Goal: Task Accomplishment & Management: Manage account settings

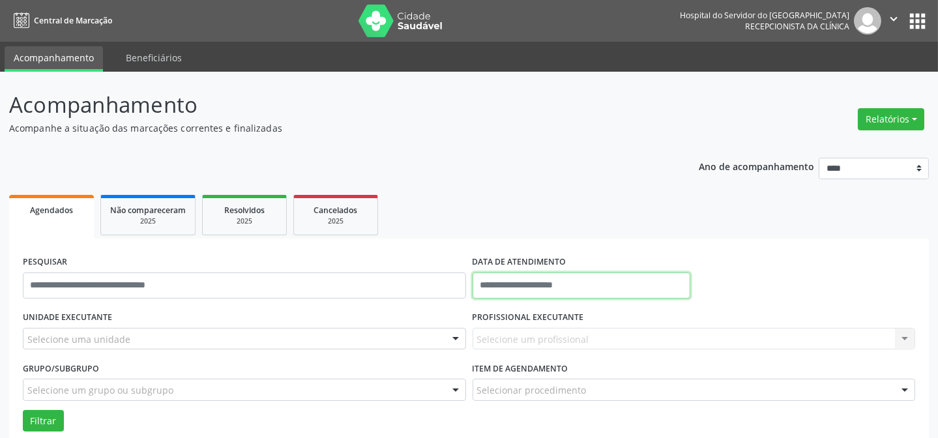
click at [508, 288] on input "text" at bounding box center [582, 286] width 218 height 26
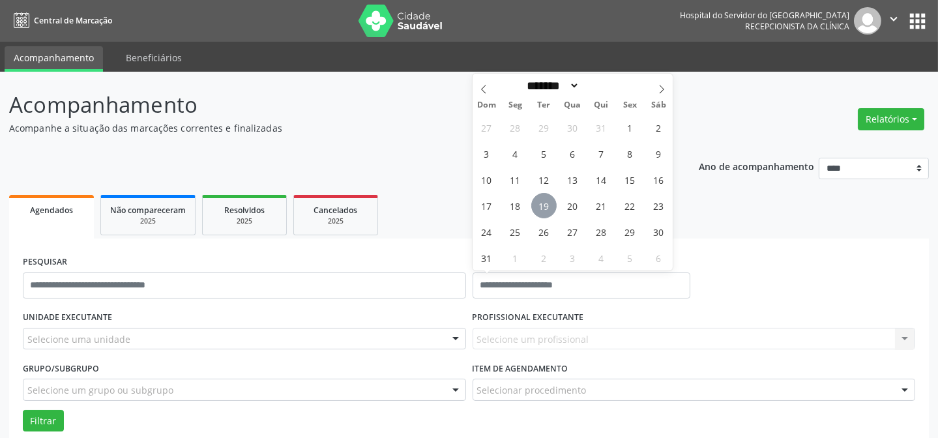
click at [541, 207] on span "19" at bounding box center [543, 205] width 25 height 25
type input "**********"
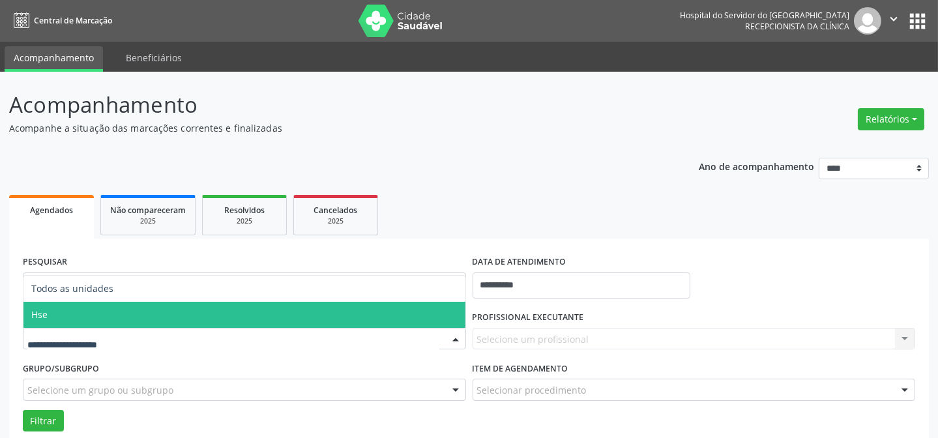
click at [166, 344] on div at bounding box center [244, 339] width 443 height 22
click at [107, 319] on span "Hse" at bounding box center [244, 315] width 442 height 26
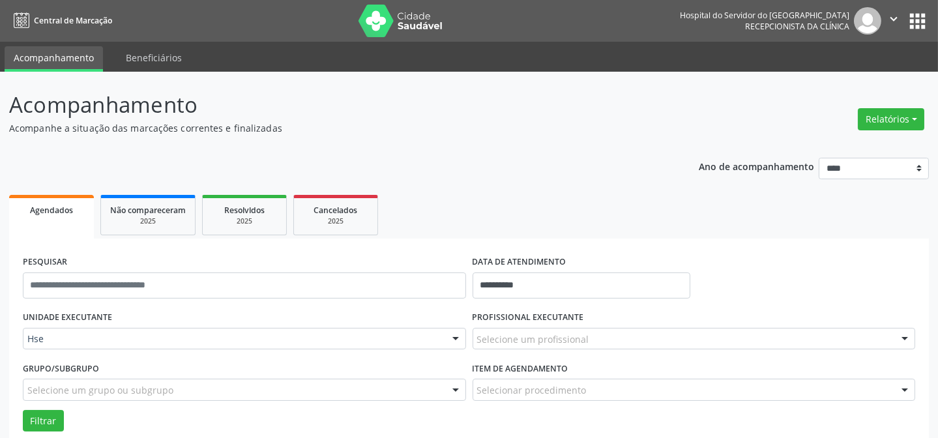
click at [532, 331] on div "Selecione um profissional" at bounding box center [694, 339] width 443 height 22
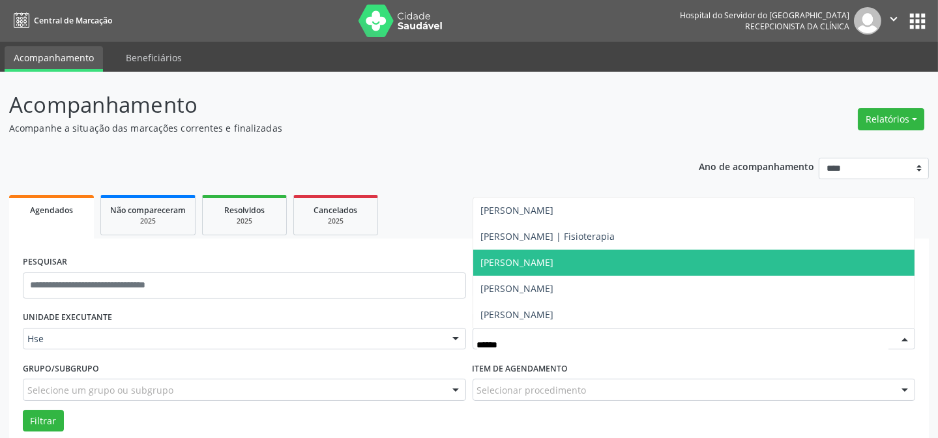
click at [554, 262] on span "[PERSON_NAME]" at bounding box center [517, 262] width 73 height 12
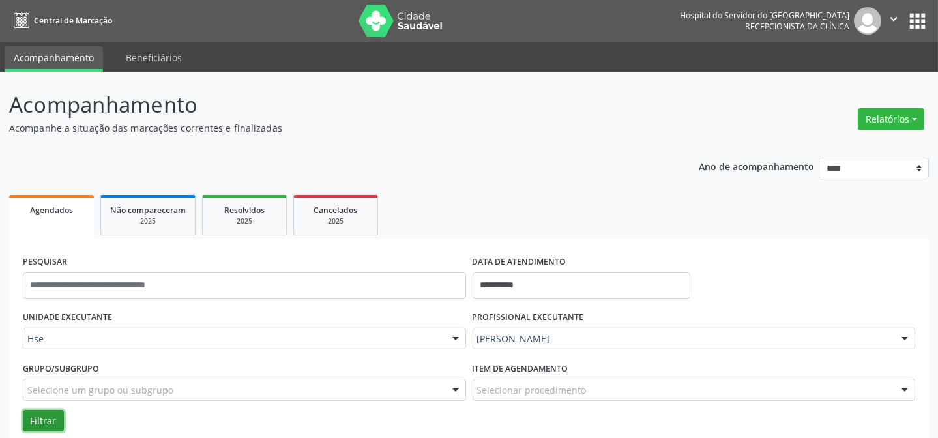
click at [29, 413] on button "Filtrar" at bounding box center [43, 421] width 41 height 22
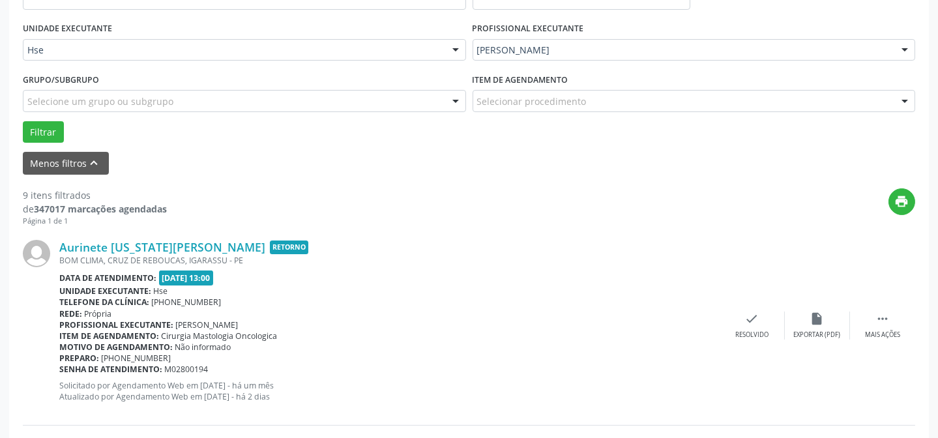
scroll to position [296, 0]
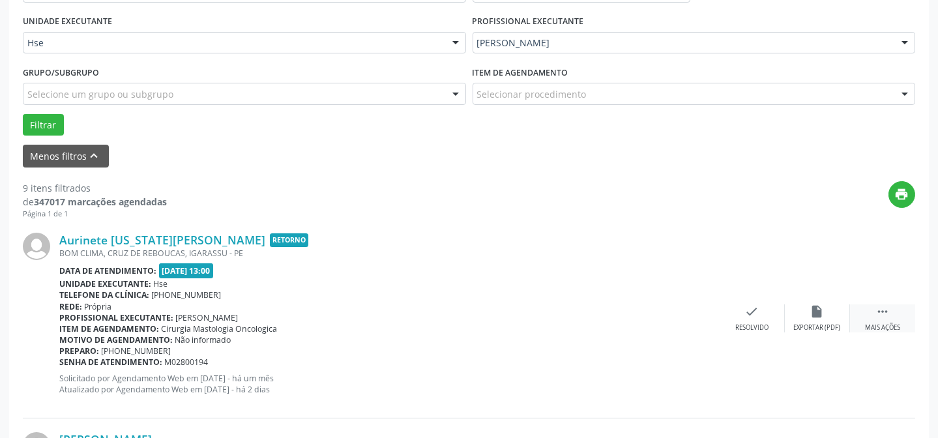
click at [889, 310] on div " Mais ações" at bounding box center [882, 319] width 65 height 28
click at [814, 323] on div "Não compareceu" at bounding box center [817, 327] width 55 height 9
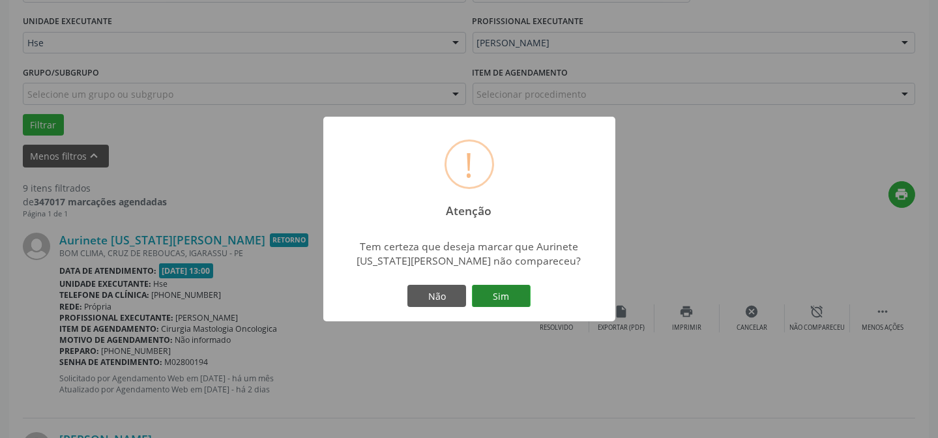
click at [496, 286] on button "Sim" at bounding box center [501, 296] width 59 height 22
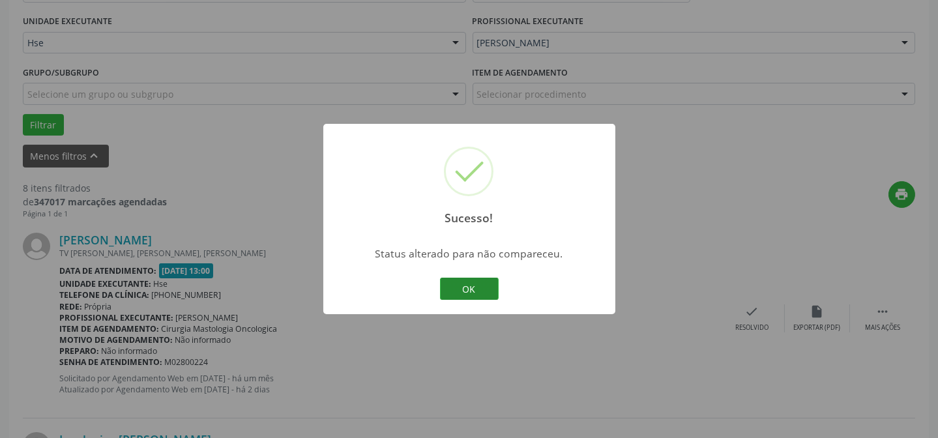
click at [462, 288] on button "OK" at bounding box center [469, 289] width 59 height 22
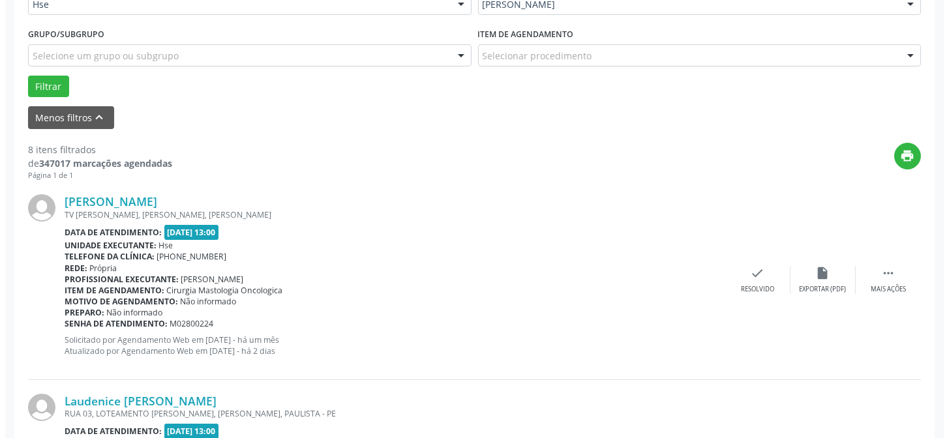
scroll to position [355, 0]
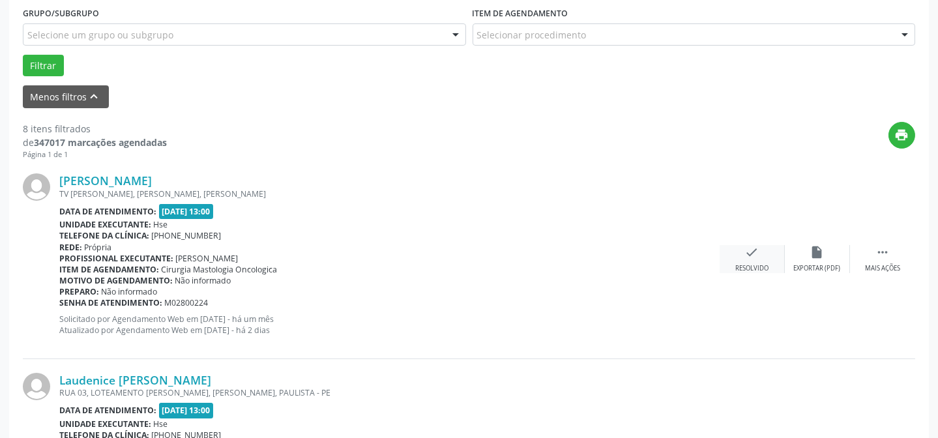
click at [762, 254] on div "check Resolvido" at bounding box center [752, 259] width 65 height 28
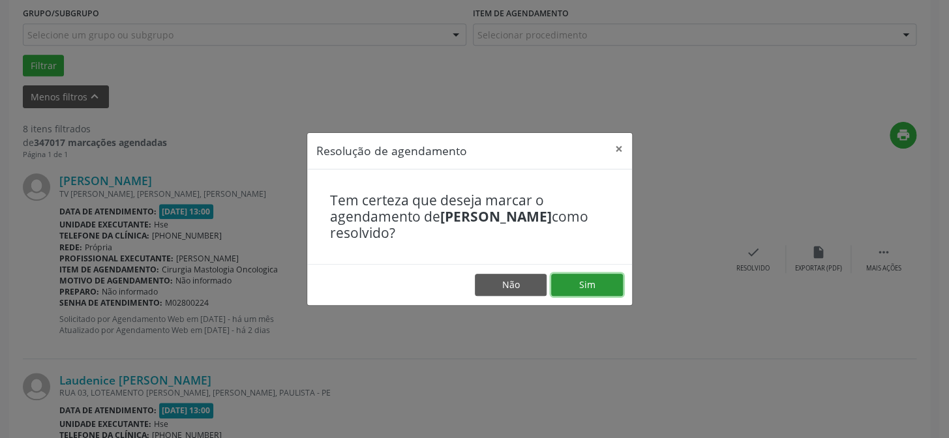
click at [574, 285] on button "Sim" at bounding box center [587, 285] width 72 height 22
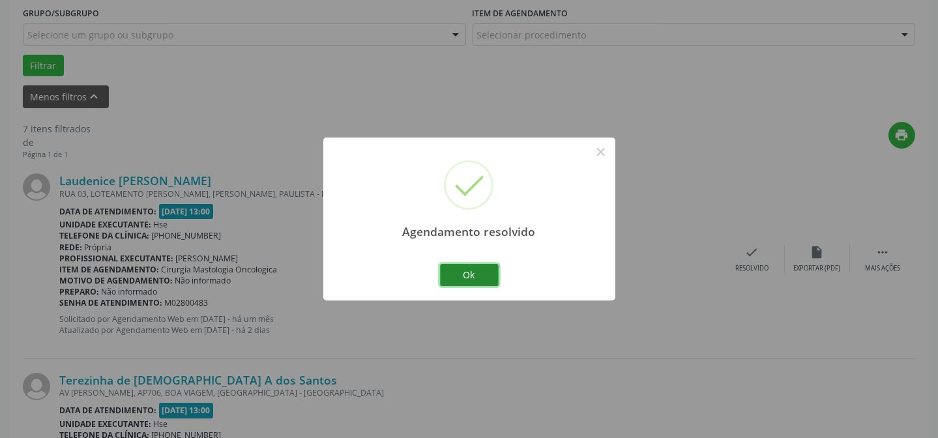
click at [475, 279] on button "Ok" at bounding box center [469, 275] width 59 height 22
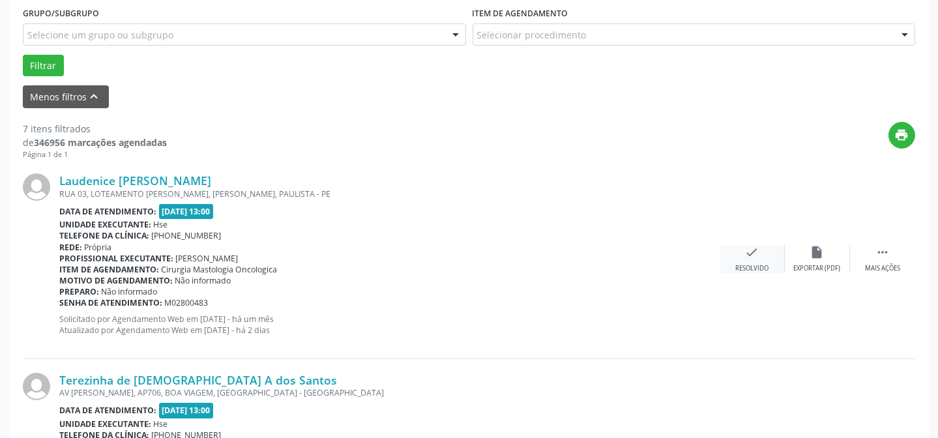
click at [755, 271] on div "Resolvido" at bounding box center [752, 268] width 33 height 9
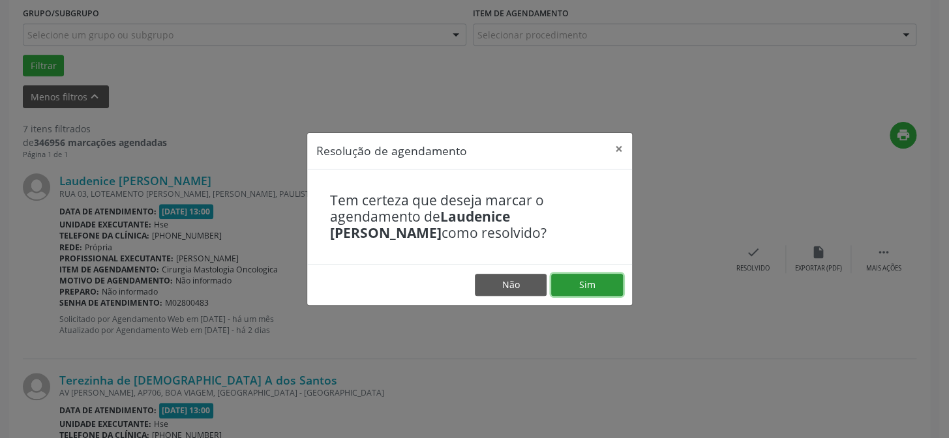
click at [588, 287] on button "Sim" at bounding box center [587, 285] width 72 height 22
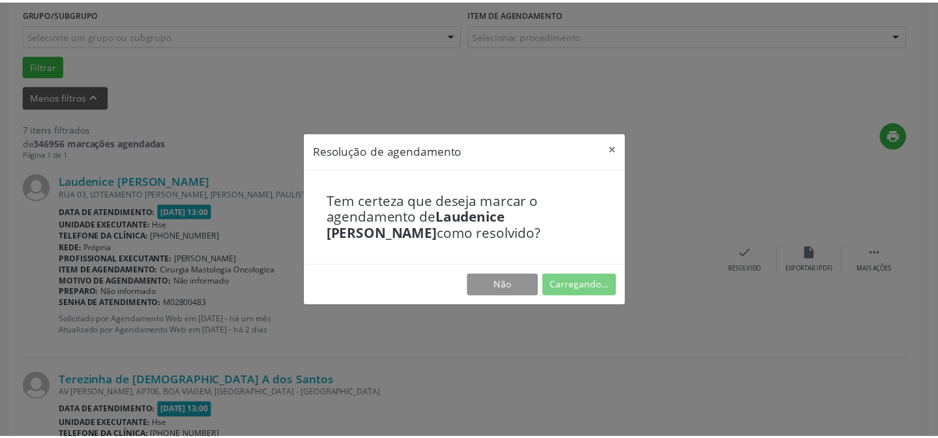
scroll to position [117, 0]
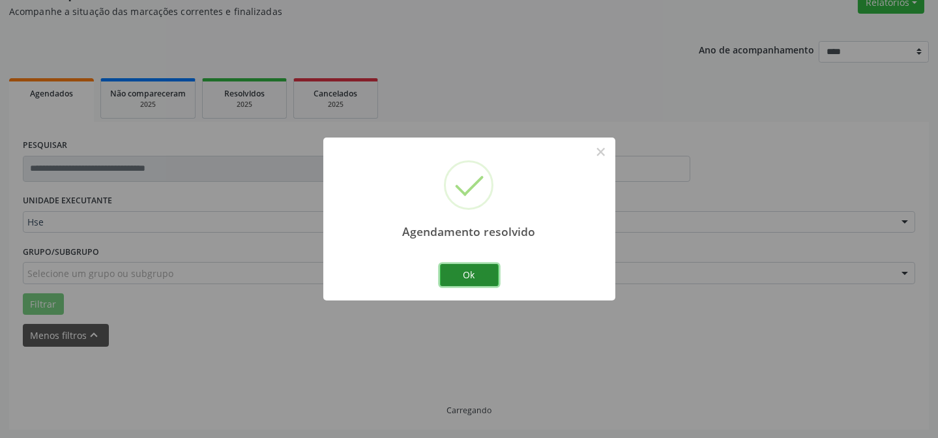
click at [458, 267] on button "Ok" at bounding box center [469, 275] width 59 height 22
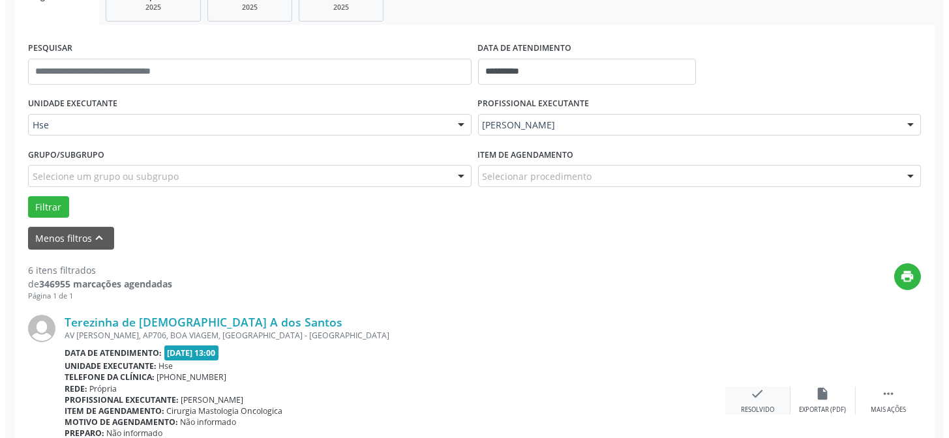
scroll to position [235, 0]
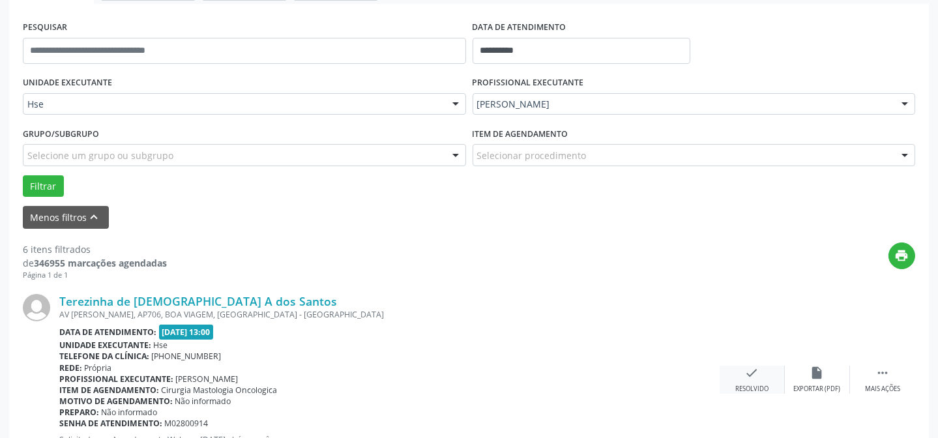
click at [754, 375] on icon "check" at bounding box center [752, 373] width 14 height 14
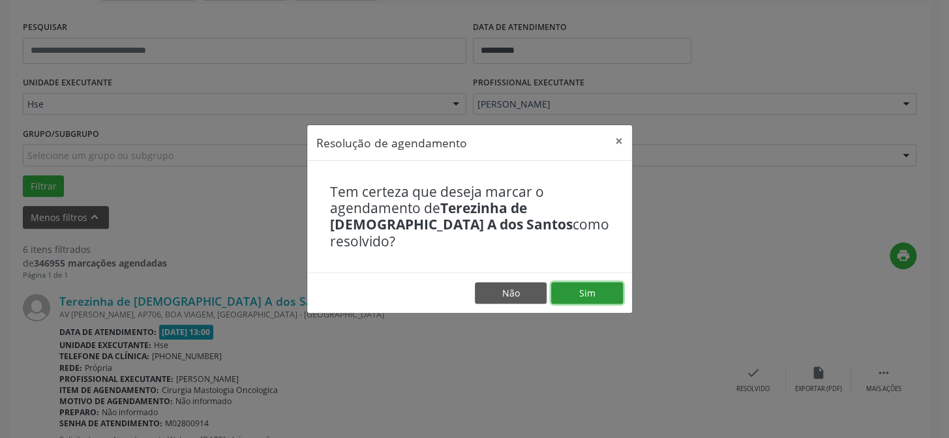
click at [604, 282] on button "Sim" at bounding box center [587, 293] width 72 height 22
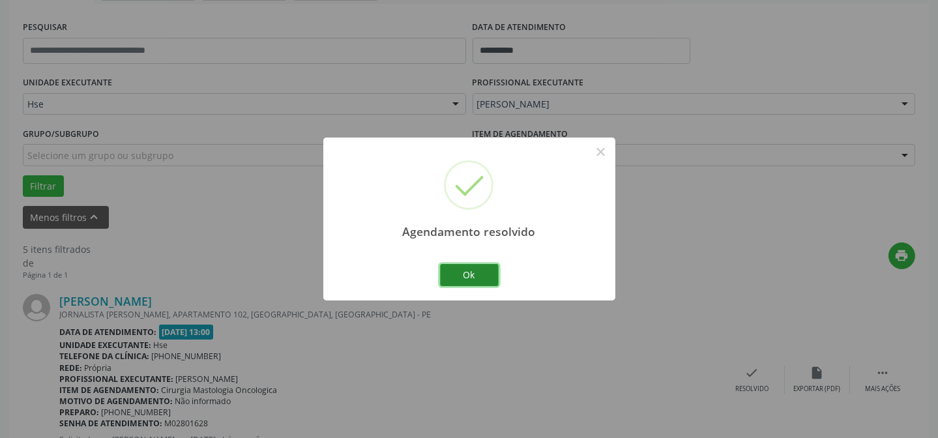
click at [474, 274] on button "Ok" at bounding box center [469, 275] width 59 height 22
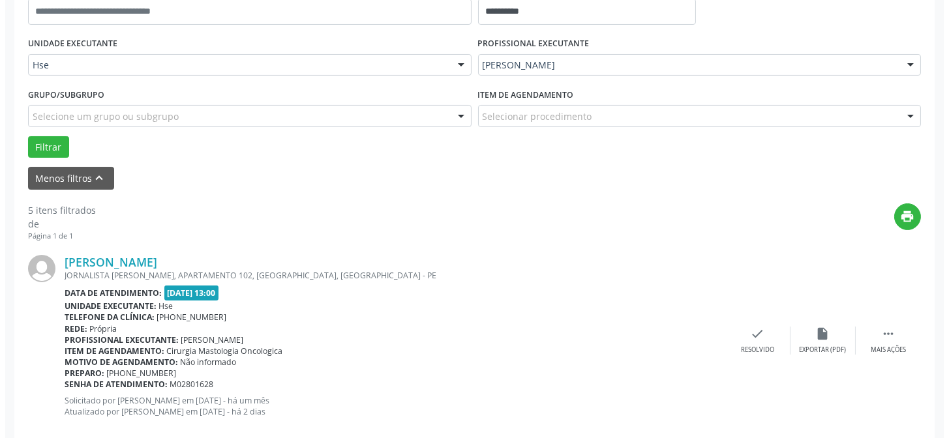
scroll to position [294, 0]
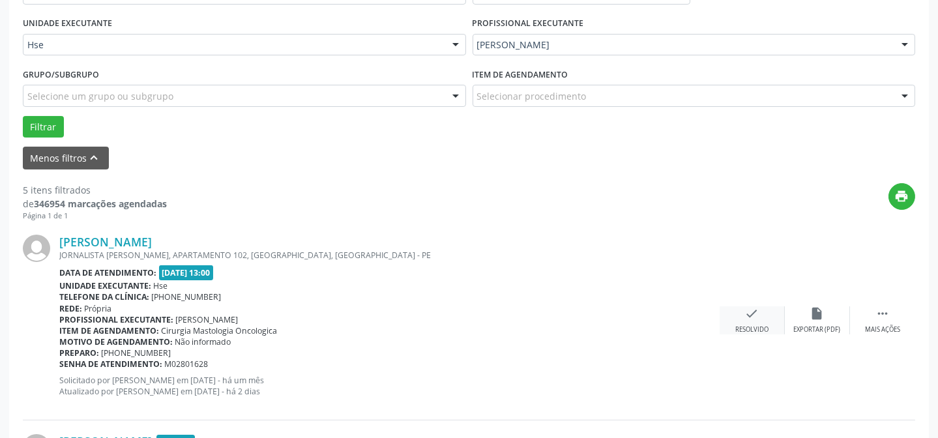
click at [754, 319] on icon "check" at bounding box center [752, 313] width 14 height 14
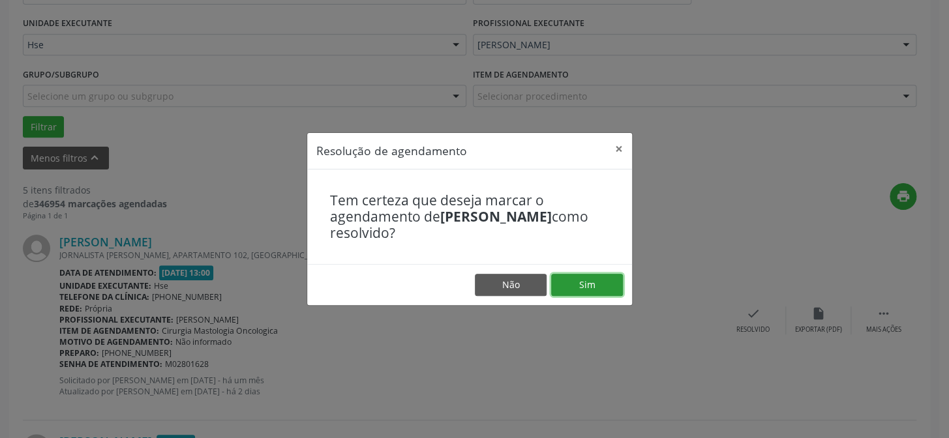
click at [577, 280] on button "Sim" at bounding box center [587, 285] width 72 height 22
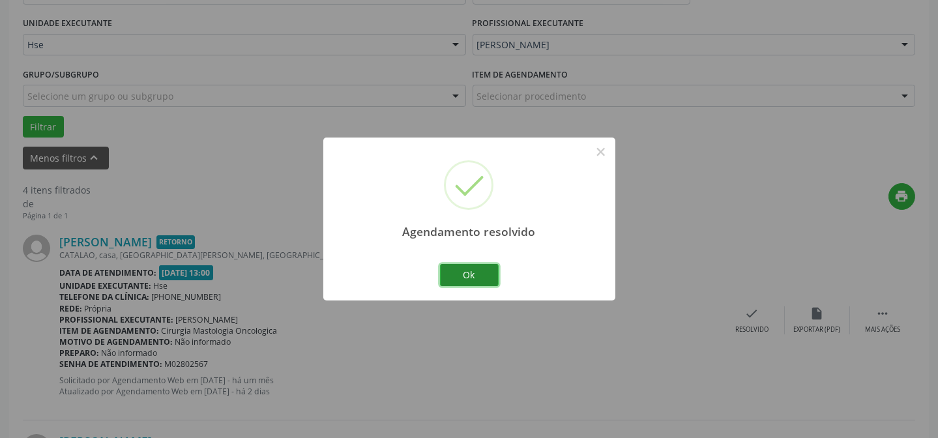
click at [478, 275] on button "Ok" at bounding box center [469, 275] width 59 height 22
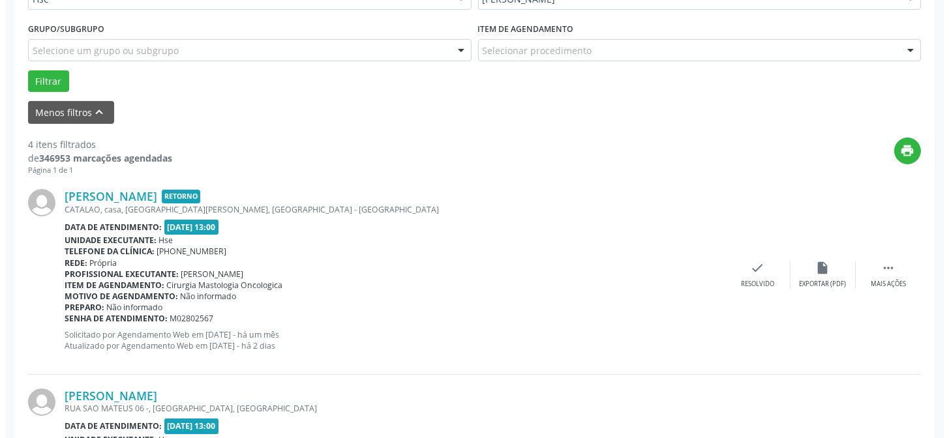
scroll to position [353, 0]
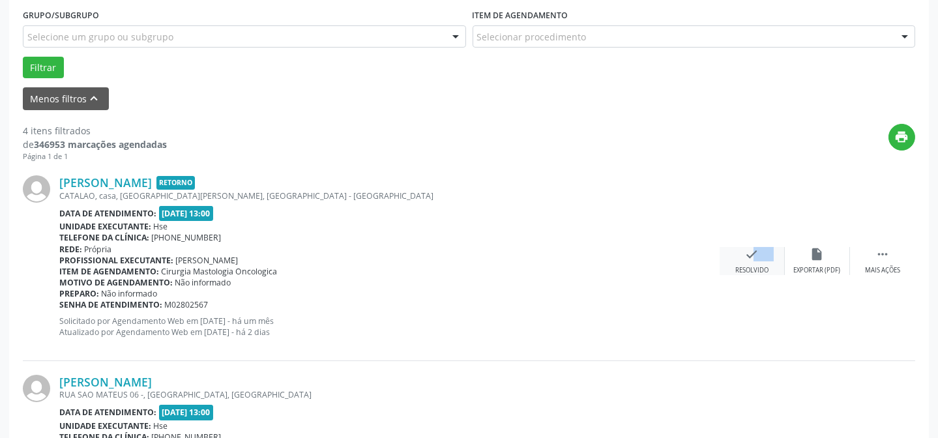
click at [731, 250] on div "check Resolvido" at bounding box center [752, 261] width 65 height 28
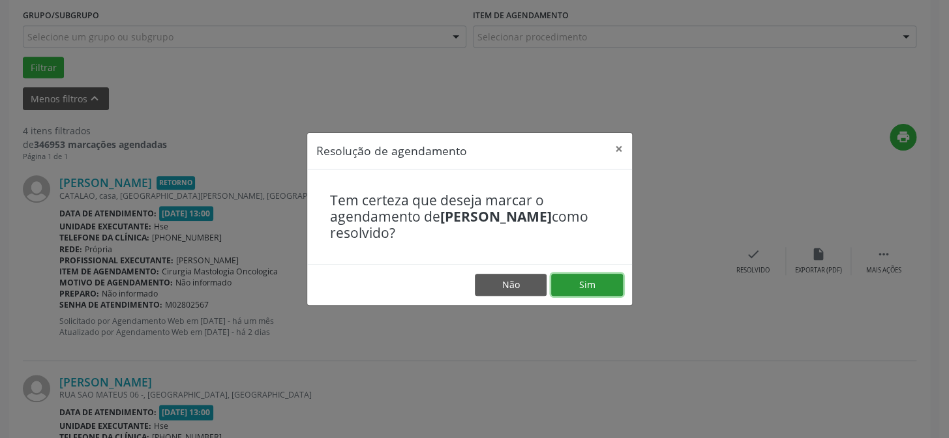
click at [612, 282] on button "Sim" at bounding box center [587, 285] width 72 height 22
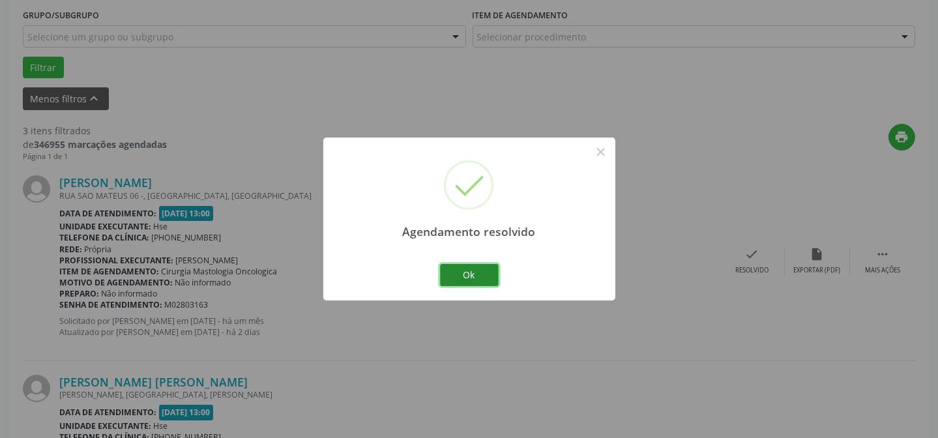
click at [449, 267] on button "Ok" at bounding box center [469, 275] width 59 height 22
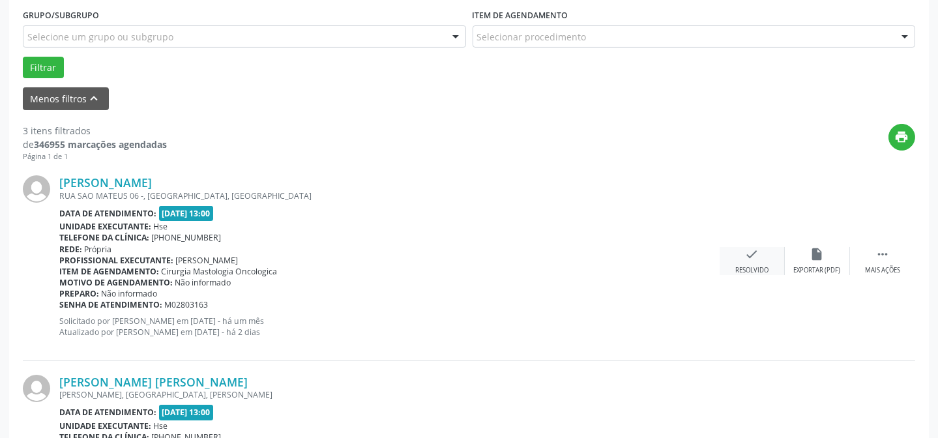
click at [736, 267] on div "Resolvido" at bounding box center [752, 270] width 33 height 9
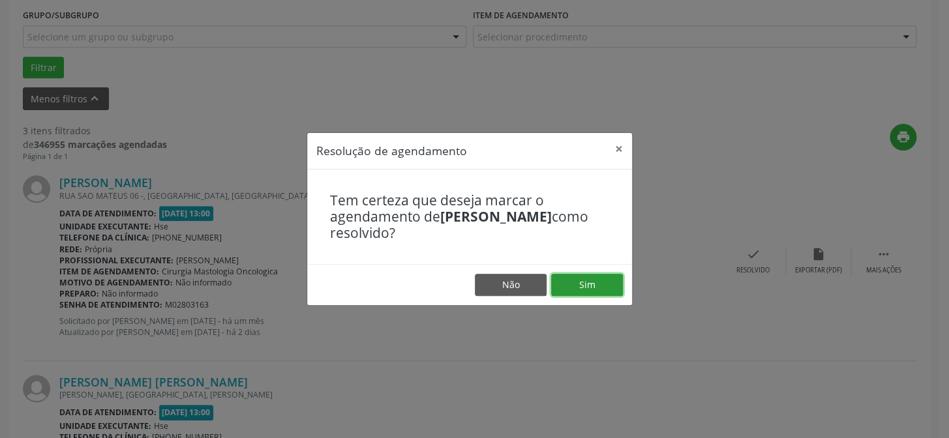
click at [602, 287] on button "Sim" at bounding box center [587, 285] width 72 height 22
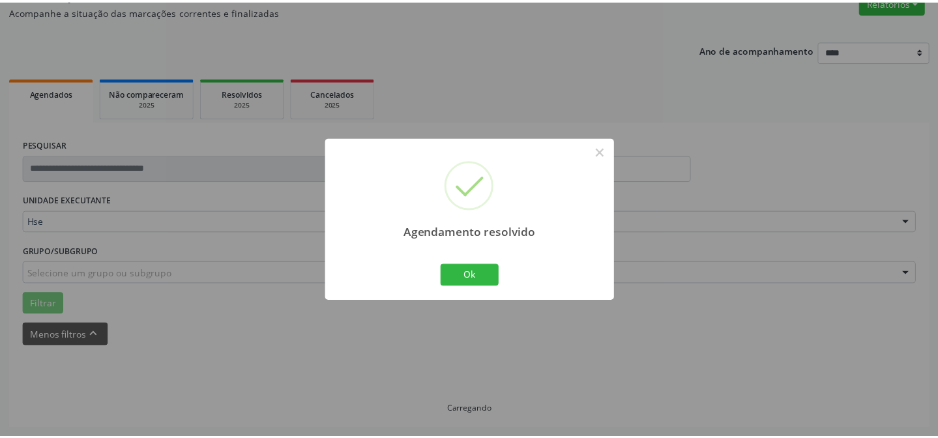
scroll to position [117, 0]
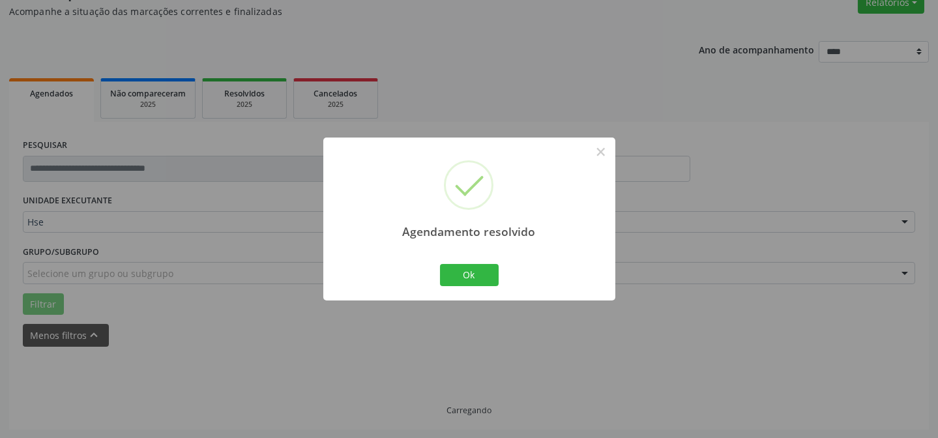
click at [473, 286] on div "Ok Cancel" at bounding box center [469, 274] width 65 height 27
click at [470, 274] on button "Ok" at bounding box center [469, 275] width 59 height 22
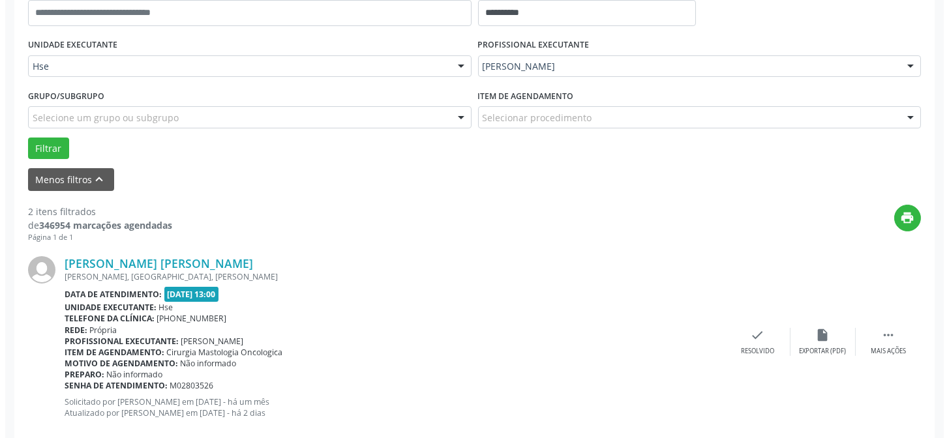
scroll to position [294, 0]
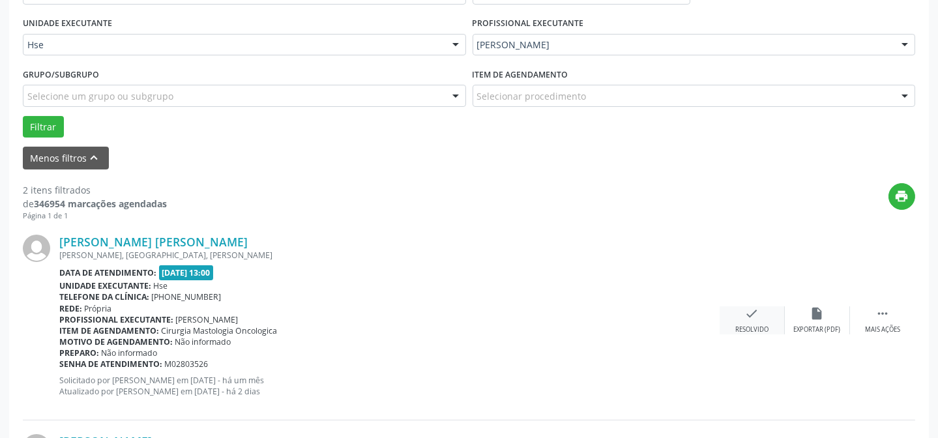
click at [760, 321] on div "check Resolvido" at bounding box center [752, 320] width 65 height 28
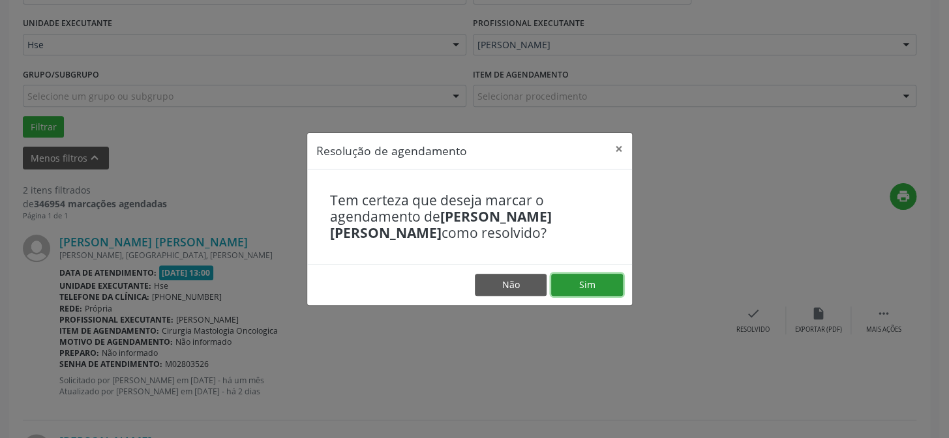
click at [612, 286] on button "Sim" at bounding box center [587, 285] width 72 height 22
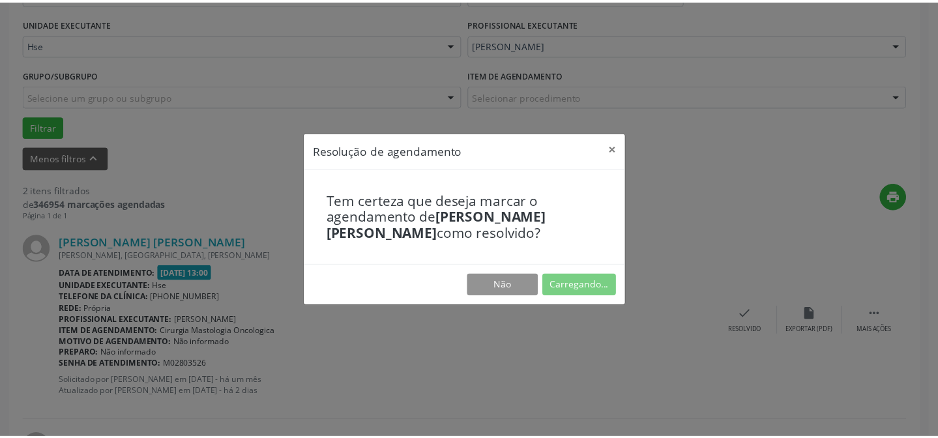
scroll to position [117, 0]
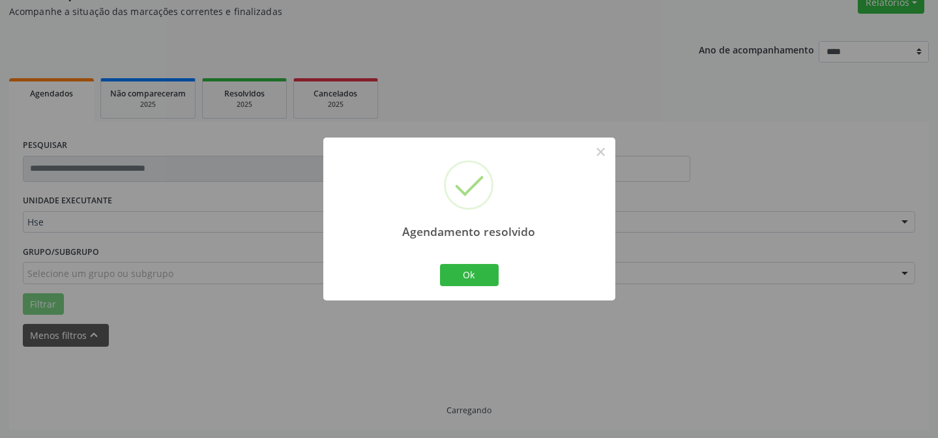
click at [468, 260] on div "Agendamento resolvido × Ok Cancel" at bounding box center [469, 219] width 292 height 162
click at [464, 282] on button "Ok" at bounding box center [469, 275] width 59 height 22
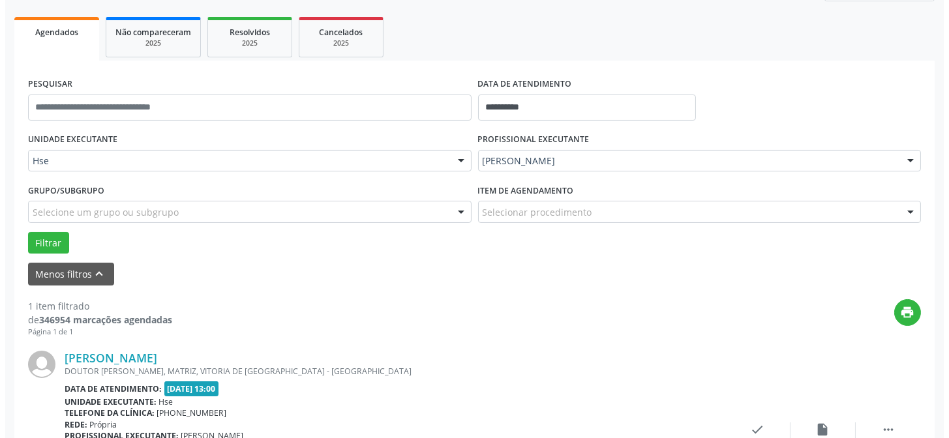
scroll to position [248, 0]
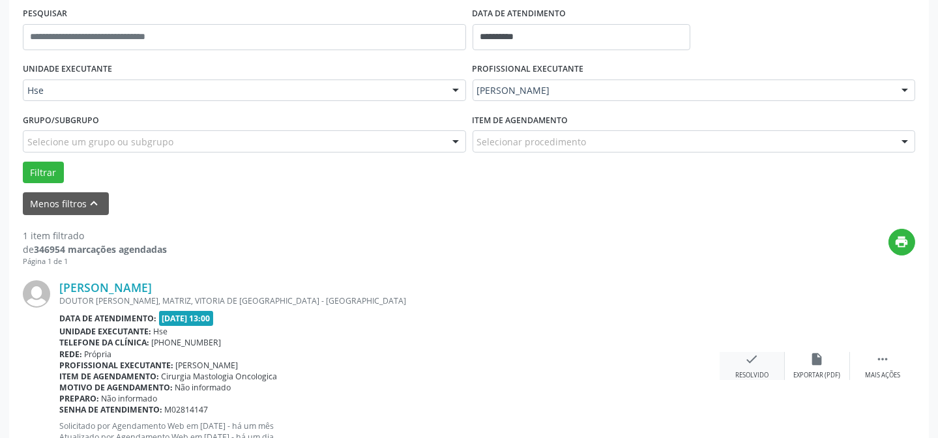
click at [768, 368] on div "check Resolvido" at bounding box center [752, 366] width 65 height 28
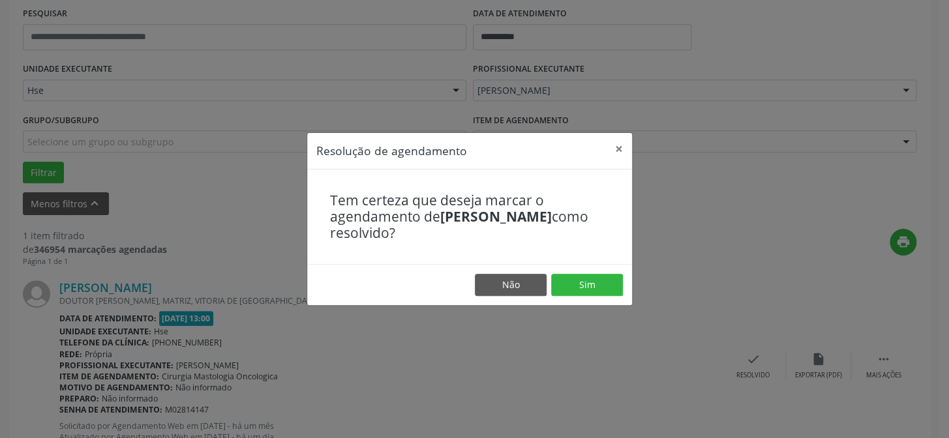
click at [587, 296] on footer "Não Sim" at bounding box center [469, 284] width 325 height 41
click at [593, 290] on button "Sim" at bounding box center [587, 285] width 72 height 22
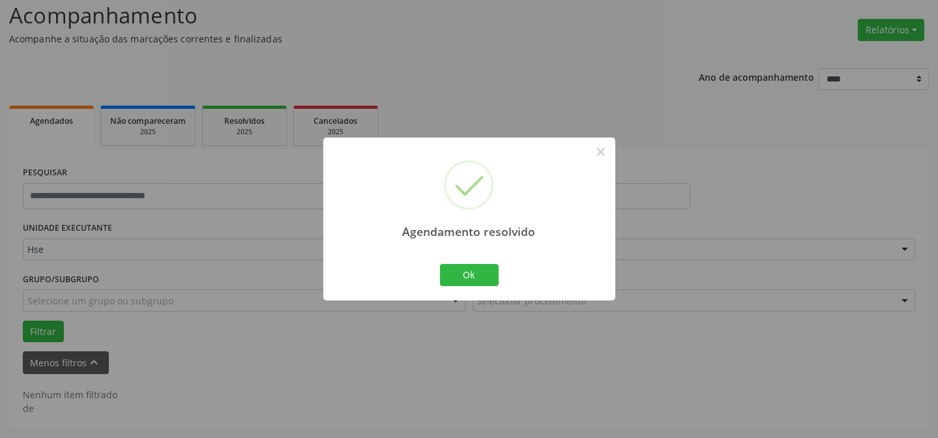
scroll to position [88, 0]
click at [470, 271] on button "Ok" at bounding box center [469, 275] width 59 height 22
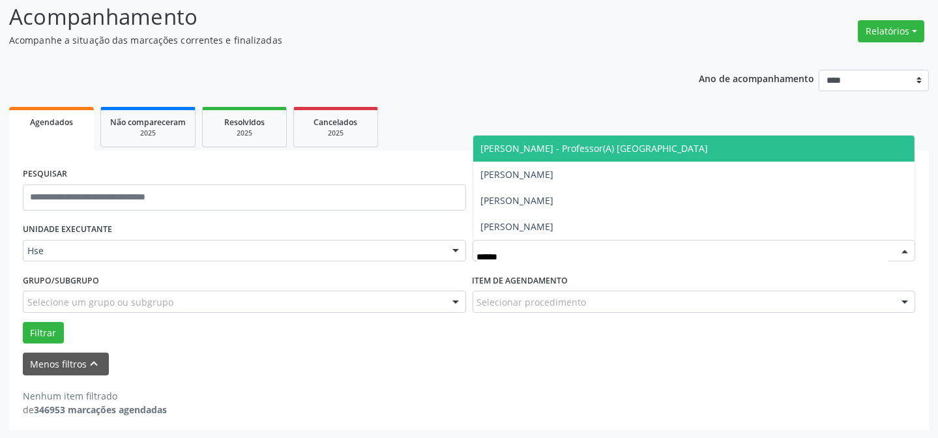
click at [541, 151] on span "[PERSON_NAME] - Professor(A) [GEOGRAPHIC_DATA]" at bounding box center [595, 148] width 228 height 12
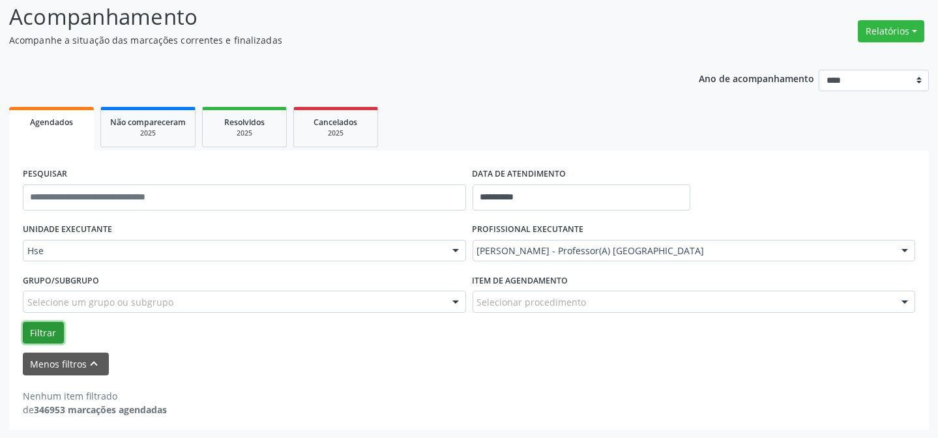
click at [47, 337] on button "Filtrar" at bounding box center [43, 333] width 41 height 22
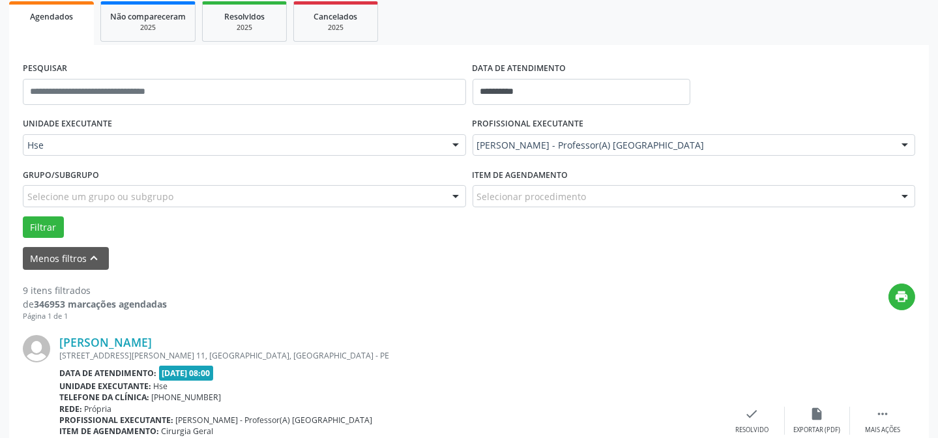
scroll to position [325, 0]
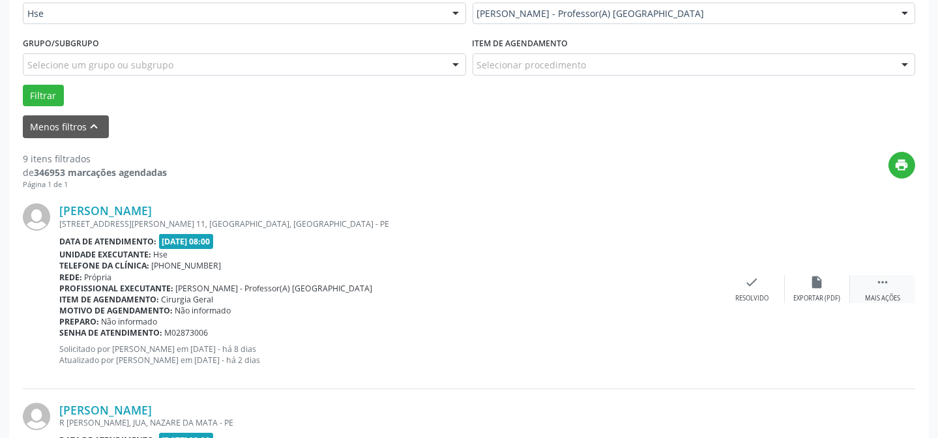
click at [891, 282] on div " Mais ações" at bounding box center [882, 289] width 65 height 28
click at [828, 295] on div "Não compareceu" at bounding box center [817, 298] width 55 height 9
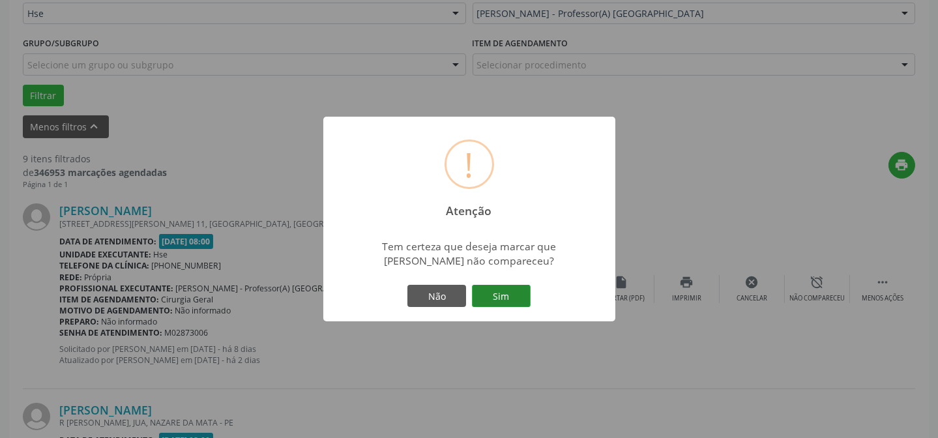
click at [492, 296] on button "Sim" at bounding box center [501, 296] width 59 height 22
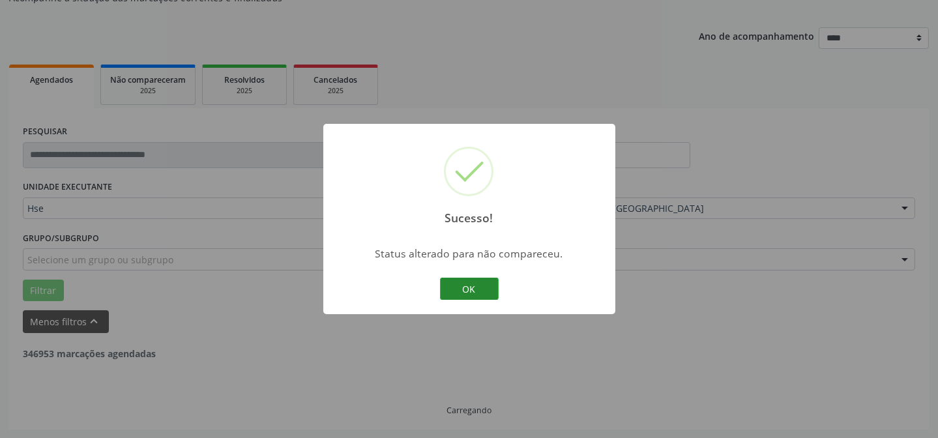
click at [472, 285] on button "OK" at bounding box center [469, 289] width 59 height 22
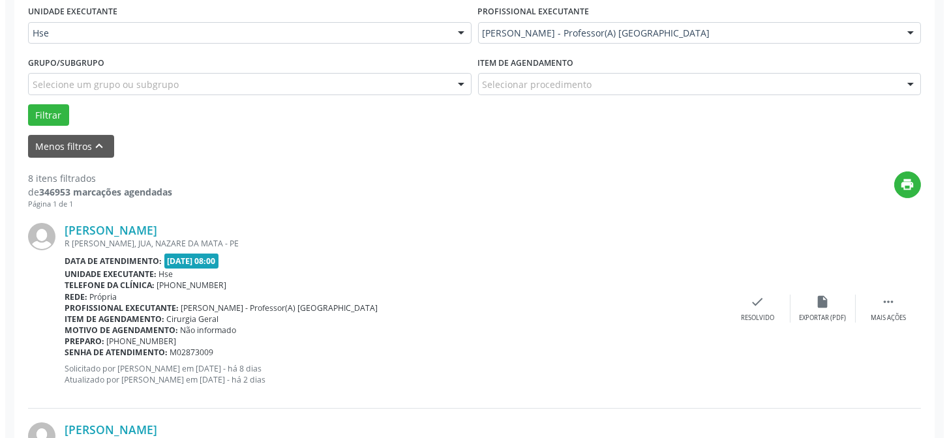
scroll to position [308, 0]
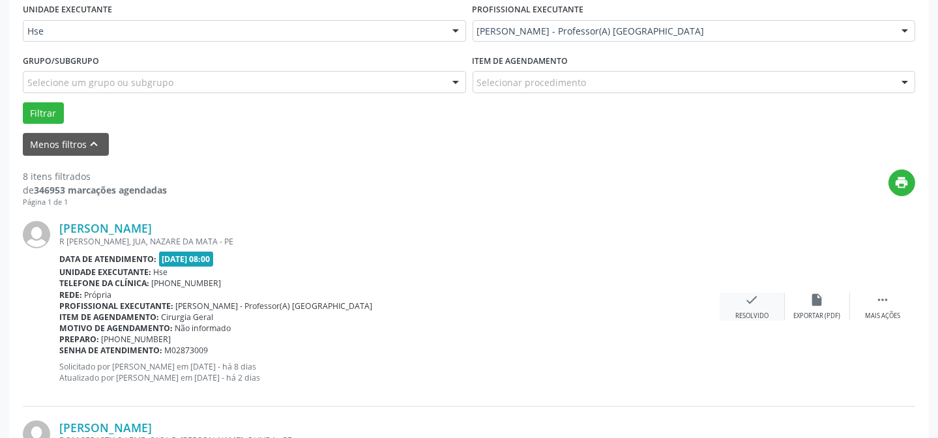
click at [751, 312] on div "Resolvido" at bounding box center [752, 316] width 33 height 9
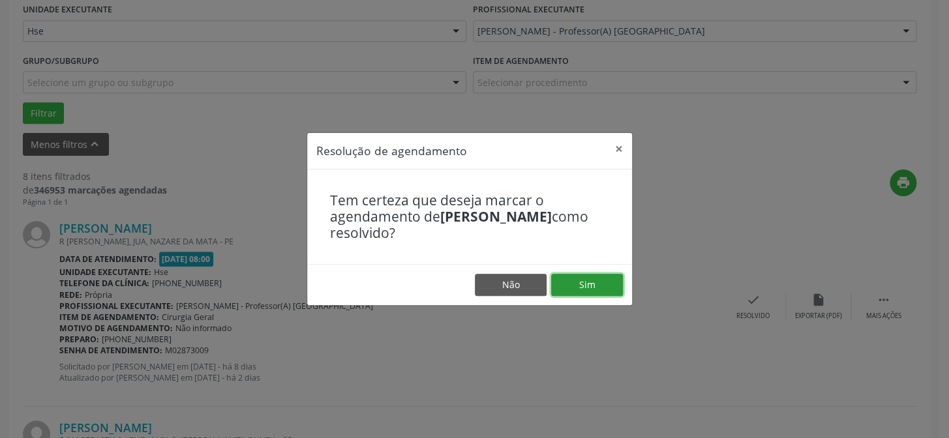
click at [567, 290] on button "Sim" at bounding box center [587, 285] width 72 height 22
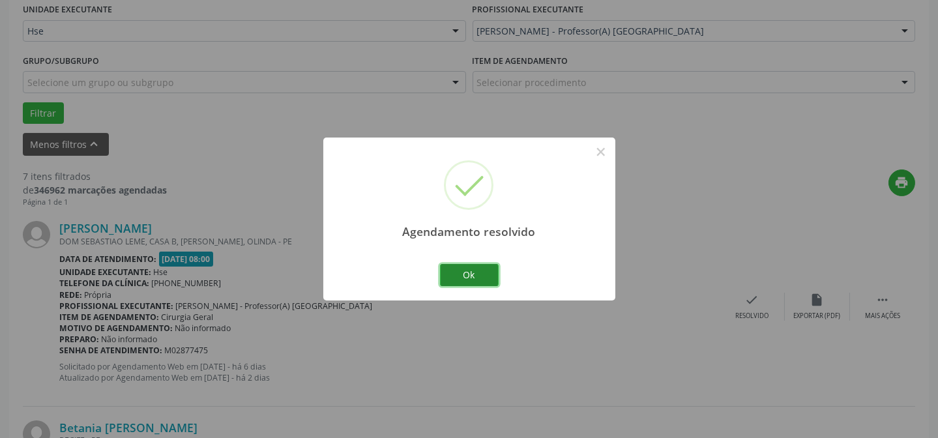
click at [463, 283] on button "Ok" at bounding box center [469, 275] width 59 height 22
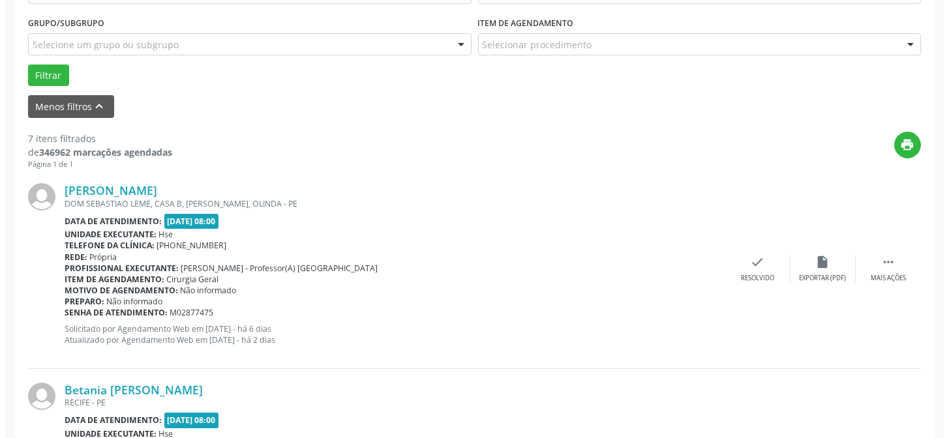
scroll to position [367, 0]
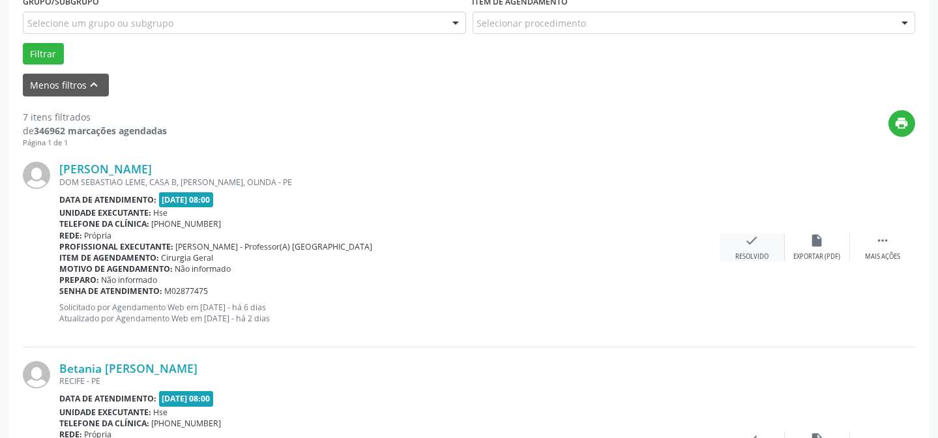
click at [740, 248] on div "check Resolvido" at bounding box center [752, 247] width 65 height 28
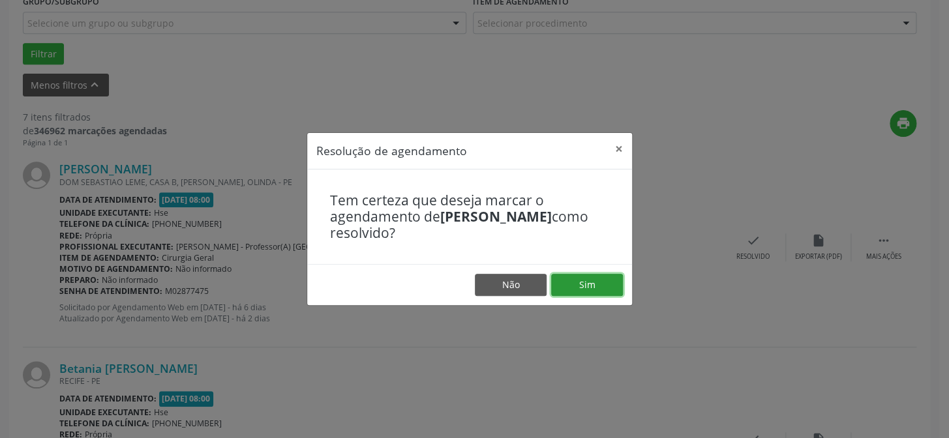
click at [606, 291] on button "Sim" at bounding box center [587, 285] width 72 height 22
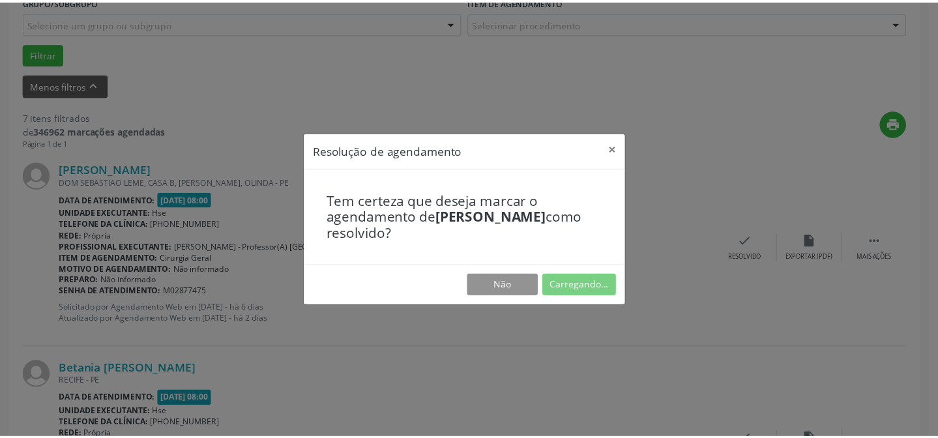
scroll to position [117, 0]
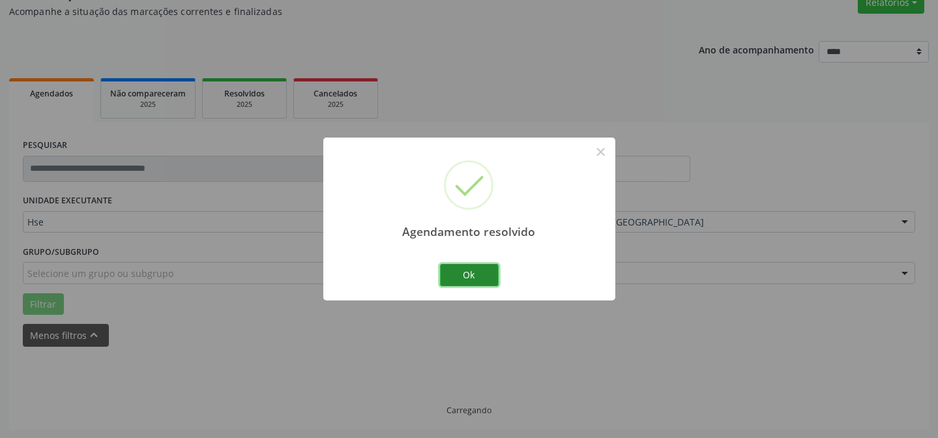
click at [468, 278] on button "Ok" at bounding box center [469, 275] width 59 height 22
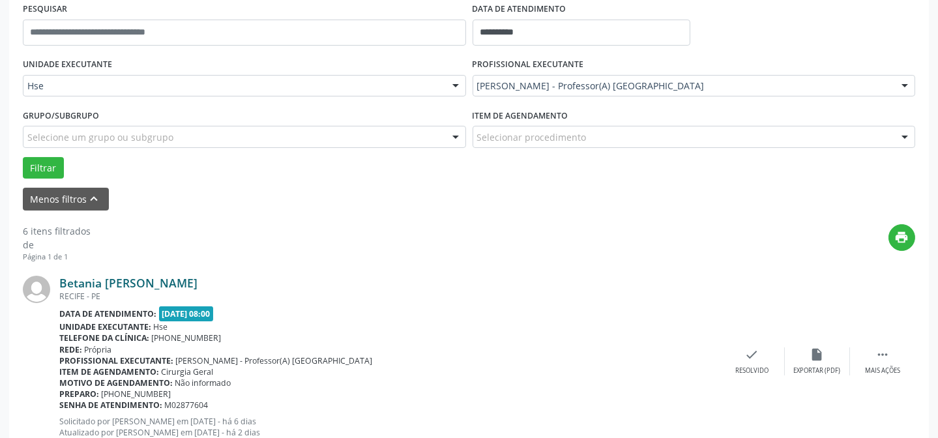
scroll to position [294, 0]
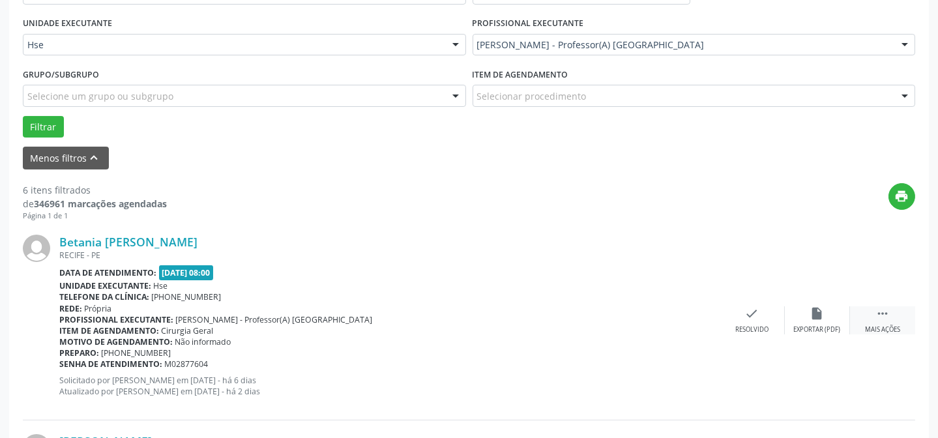
click at [879, 314] on icon "" at bounding box center [883, 313] width 14 height 14
click at [804, 320] on div "alarm_off Não compareceu" at bounding box center [817, 320] width 65 height 28
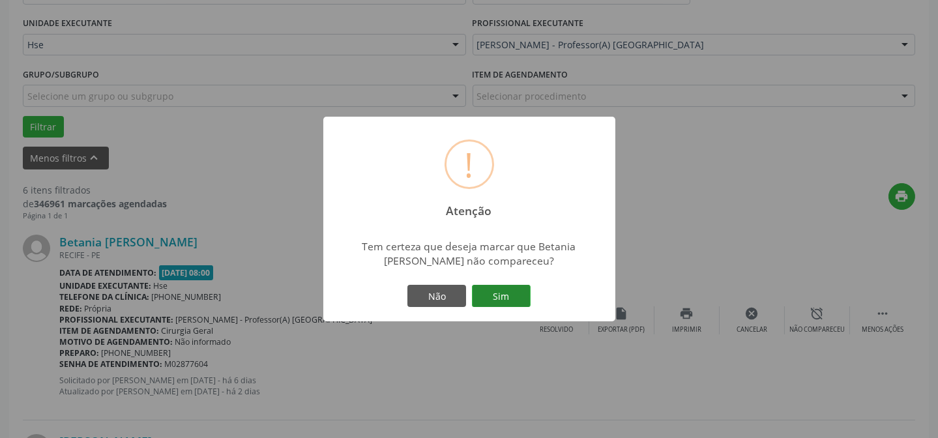
click at [507, 297] on button "Sim" at bounding box center [501, 296] width 59 height 22
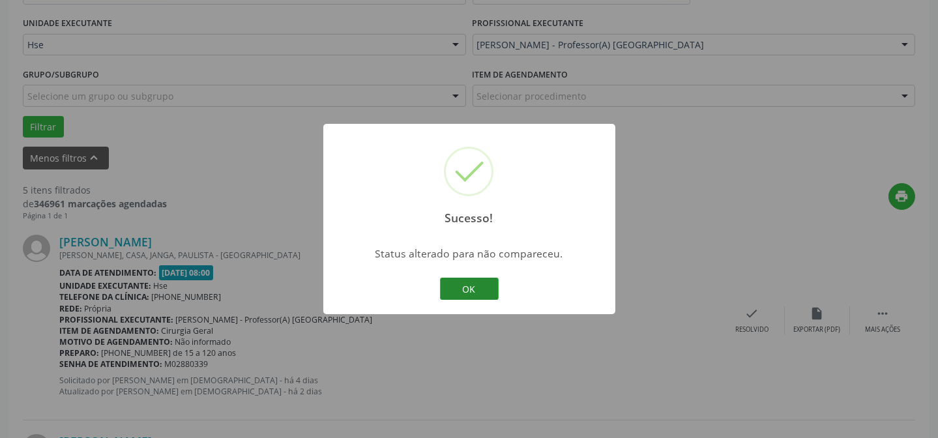
click at [451, 287] on button "OK" at bounding box center [469, 289] width 59 height 22
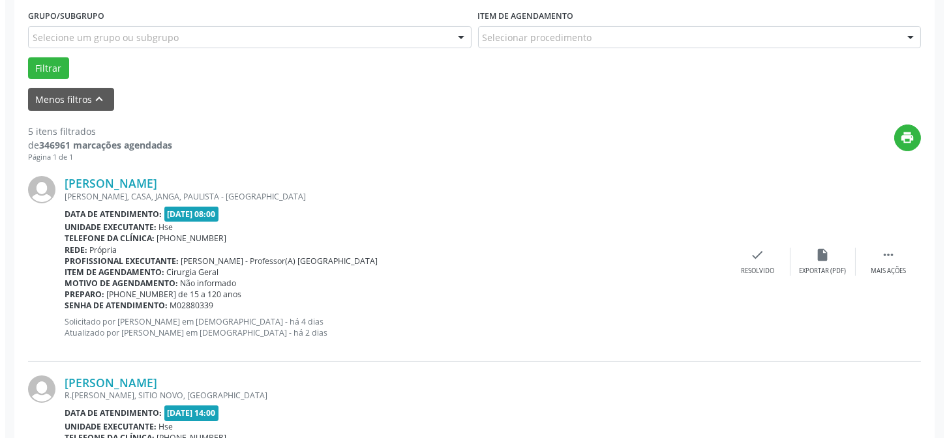
scroll to position [353, 0]
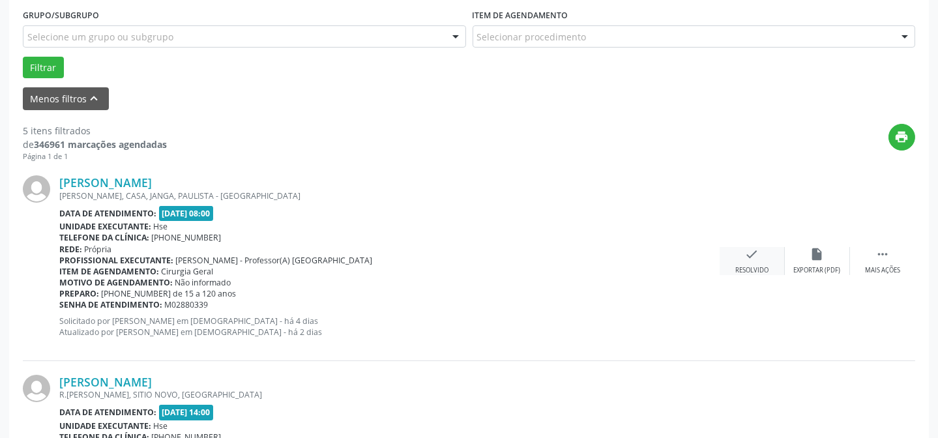
click at [736, 267] on div "Resolvido" at bounding box center [752, 270] width 33 height 9
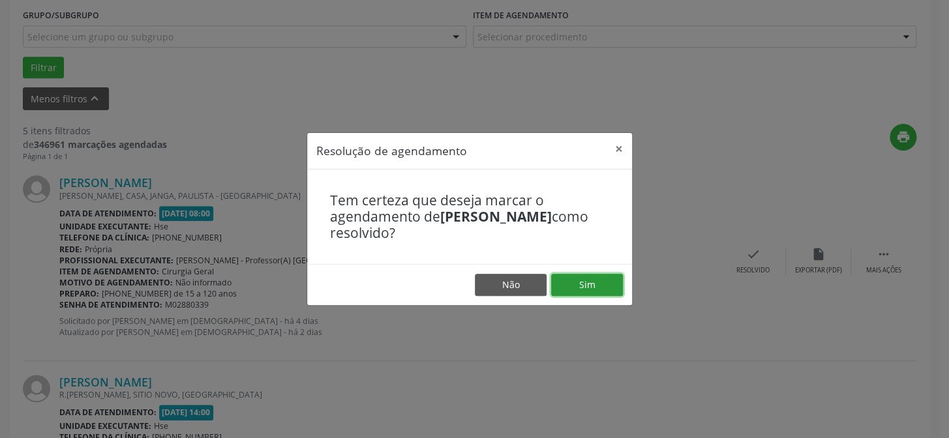
click at [606, 279] on button "Sim" at bounding box center [587, 285] width 72 height 22
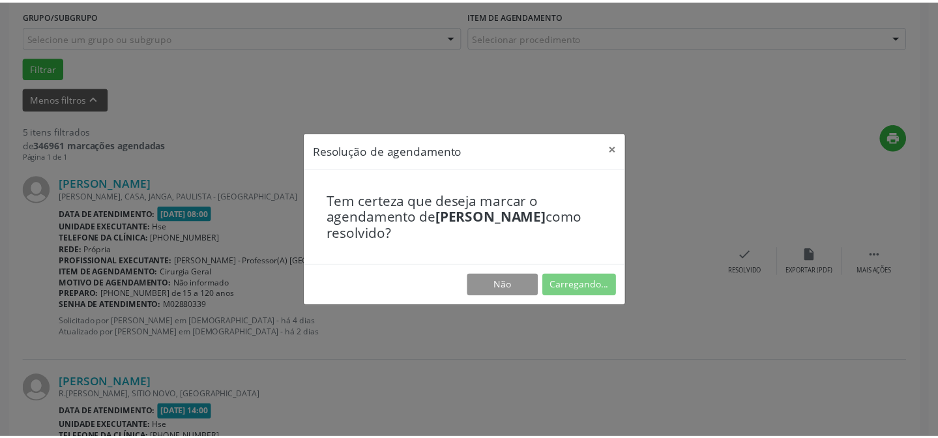
scroll to position [117, 0]
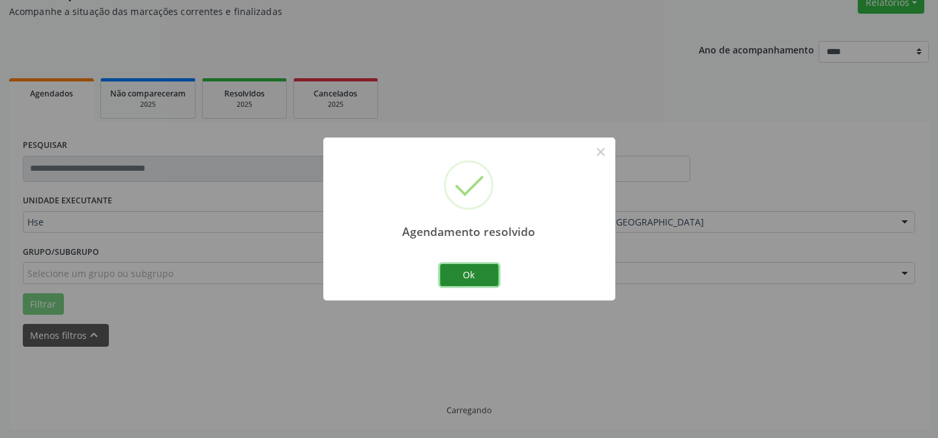
click at [472, 282] on button "Ok" at bounding box center [469, 275] width 59 height 22
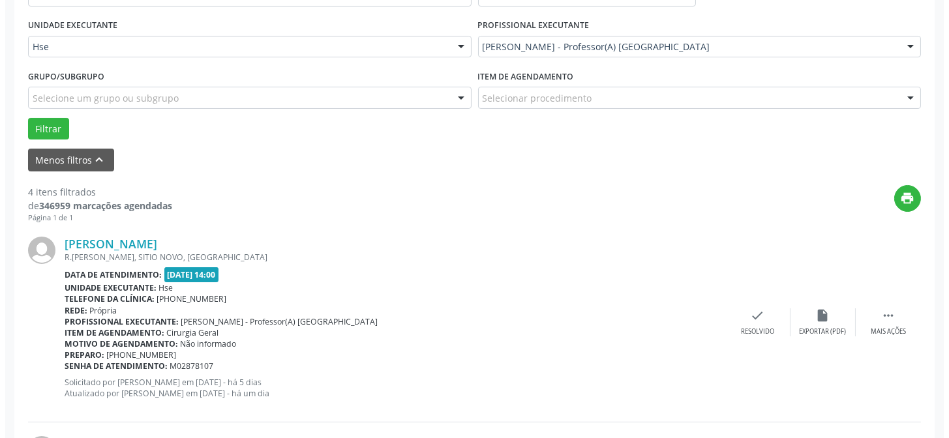
scroll to position [294, 0]
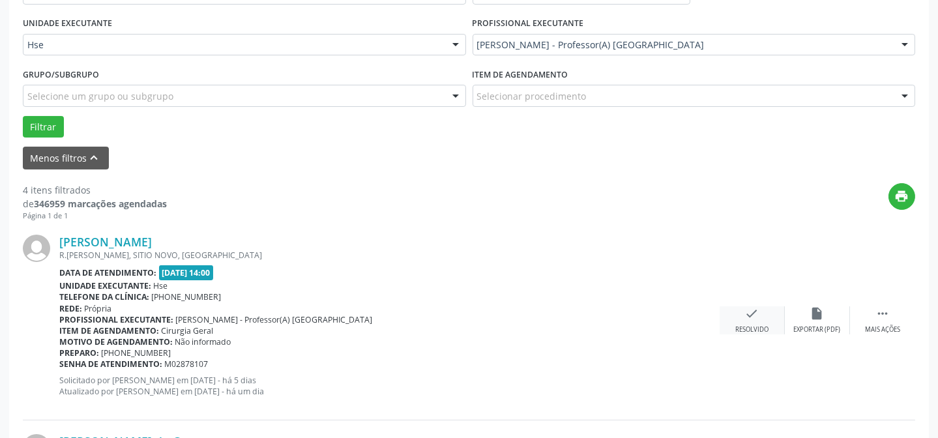
click at [750, 316] on icon "check" at bounding box center [752, 313] width 14 height 14
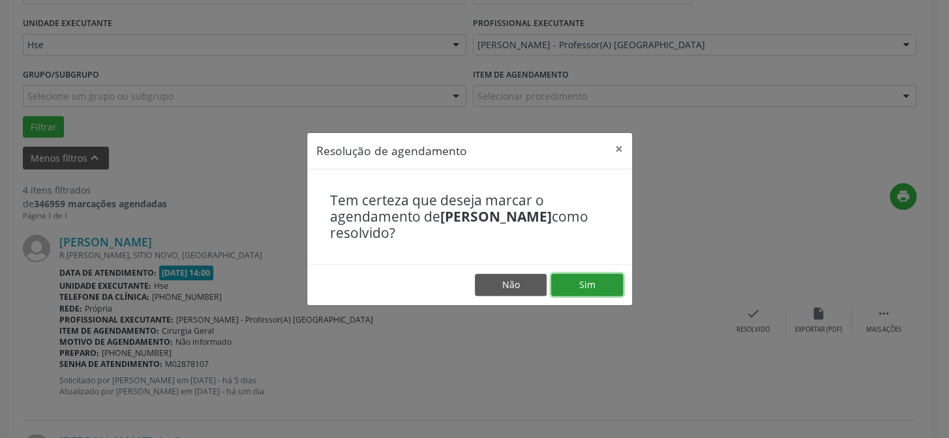
click at [602, 287] on button "Sim" at bounding box center [587, 285] width 72 height 22
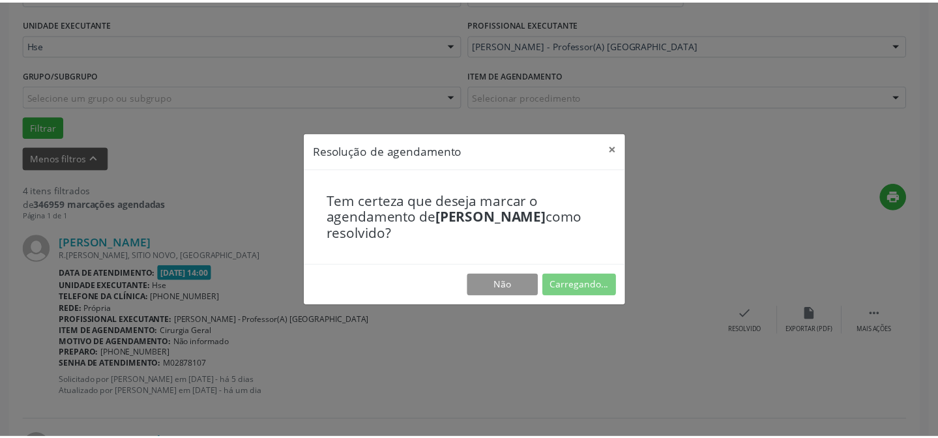
scroll to position [117, 0]
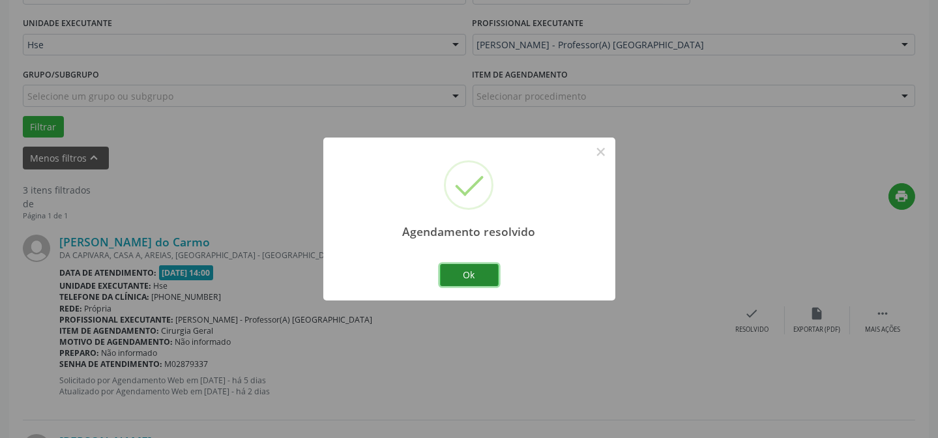
click at [481, 273] on button "Ok" at bounding box center [469, 275] width 59 height 22
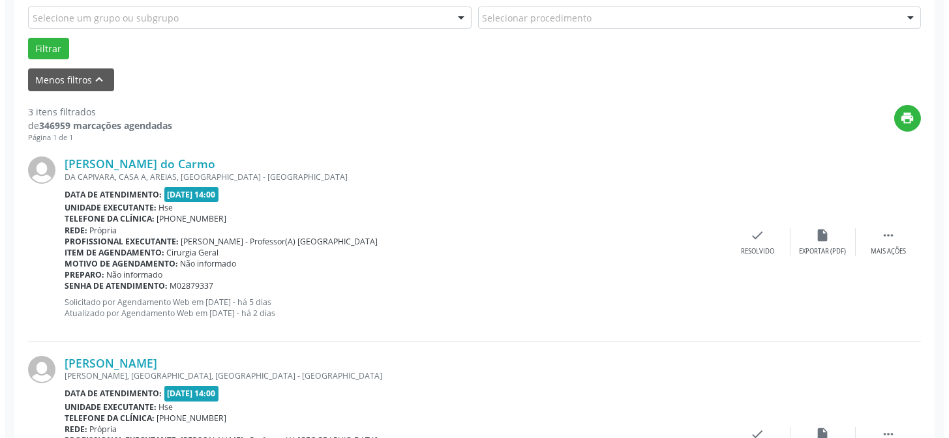
scroll to position [413, 0]
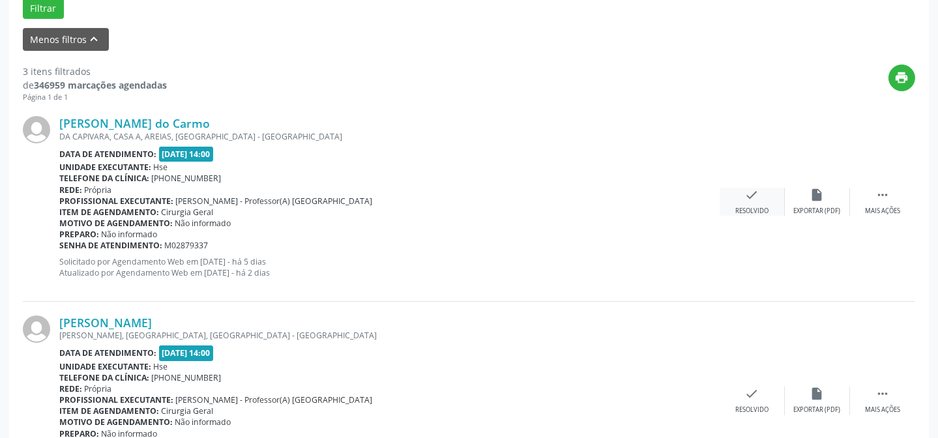
click at [737, 214] on div "Resolvido" at bounding box center [752, 211] width 33 height 9
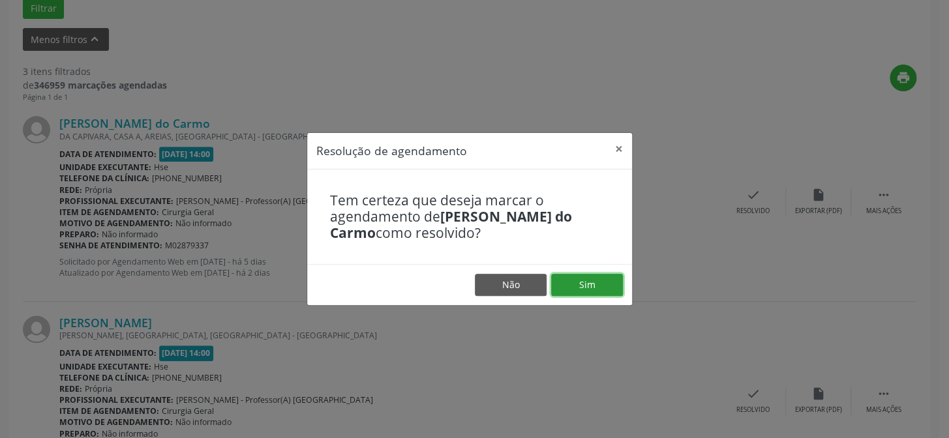
click at [599, 289] on button "Sim" at bounding box center [587, 285] width 72 height 22
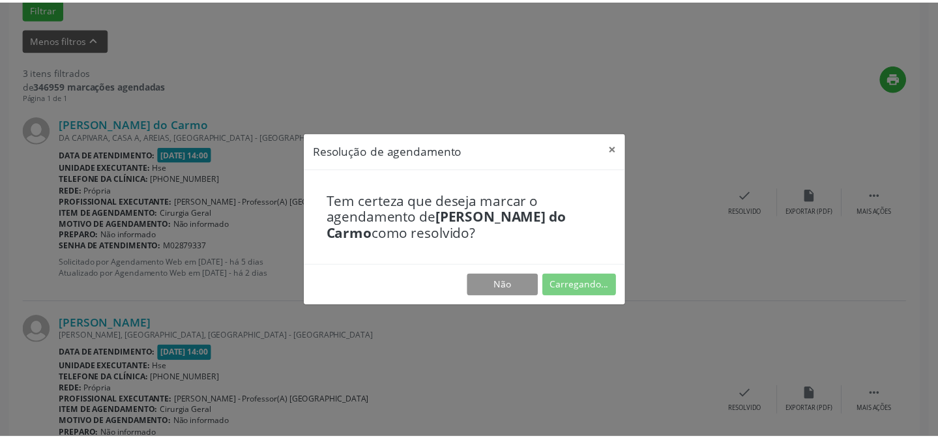
scroll to position [117, 0]
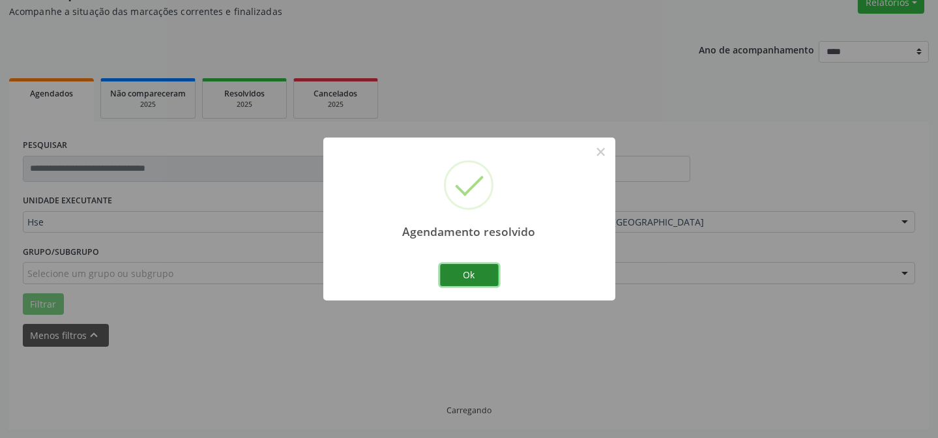
click at [483, 276] on button "Ok" at bounding box center [469, 275] width 59 height 22
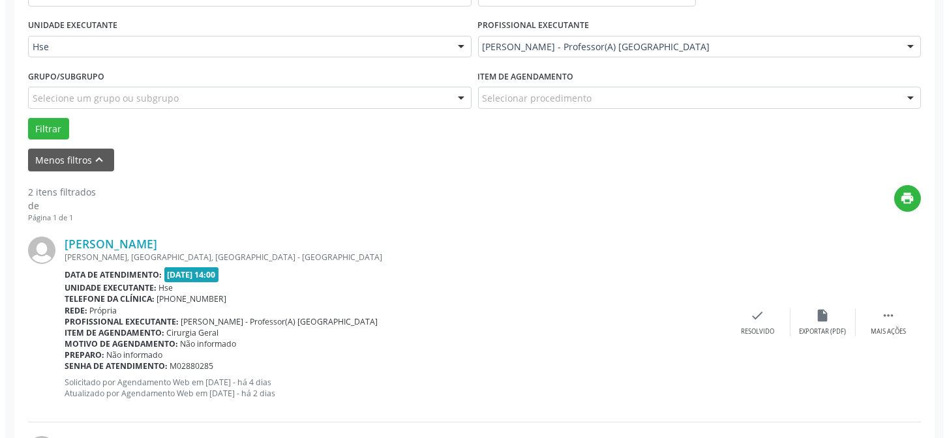
scroll to position [294, 0]
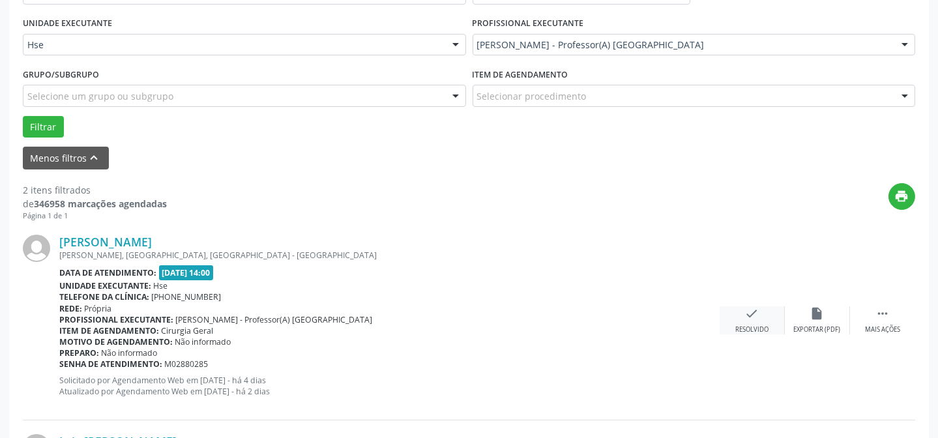
click at [736, 312] on div "check Resolvido" at bounding box center [752, 320] width 65 height 28
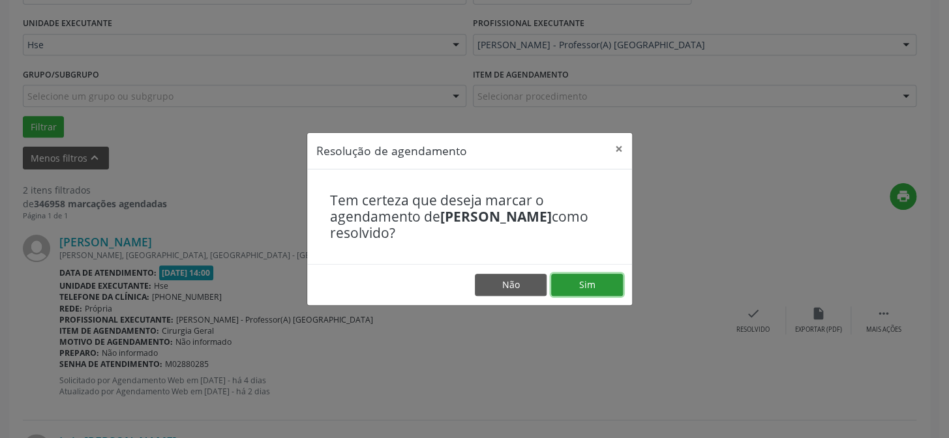
click at [596, 286] on button "Sim" at bounding box center [587, 285] width 72 height 22
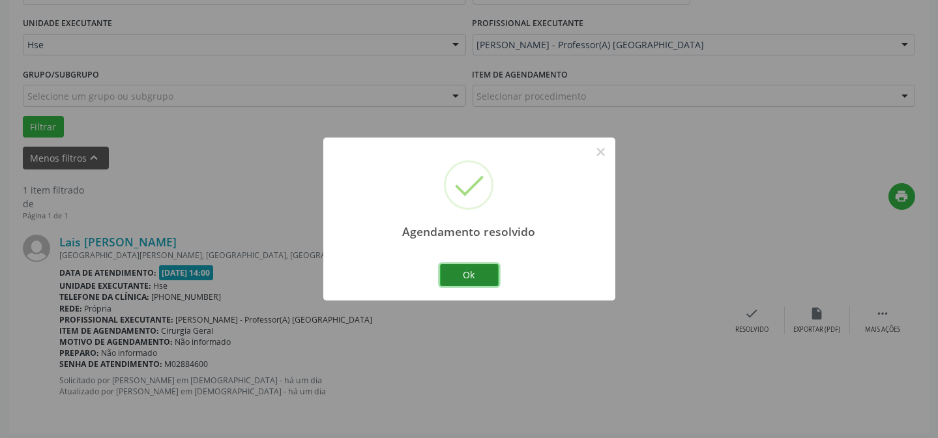
click at [456, 281] on button "Ok" at bounding box center [469, 275] width 59 height 22
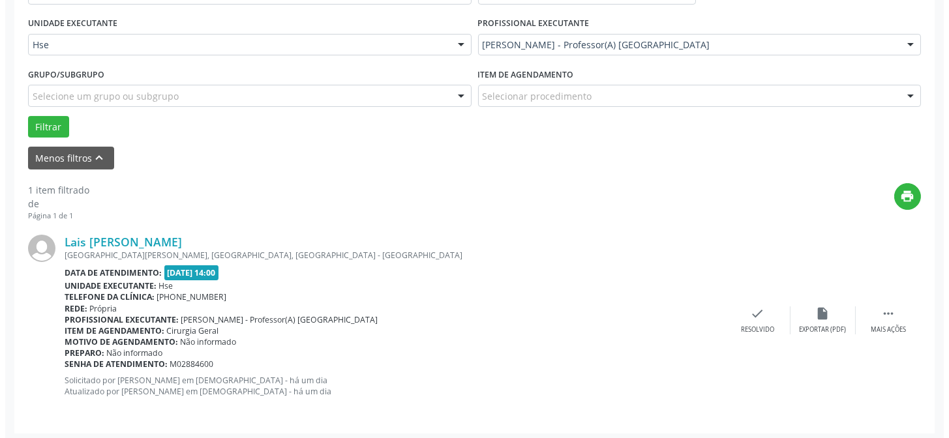
scroll to position [298, 0]
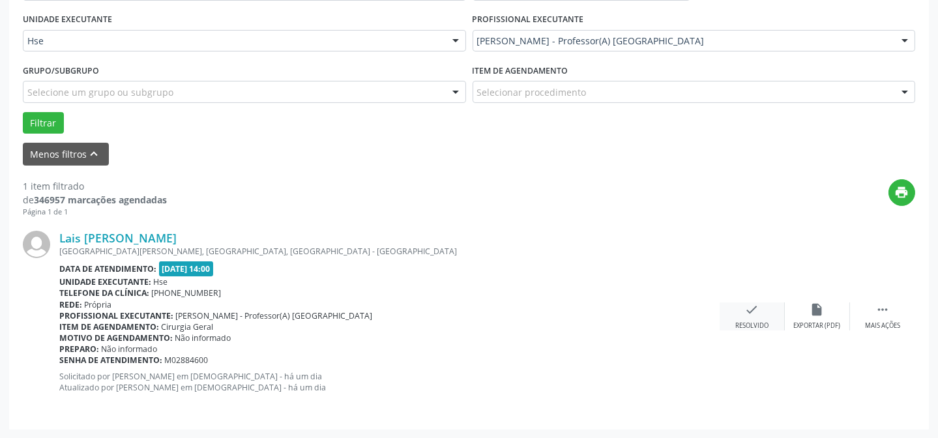
click at [745, 314] on icon "check" at bounding box center [752, 310] width 14 height 14
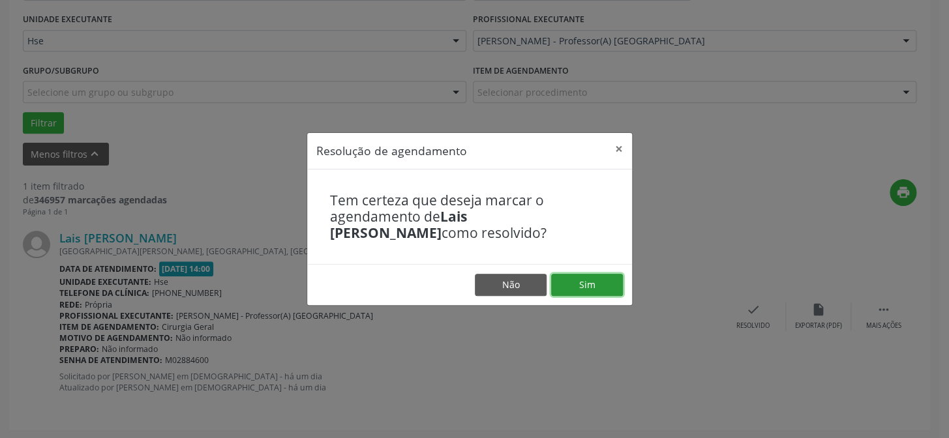
click at [606, 293] on button "Sim" at bounding box center [587, 285] width 72 height 22
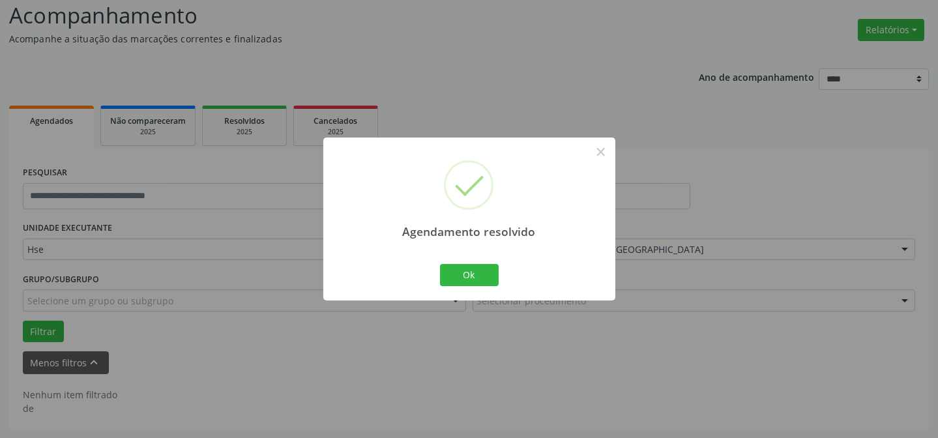
scroll to position [88, 0]
click at [466, 261] on div "Ok Cancel" at bounding box center [469, 274] width 65 height 27
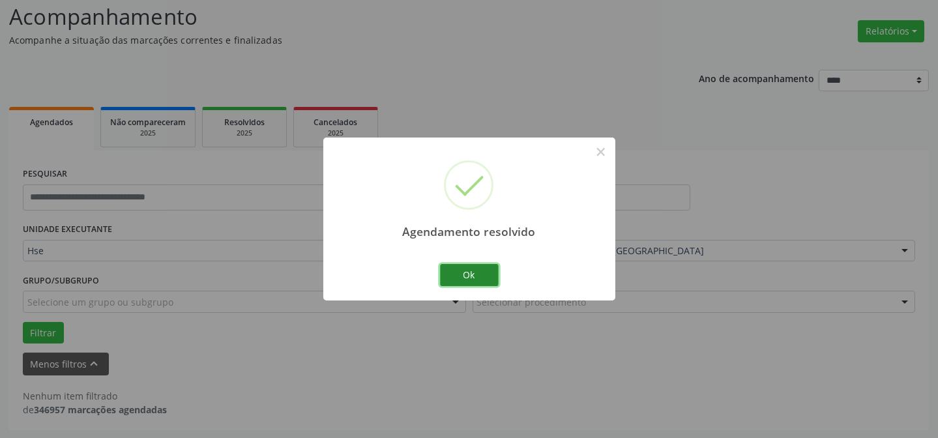
click at [458, 275] on button "Ok" at bounding box center [469, 275] width 59 height 22
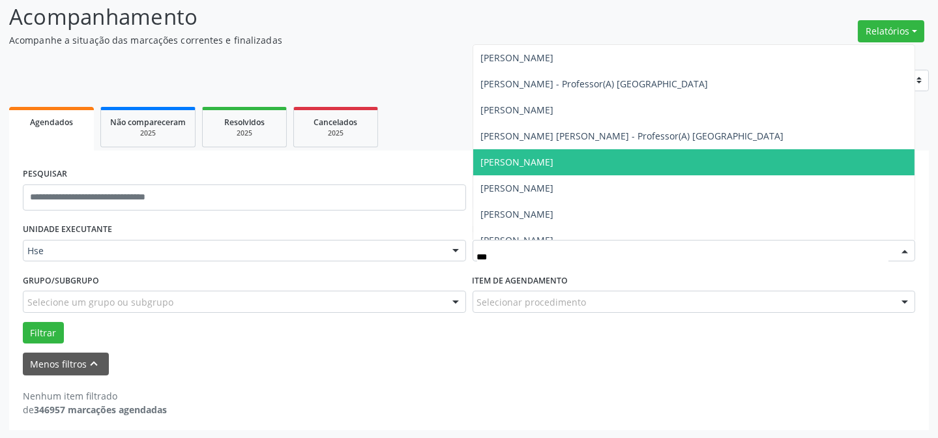
click at [539, 156] on span "[PERSON_NAME]" at bounding box center [517, 162] width 73 height 12
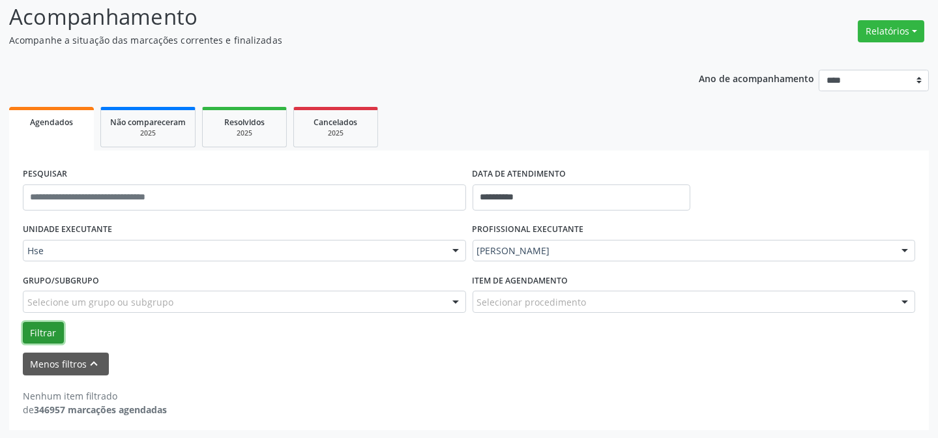
click at [40, 339] on button "Filtrar" at bounding box center [43, 333] width 41 height 22
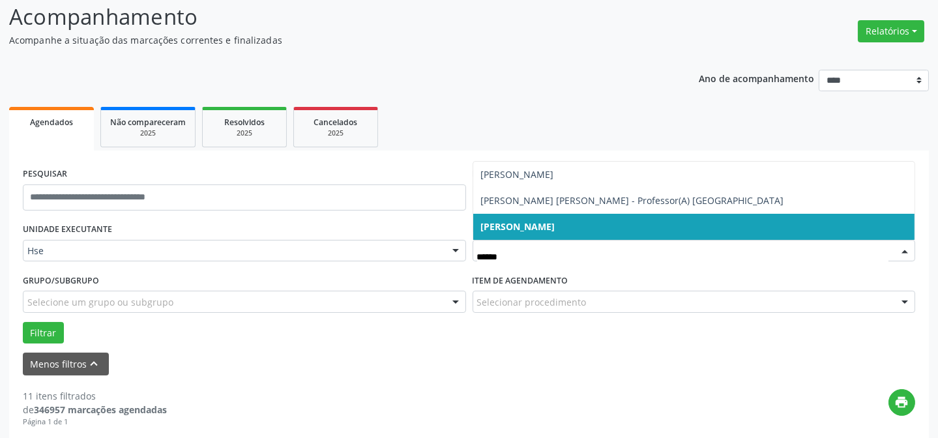
click at [533, 228] on span "[PERSON_NAME]" at bounding box center [518, 226] width 74 height 12
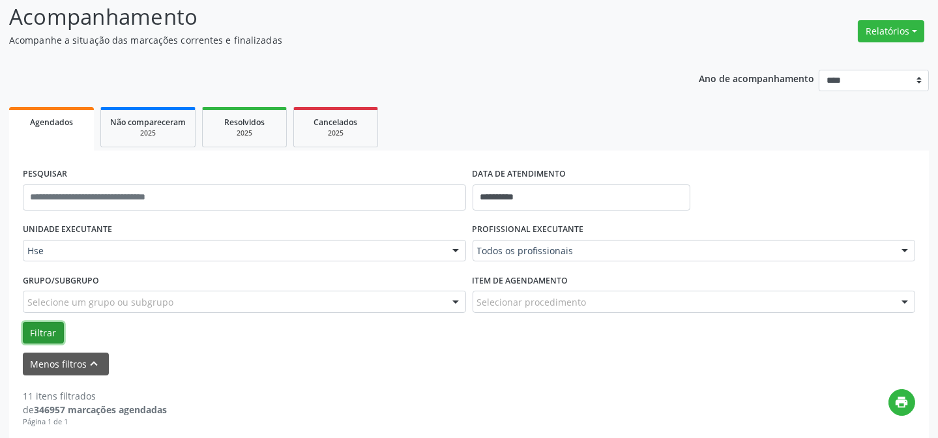
click at [30, 329] on button "Filtrar" at bounding box center [43, 333] width 41 height 22
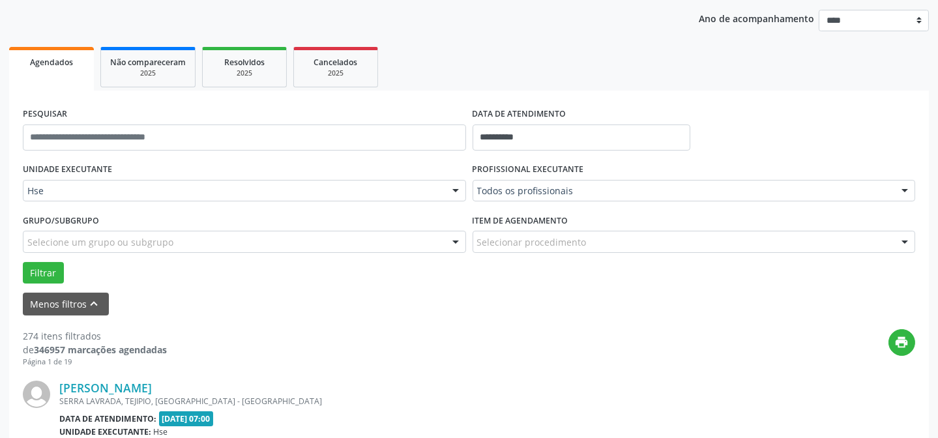
scroll to position [147, 0]
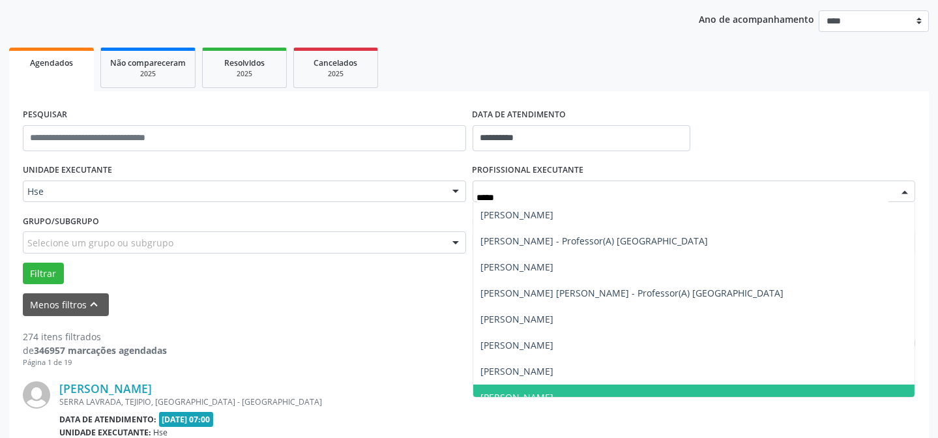
type input "******"
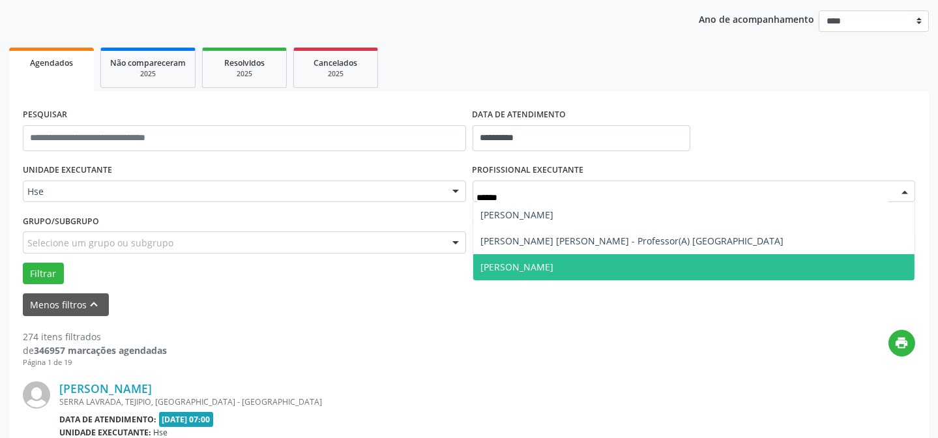
click at [536, 267] on span "[PERSON_NAME]" at bounding box center [517, 267] width 73 height 12
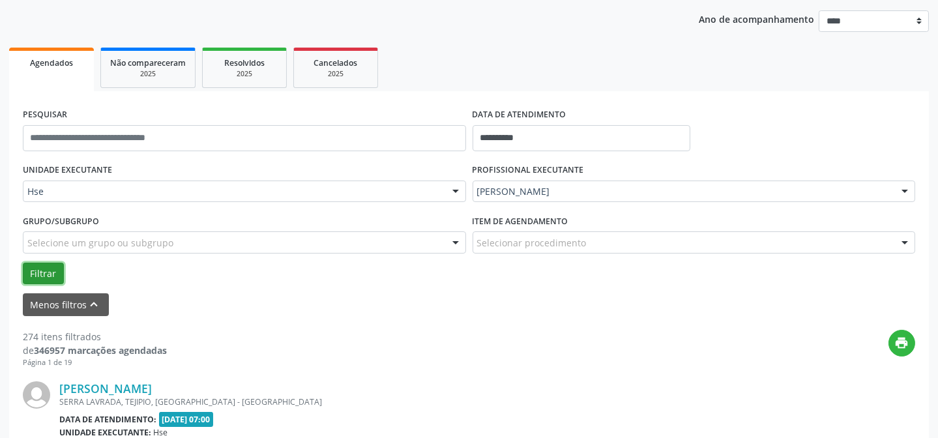
click at [47, 263] on button "Filtrar" at bounding box center [43, 274] width 41 height 22
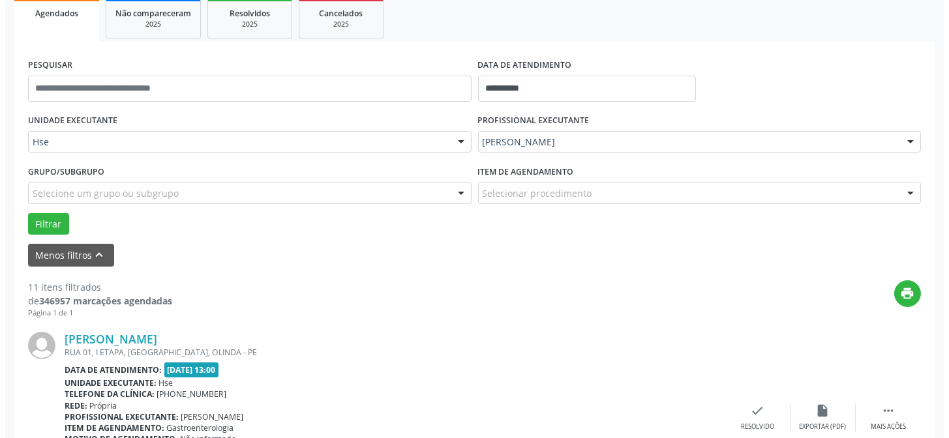
scroll to position [266, 0]
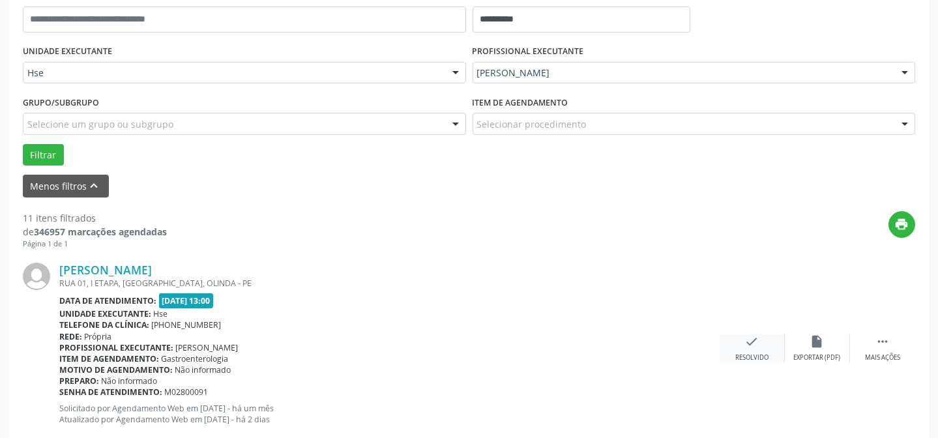
click at [758, 339] on icon "check" at bounding box center [752, 342] width 14 height 14
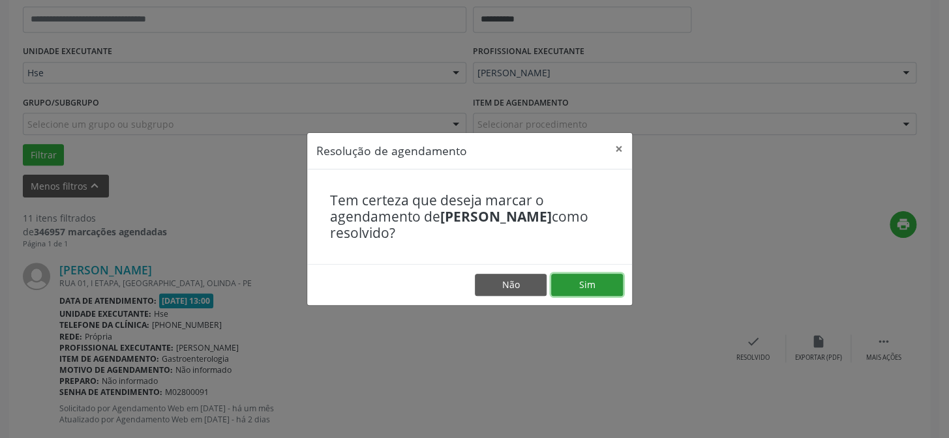
click at [606, 293] on button "Sim" at bounding box center [587, 285] width 72 height 22
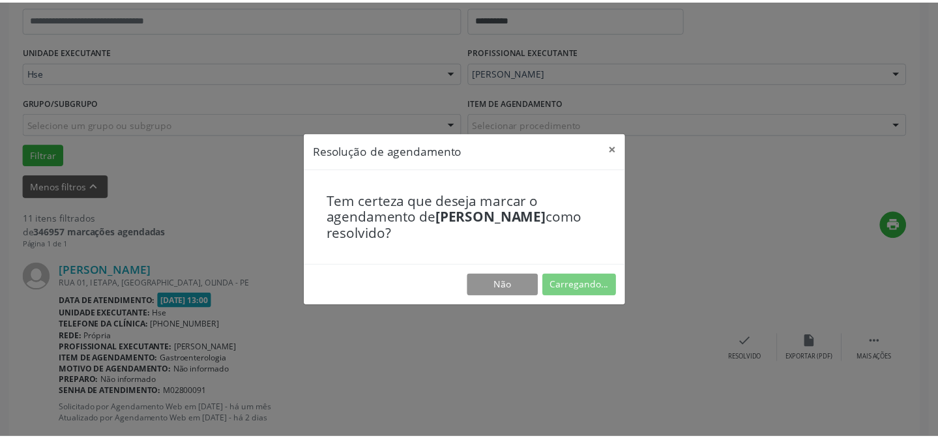
scroll to position [117, 0]
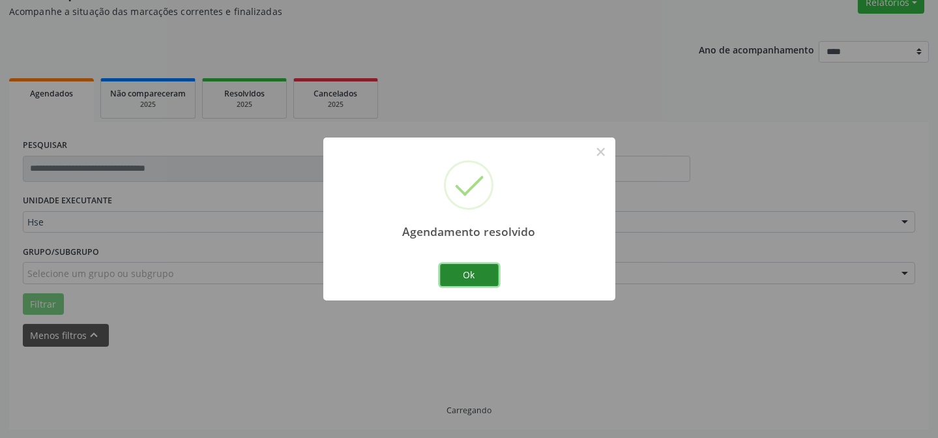
click at [454, 277] on button "Ok" at bounding box center [469, 275] width 59 height 22
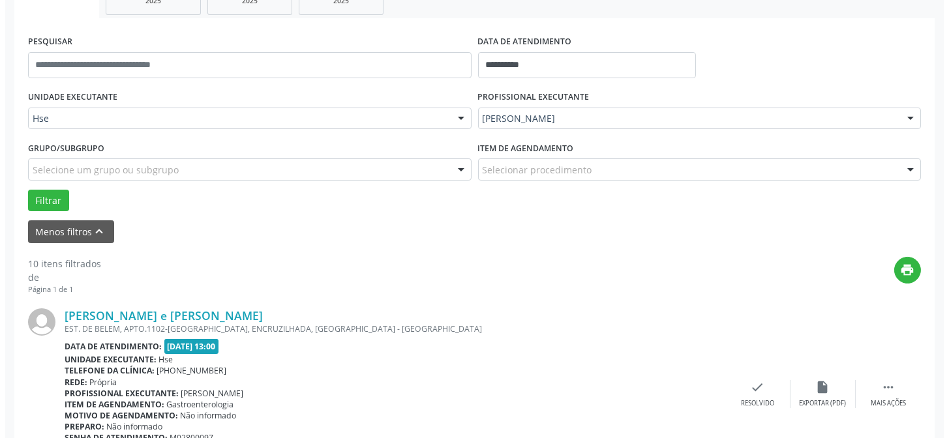
scroll to position [235, 0]
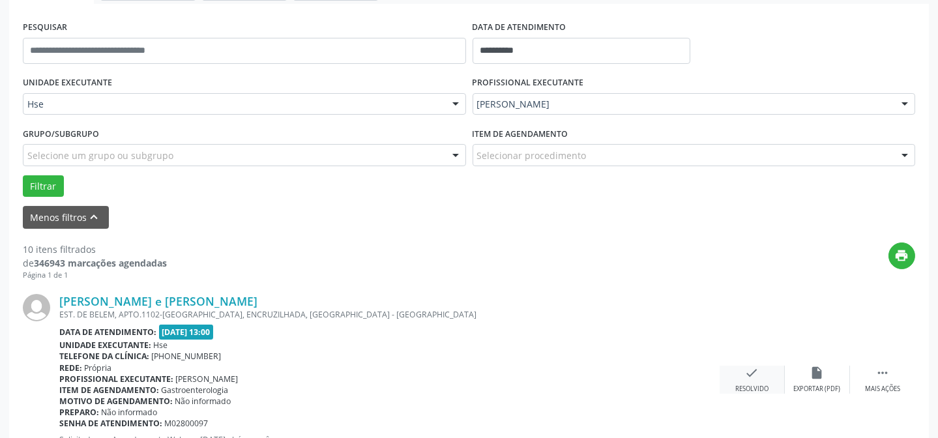
click at [750, 371] on icon "check" at bounding box center [752, 373] width 14 height 14
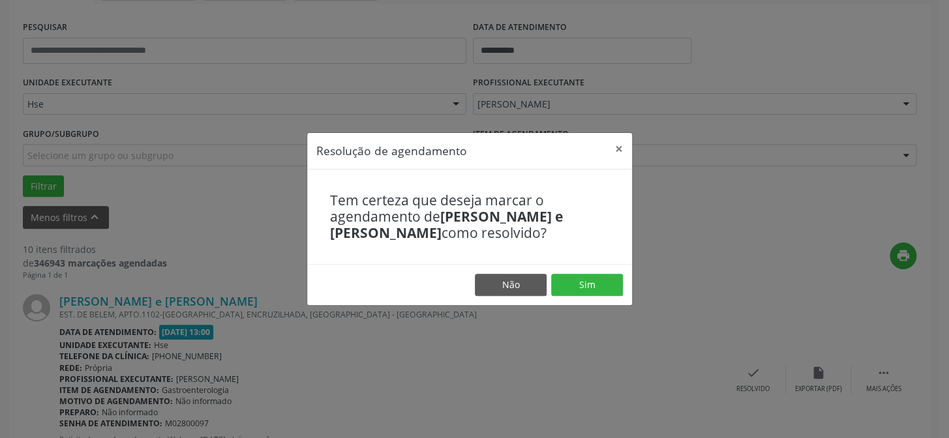
click at [561, 270] on footer "Não Sim" at bounding box center [469, 284] width 325 height 41
click at [567, 284] on button "Sim" at bounding box center [587, 285] width 72 height 22
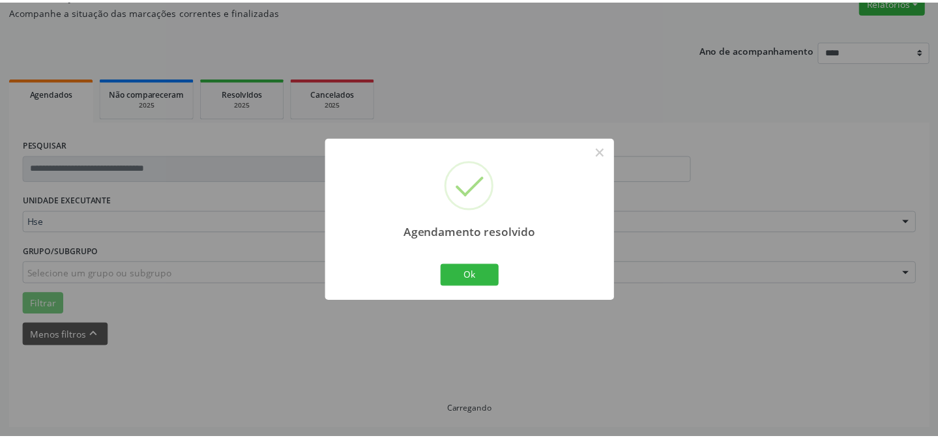
scroll to position [117, 0]
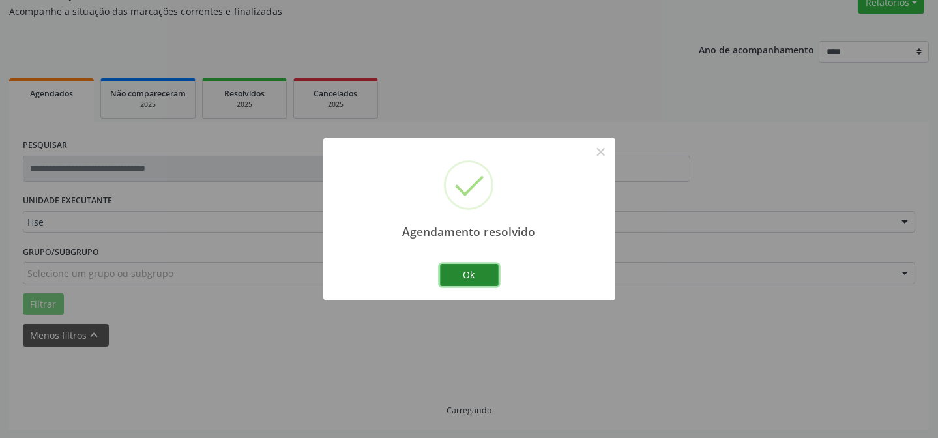
click at [463, 264] on button "Ok" at bounding box center [469, 275] width 59 height 22
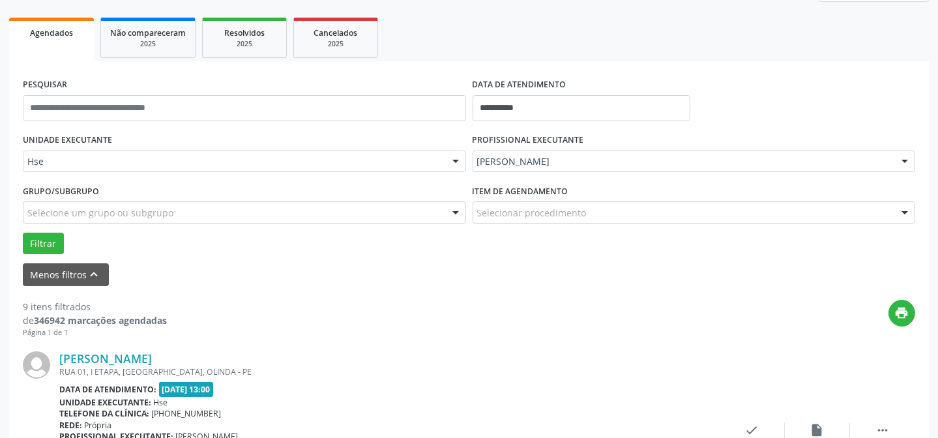
scroll to position [235, 0]
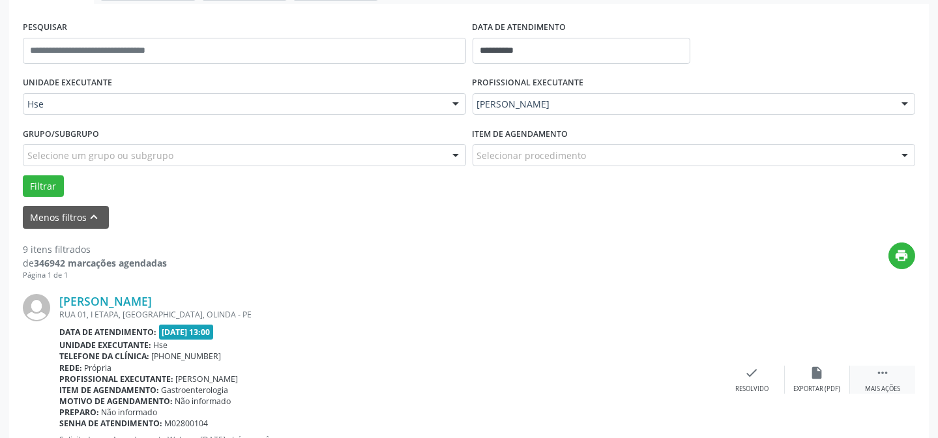
click at [877, 376] on icon "" at bounding box center [883, 373] width 14 height 14
click at [796, 371] on div "alarm_off Não compareceu" at bounding box center [817, 380] width 65 height 28
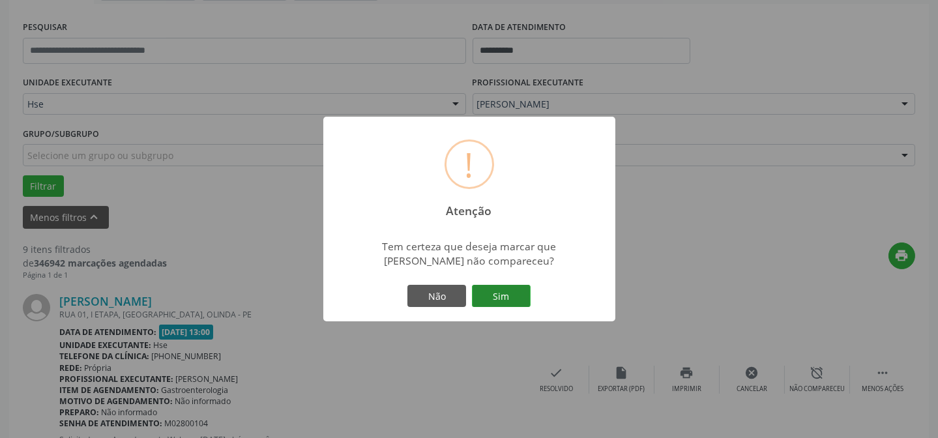
click at [514, 294] on button "Sim" at bounding box center [501, 296] width 59 height 22
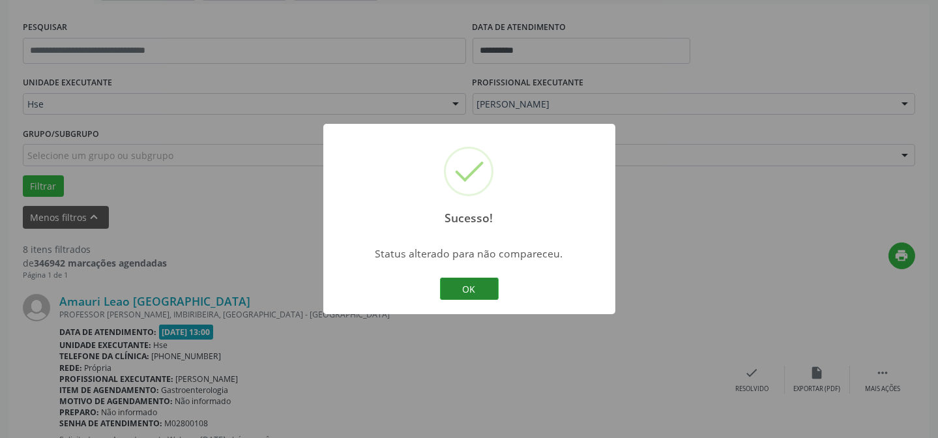
click at [484, 295] on button "OK" at bounding box center [469, 289] width 59 height 22
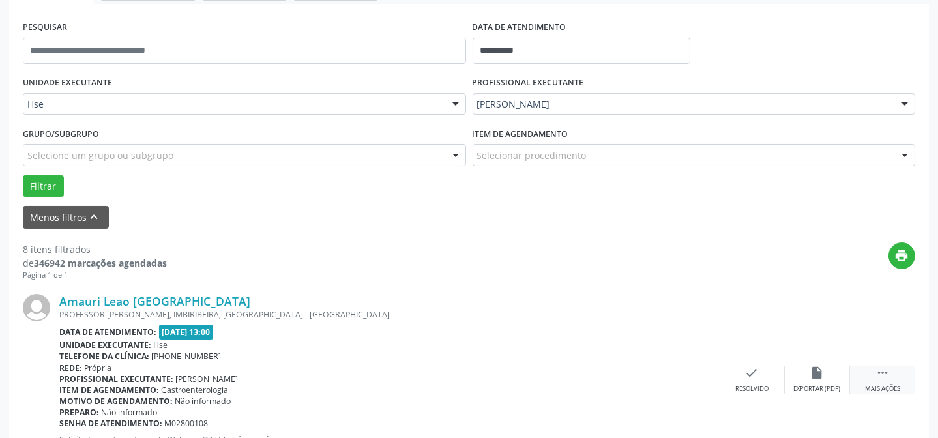
click at [884, 380] on div " Mais ações" at bounding box center [882, 380] width 65 height 28
click at [831, 377] on div "alarm_off Não compareceu" at bounding box center [817, 380] width 65 height 28
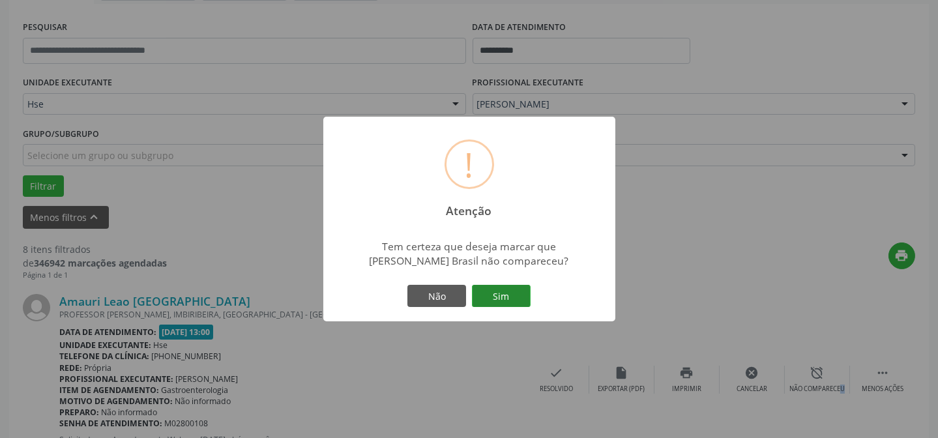
click at [517, 293] on button "Sim" at bounding box center [501, 296] width 59 height 22
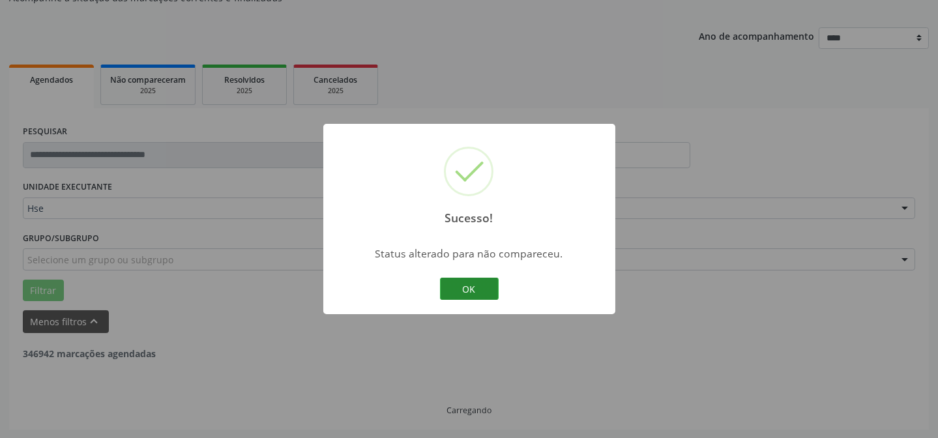
click at [456, 287] on button "OK" at bounding box center [469, 289] width 59 height 22
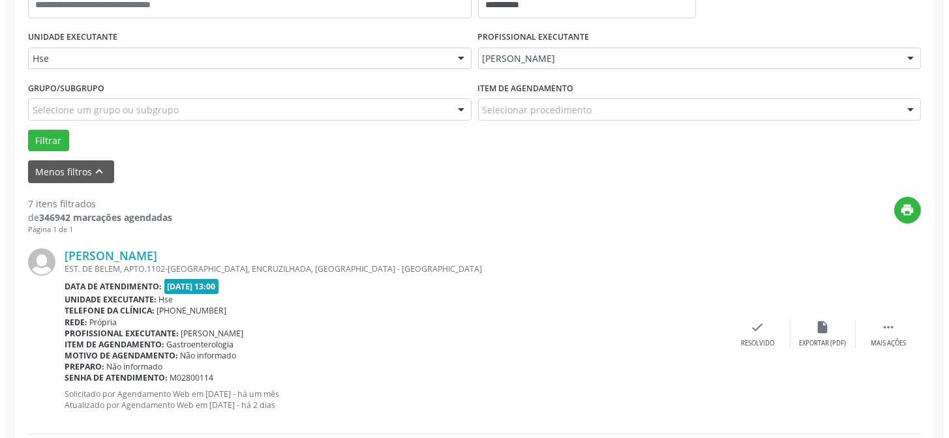
scroll to position [294, 0]
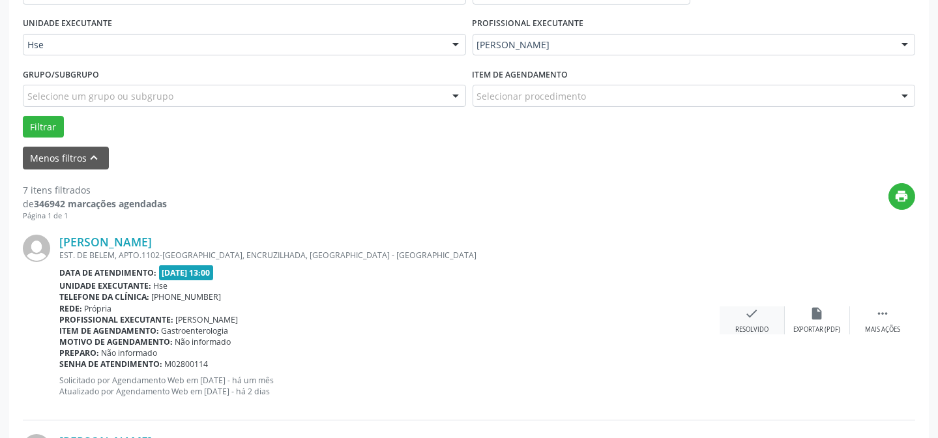
click at [755, 316] on icon "check" at bounding box center [752, 313] width 14 height 14
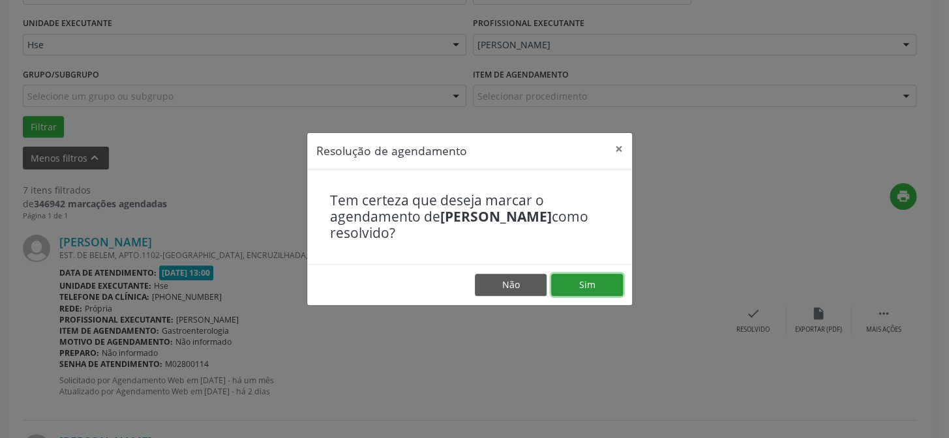
click at [566, 285] on button "Sim" at bounding box center [587, 285] width 72 height 22
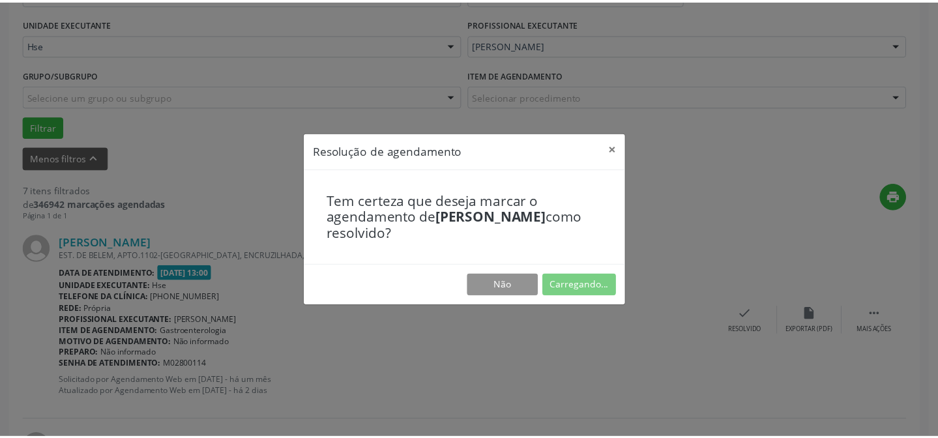
scroll to position [117, 0]
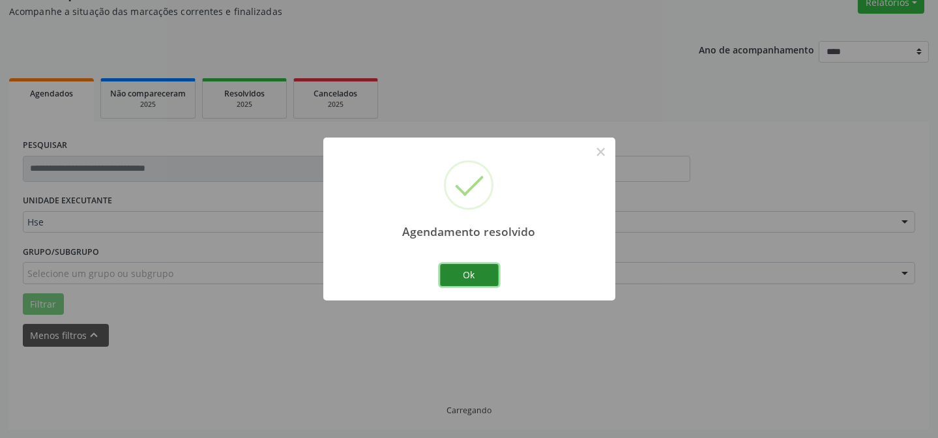
click at [480, 279] on button "Ok" at bounding box center [469, 275] width 59 height 22
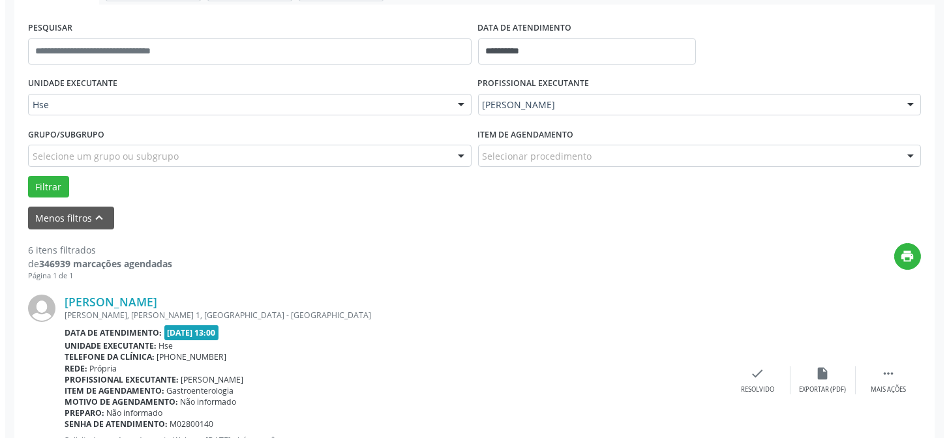
scroll to position [235, 0]
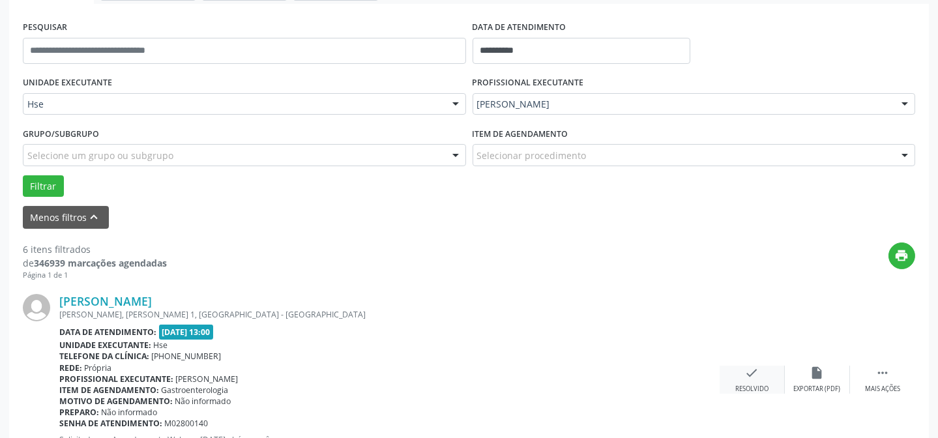
click at [753, 378] on icon "check" at bounding box center [752, 373] width 14 height 14
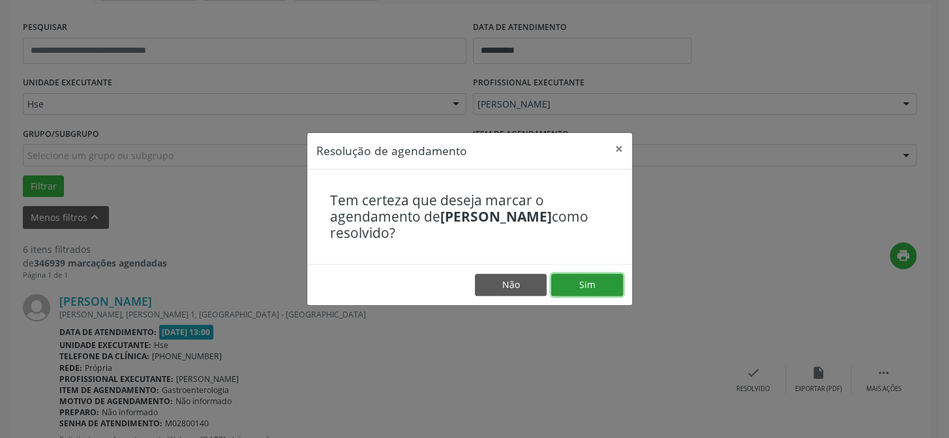
click at [613, 284] on button "Sim" at bounding box center [587, 285] width 72 height 22
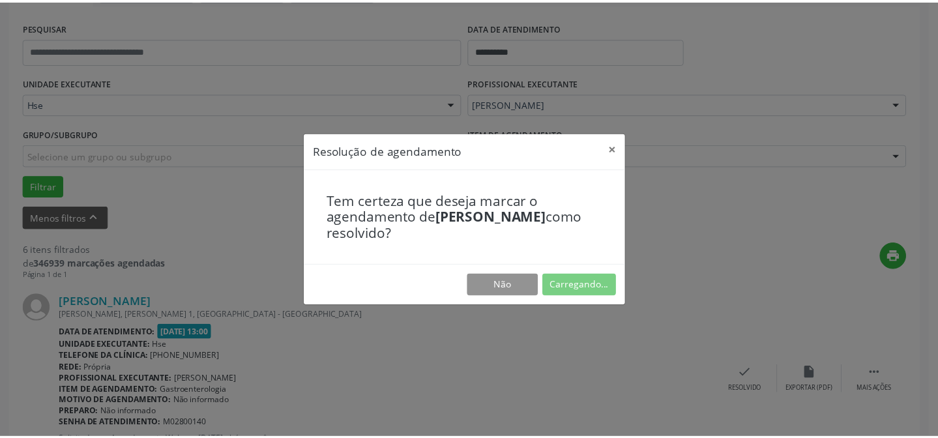
scroll to position [117, 0]
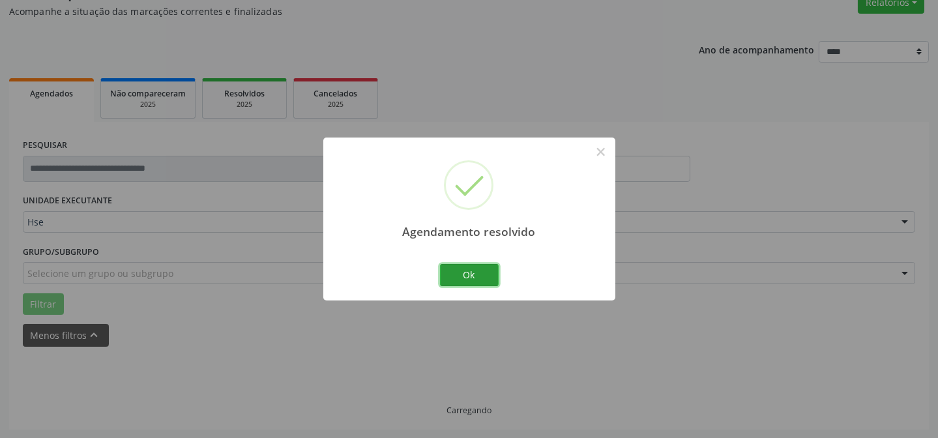
drag, startPoint x: 467, startPoint y: 273, endPoint x: 449, endPoint y: 280, distance: 19.4
click at [466, 274] on button "Ok" at bounding box center [469, 275] width 59 height 22
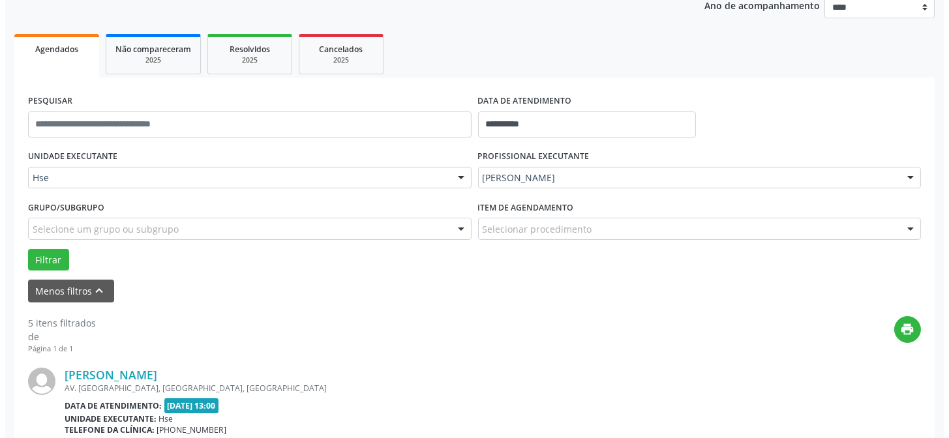
scroll to position [235, 0]
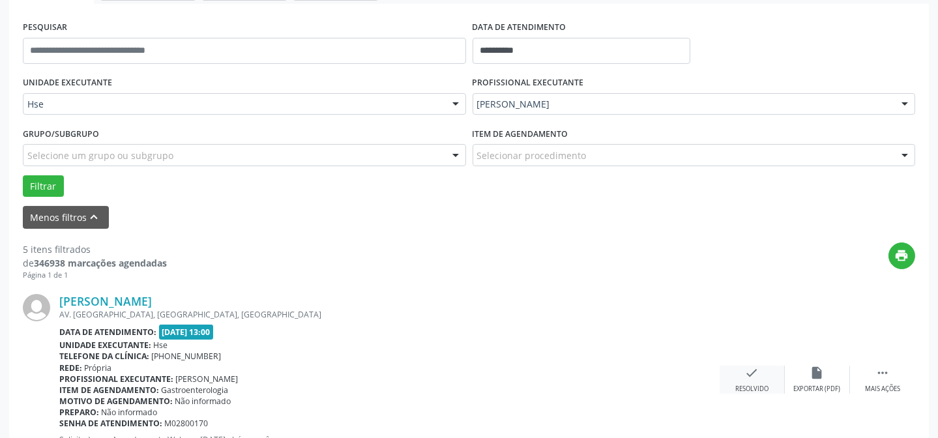
click at [751, 372] on icon "check" at bounding box center [752, 373] width 14 height 14
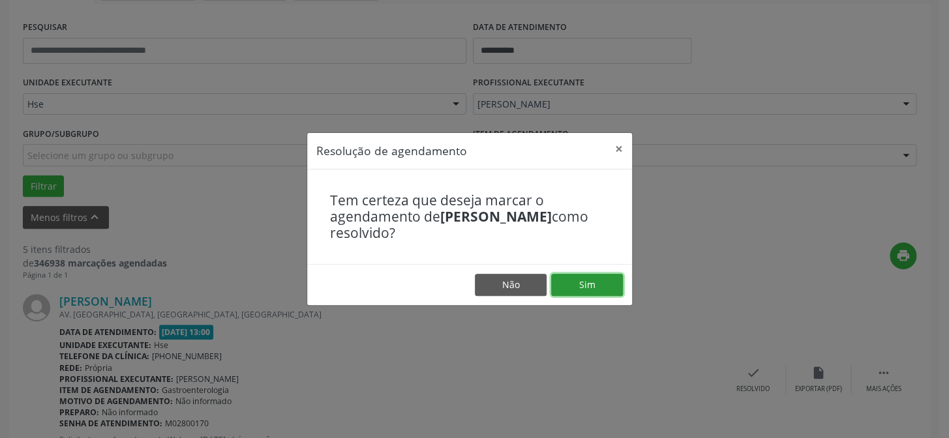
click at [612, 289] on button "Sim" at bounding box center [587, 285] width 72 height 22
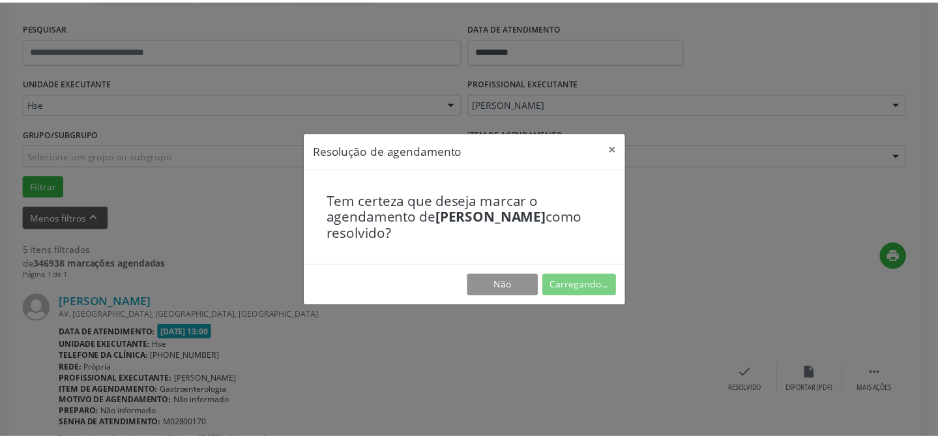
scroll to position [117, 0]
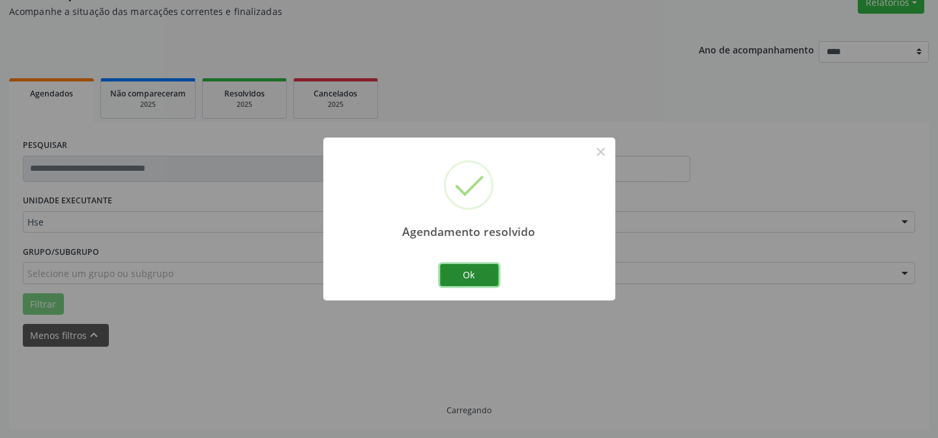
click at [464, 270] on button "Ok" at bounding box center [469, 275] width 59 height 22
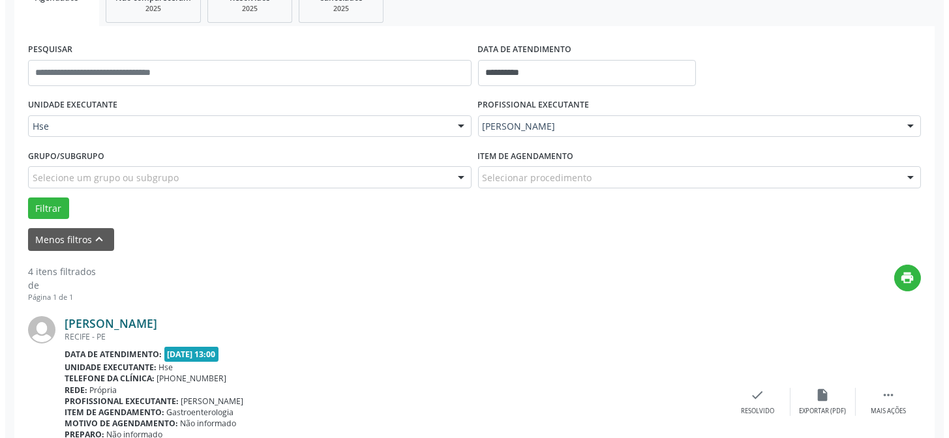
scroll to position [294, 0]
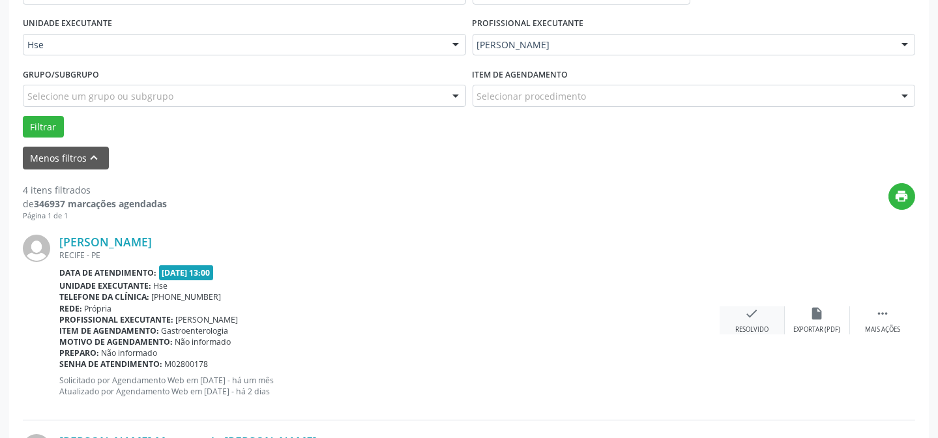
click at [747, 310] on icon "check" at bounding box center [752, 313] width 14 height 14
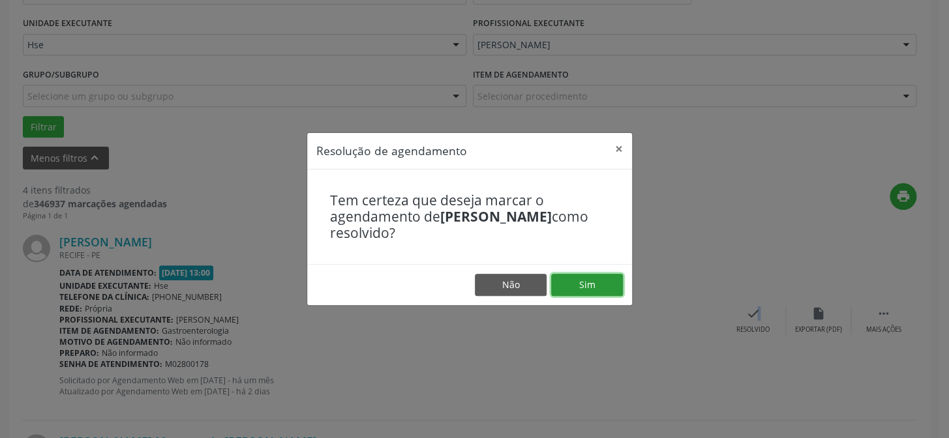
click at [580, 275] on button "Sim" at bounding box center [587, 285] width 72 height 22
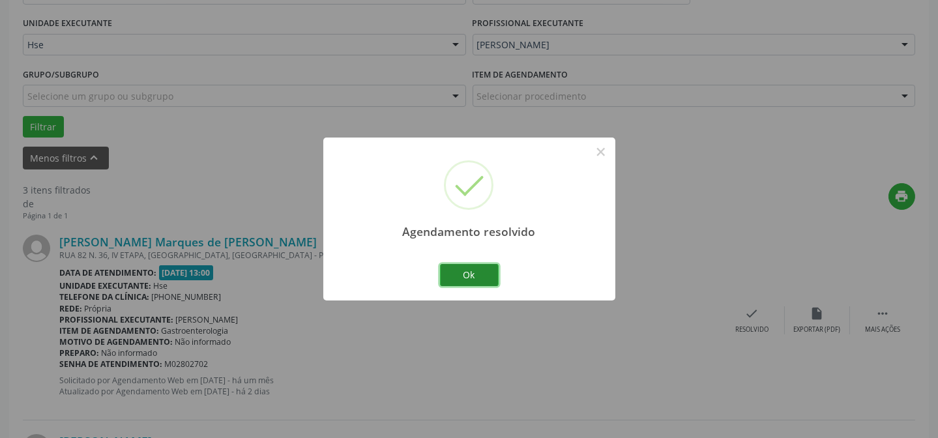
drag, startPoint x: 475, startPoint y: 275, endPoint x: 365, endPoint y: 171, distance: 150.9
click at [475, 275] on button "Ok" at bounding box center [469, 275] width 59 height 22
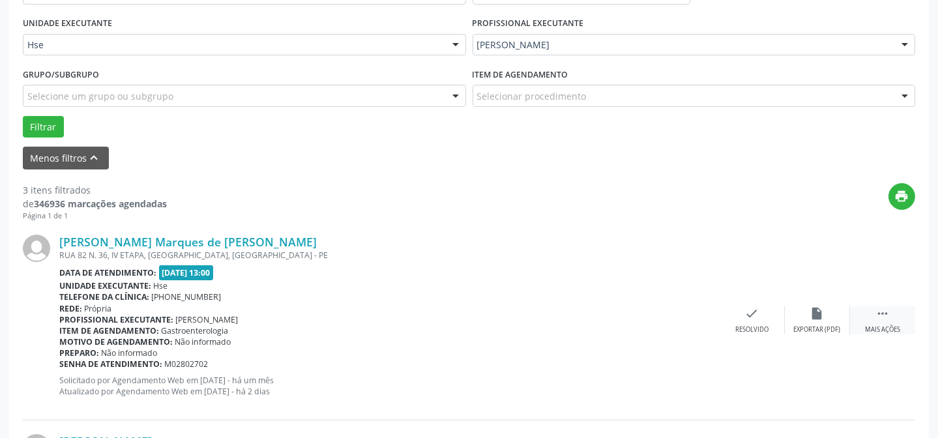
click at [887, 314] on icon "" at bounding box center [883, 313] width 14 height 14
click at [799, 322] on div "alarm_off Não compareceu" at bounding box center [817, 320] width 65 height 28
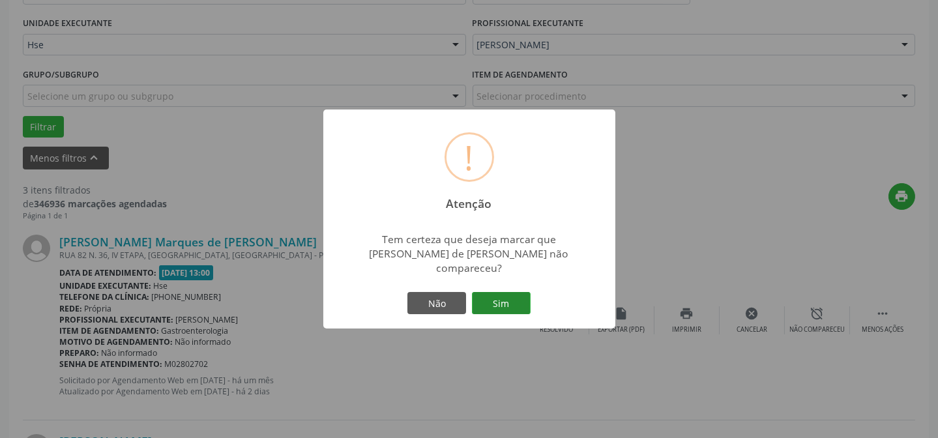
click at [513, 297] on button "Sim" at bounding box center [501, 303] width 59 height 22
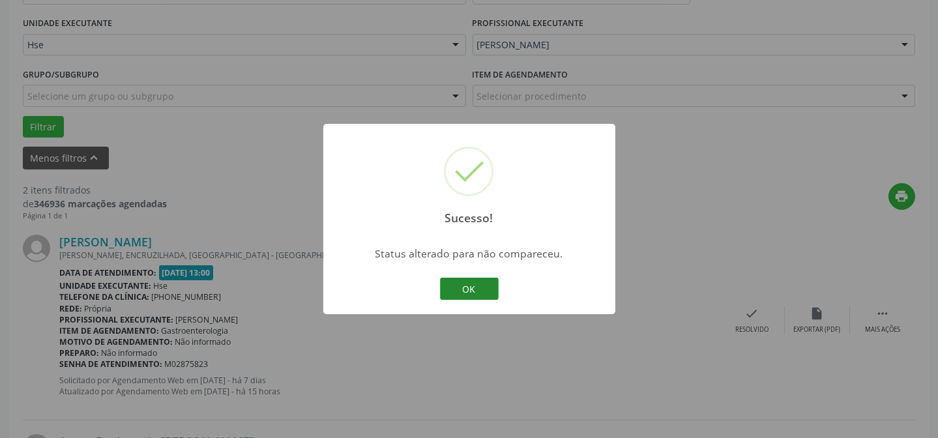
click at [457, 293] on button "OK" at bounding box center [469, 289] width 59 height 22
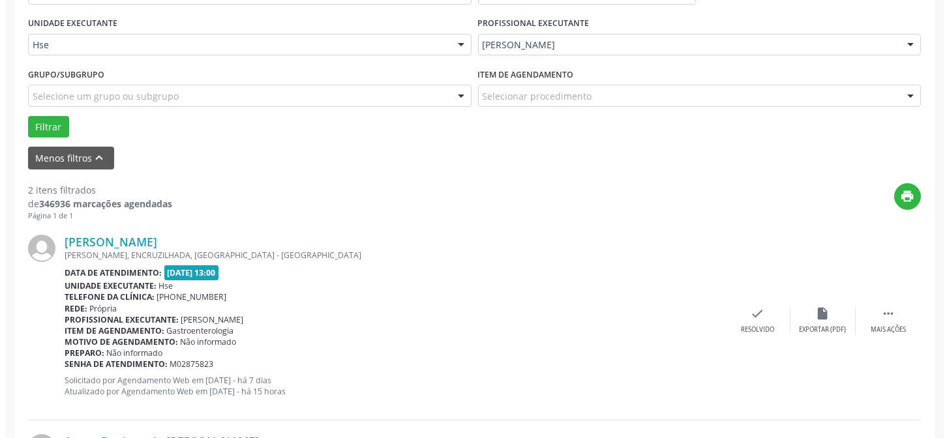
scroll to position [413, 0]
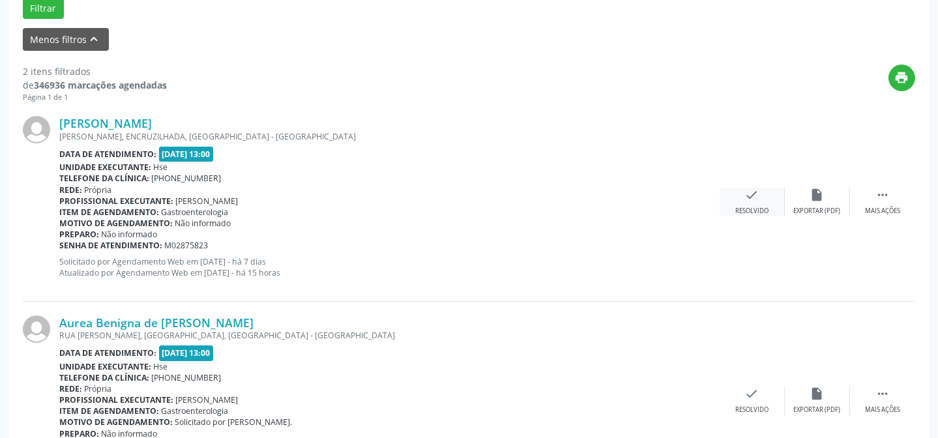
click at [739, 189] on div "check Resolvido" at bounding box center [752, 202] width 65 height 28
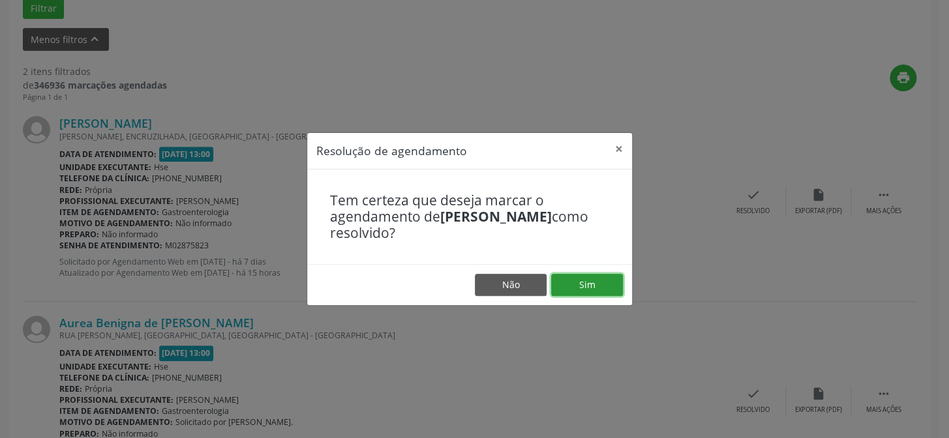
click at [599, 280] on button "Sim" at bounding box center [587, 285] width 72 height 22
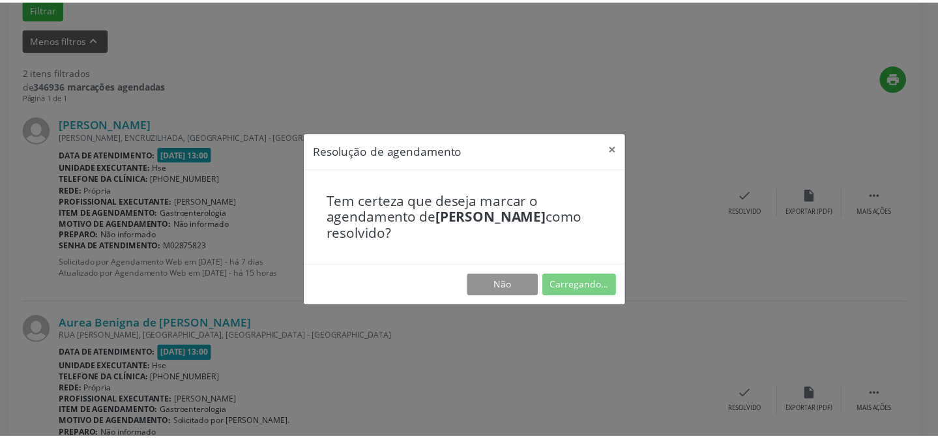
scroll to position [117, 0]
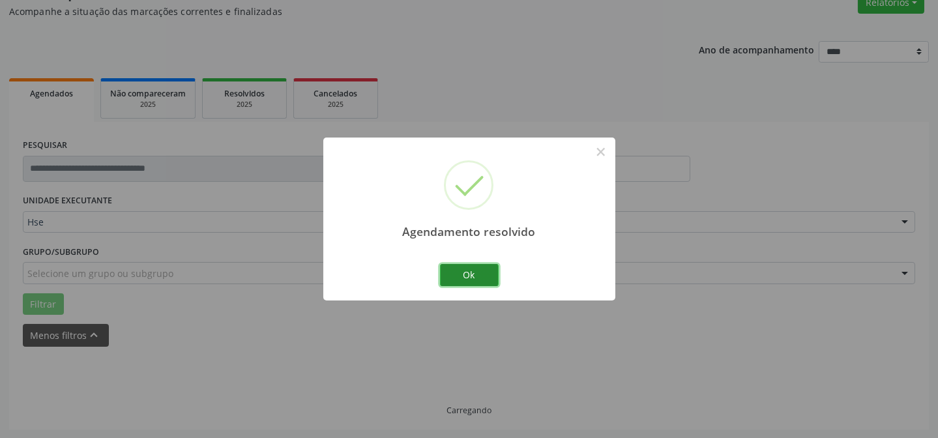
click at [480, 279] on button "Ok" at bounding box center [469, 275] width 59 height 22
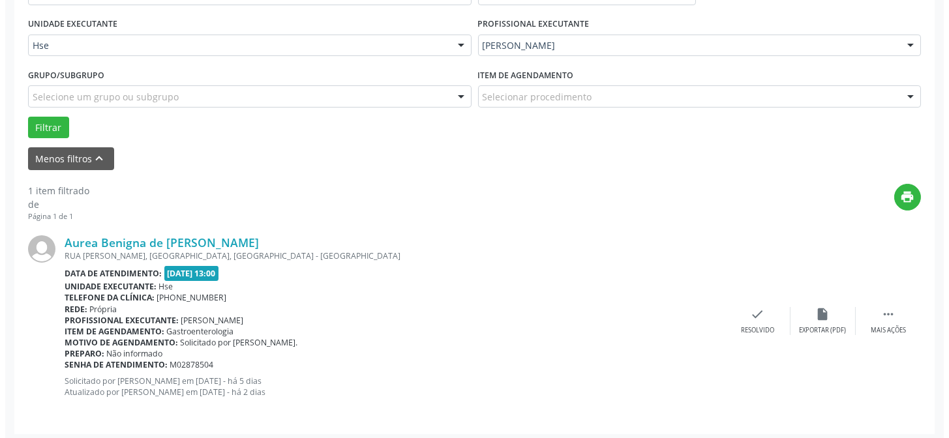
scroll to position [294, 0]
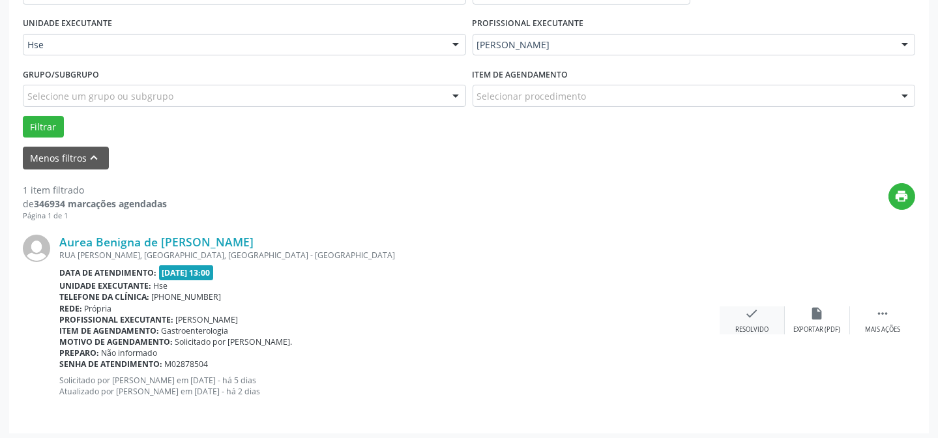
click at [737, 325] on div "Resolvido" at bounding box center [752, 329] width 33 height 9
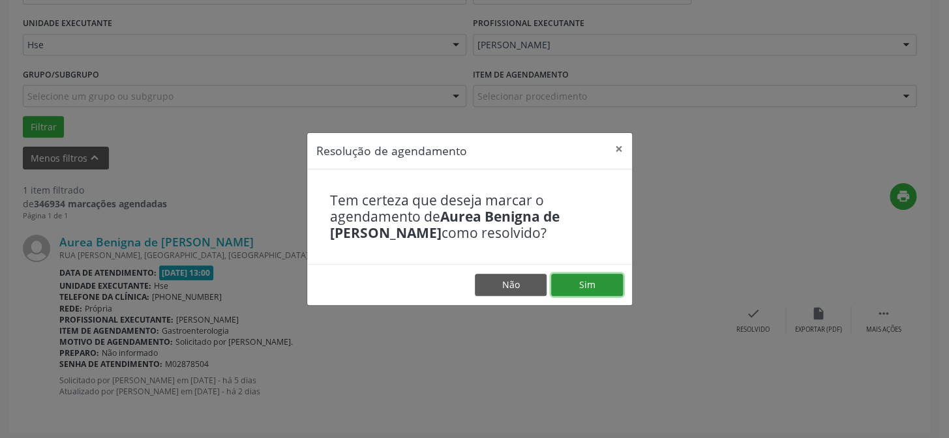
click at [573, 274] on button "Sim" at bounding box center [587, 285] width 72 height 22
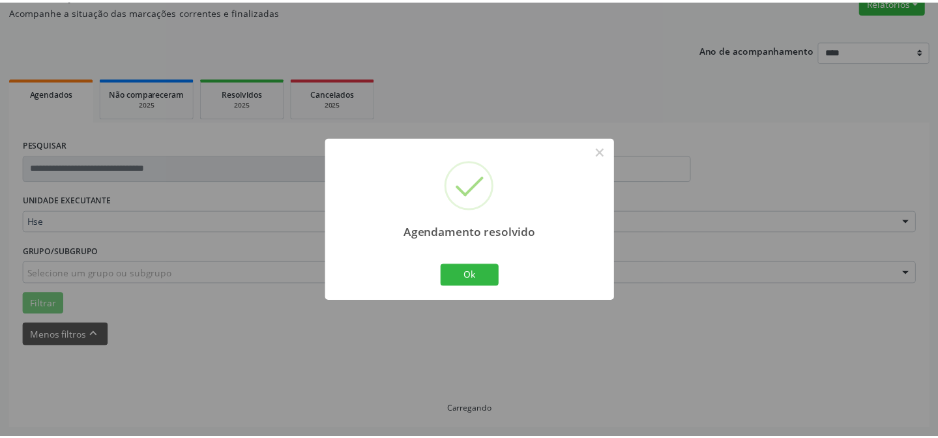
scroll to position [117, 0]
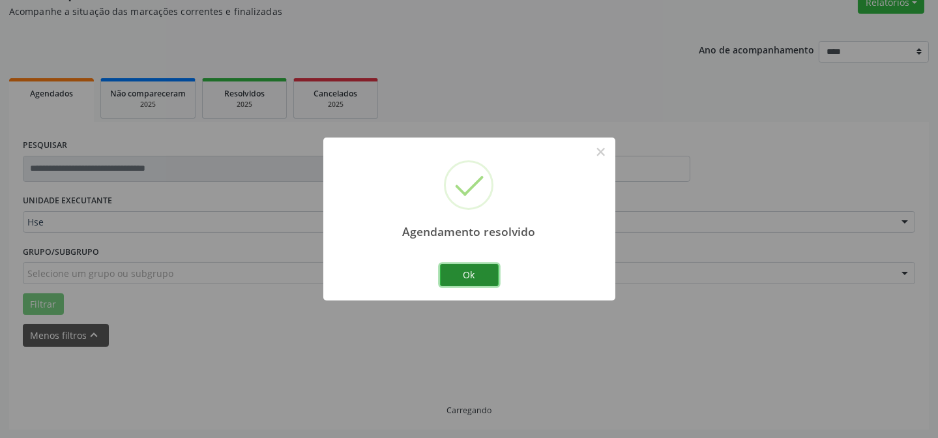
click at [470, 279] on button "Ok" at bounding box center [469, 275] width 59 height 22
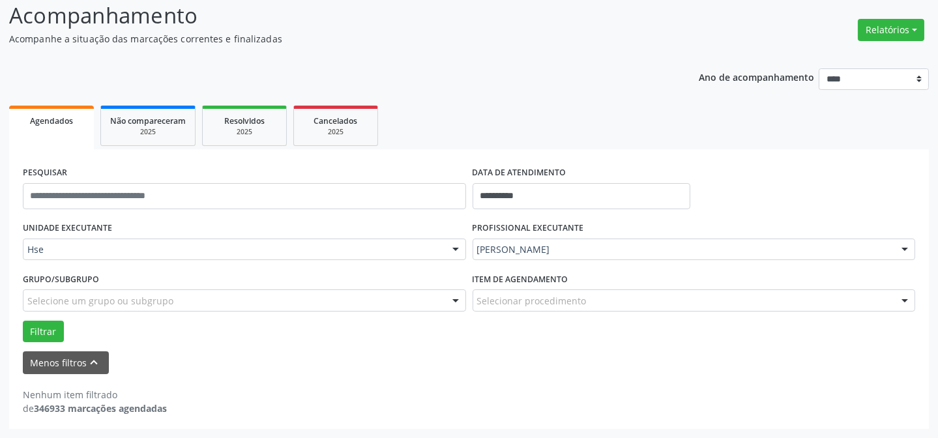
scroll to position [88, 0]
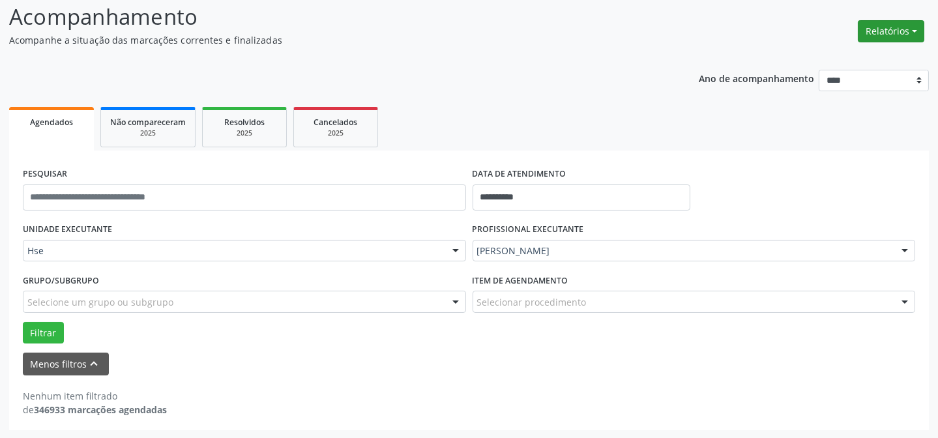
click at [878, 27] on button "Relatórios" at bounding box center [891, 31] width 67 height 22
click at [867, 59] on link "Agendamentos" at bounding box center [854, 59] width 140 height 18
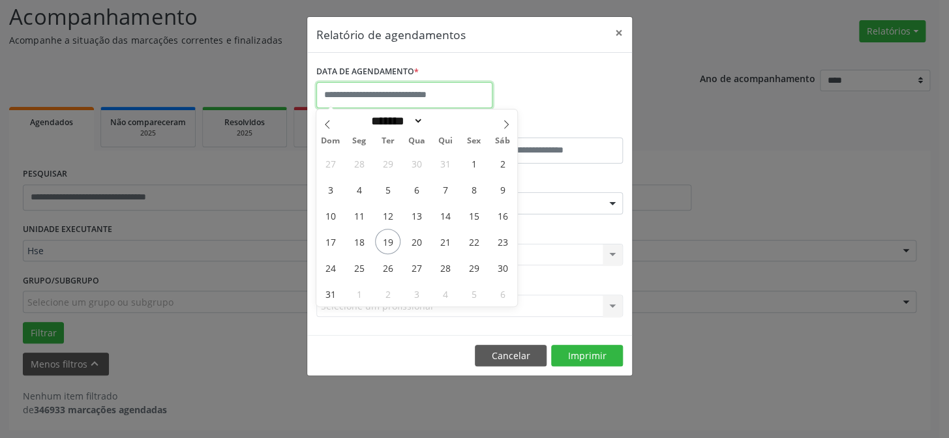
click at [419, 97] on input "text" at bounding box center [404, 95] width 176 height 26
click at [417, 241] on span "20" at bounding box center [416, 241] width 25 height 25
type input "**********"
click at [417, 241] on span "20" at bounding box center [416, 241] width 25 height 25
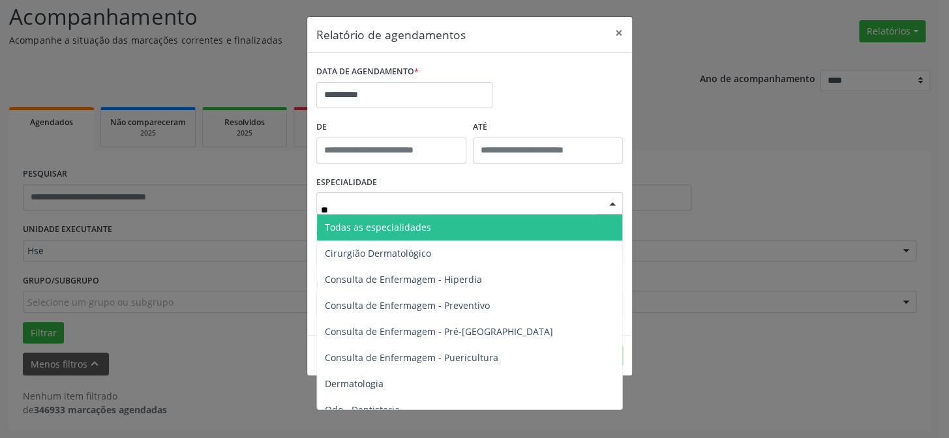
type input "***"
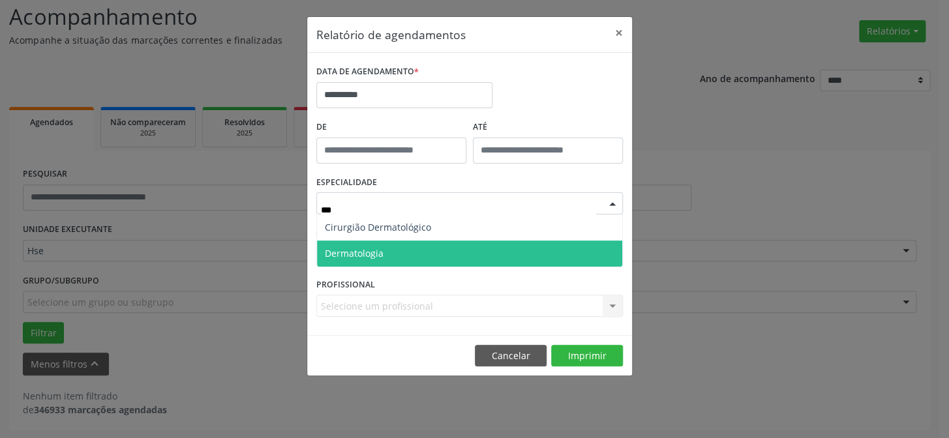
click at [370, 257] on span "Dermatologia" at bounding box center [354, 253] width 59 height 12
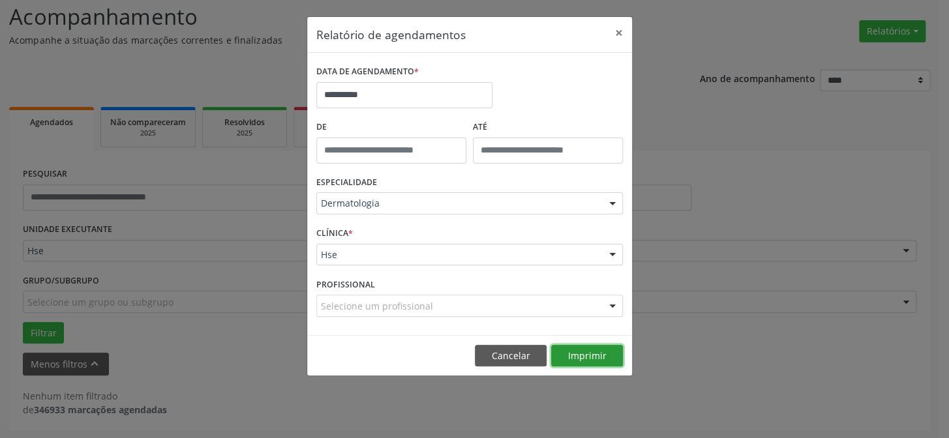
click at [597, 359] on button "Imprimir" at bounding box center [587, 356] width 72 height 22
click at [338, 89] on input "**********" at bounding box center [404, 95] width 176 height 26
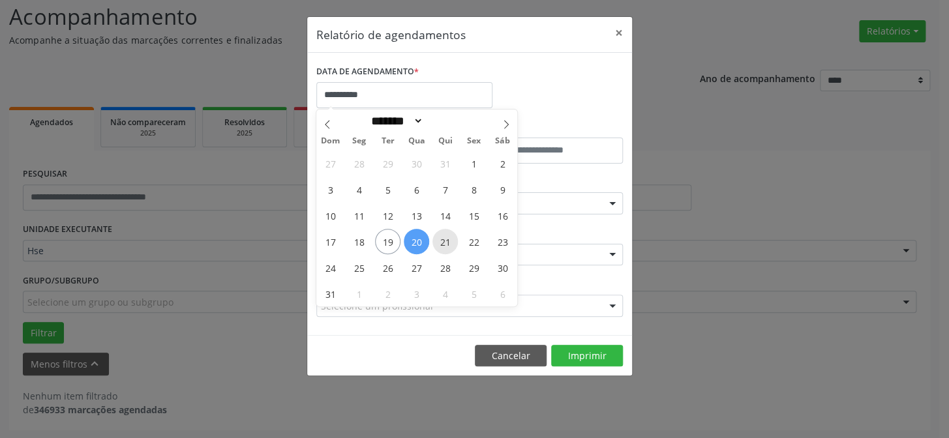
click at [450, 246] on span "21" at bounding box center [444, 241] width 25 height 25
type input "**********"
click at [450, 246] on span "21" at bounding box center [444, 241] width 25 height 25
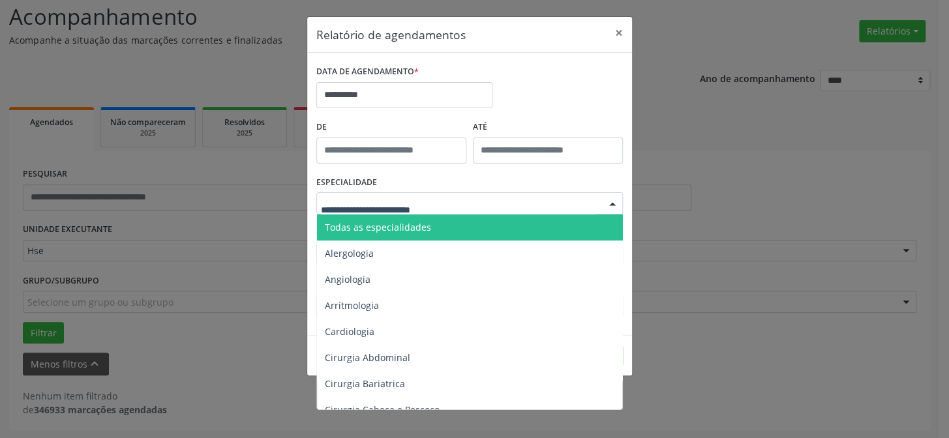
click at [389, 223] on span "Todas as especialidades" at bounding box center [378, 227] width 106 height 12
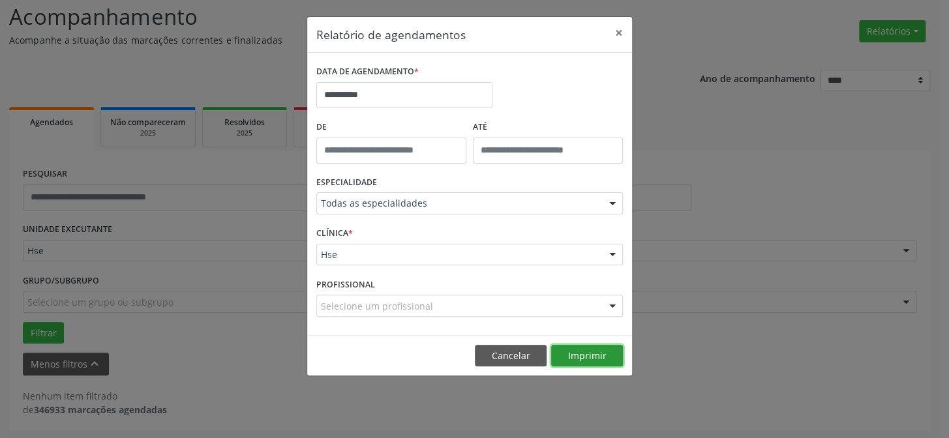
click at [608, 358] on button "Imprimir" at bounding box center [587, 356] width 72 height 22
click at [619, 30] on button "×" at bounding box center [619, 33] width 26 height 32
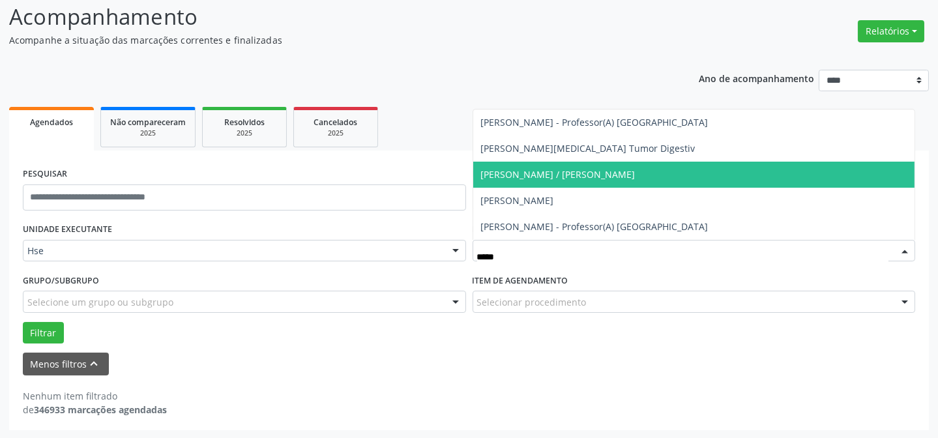
type input "******"
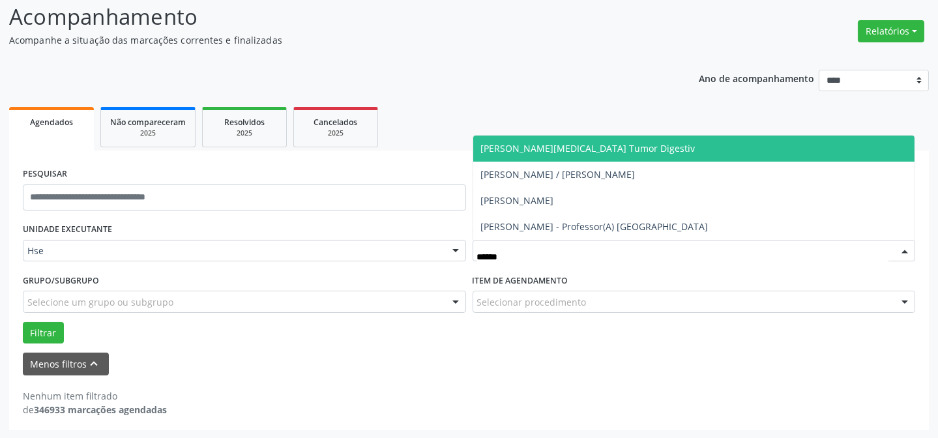
click at [520, 155] on span "[PERSON_NAME][MEDICAL_DATA] Tumor Digestiv" at bounding box center [694, 149] width 442 height 26
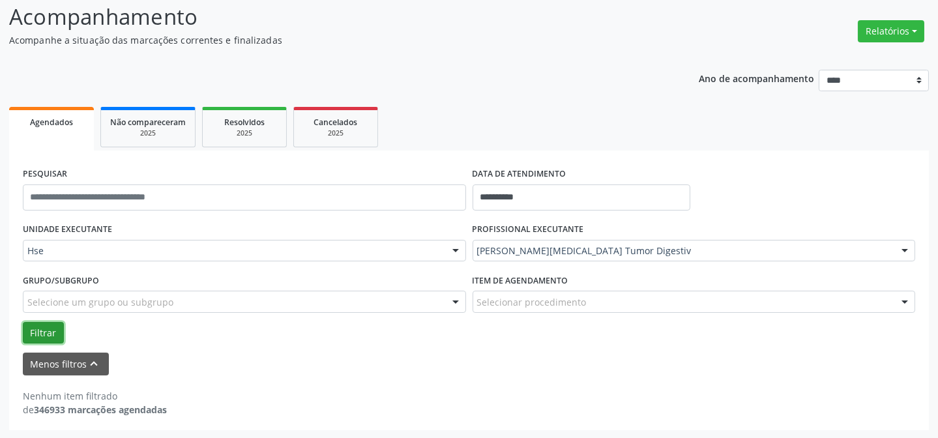
click at [54, 330] on button "Filtrar" at bounding box center [43, 333] width 41 height 22
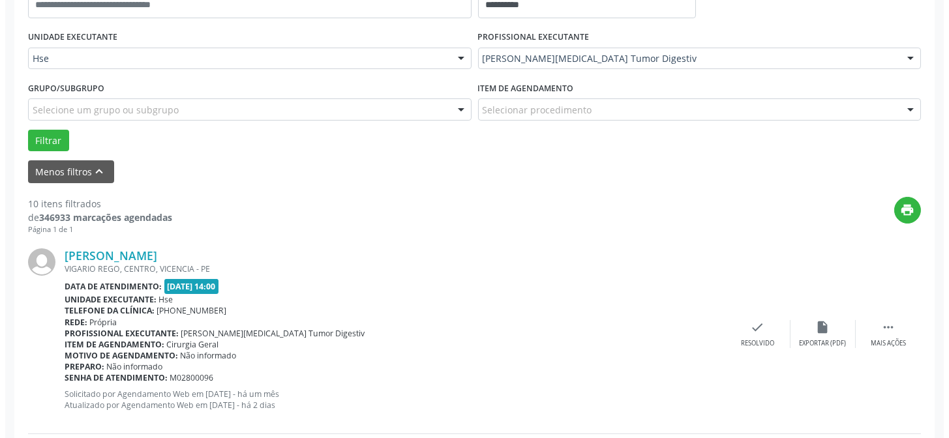
scroll to position [308, 0]
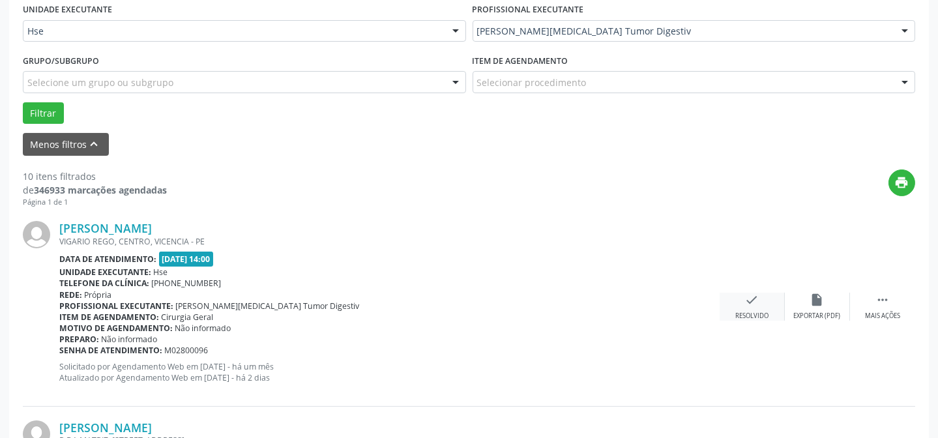
click at [759, 314] on div "Resolvido" at bounding box center [752, 316] width 33 height 9
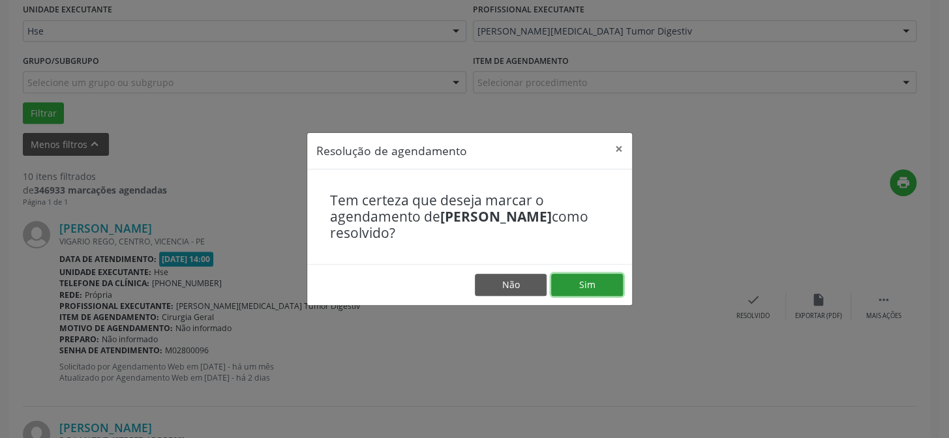
click at [602, 290] on button "Sim" at bounding box center [587, 285] width 72 height 22
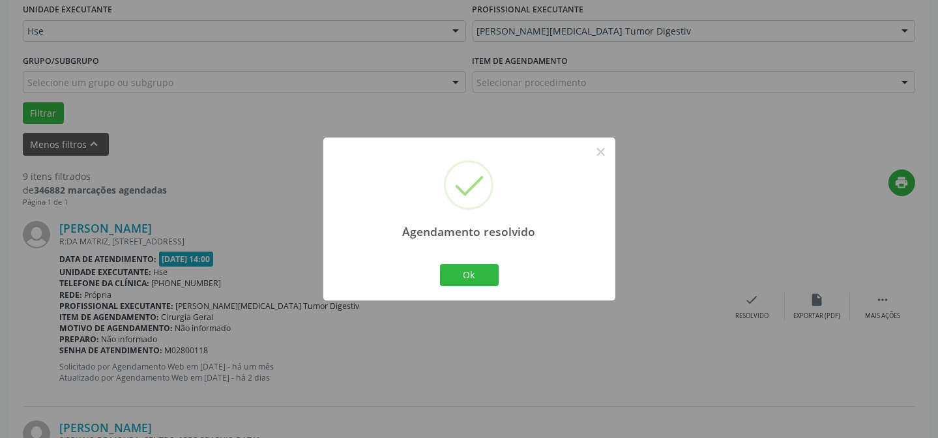
click at [451, 259] on div "Agendamento resolvido × Ok Cancel" at bounding box center [469, 219] width 292 height 162
click at [440, 269] on button "Ok" at bounding box center [469, 275] width 59 height 22
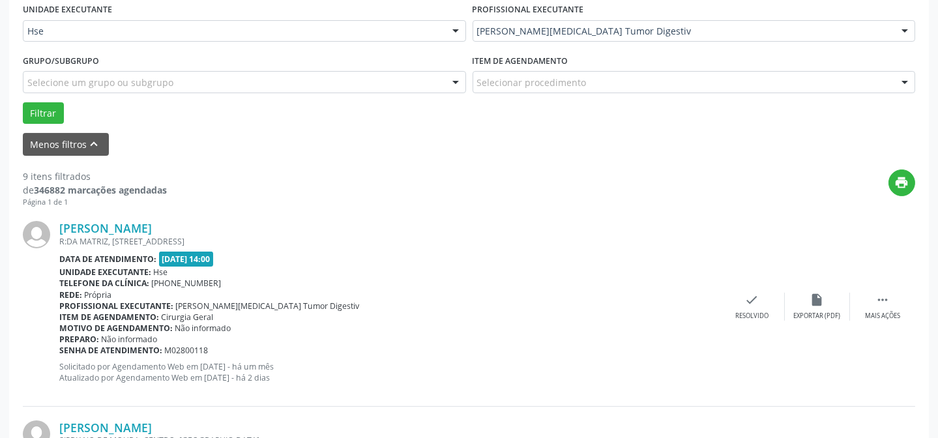
click at [752, 321] on div "[PERSON_NAME] [STREET_ADDRESS] Data de atendimento: [DATE] 14:00 Unidade execut…" at bounding box center [469, 306] width 893 height 199
click at [750, 312] on div "Resolvido" at bounding box center [752, 316] width 33 height 9
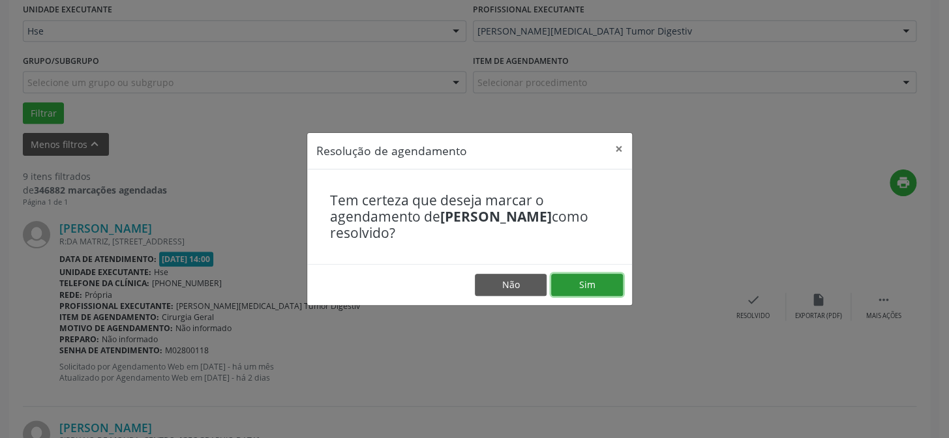
click at [595, 283] on button "Sim" at bounding box center [587, 285] width 72 height 22
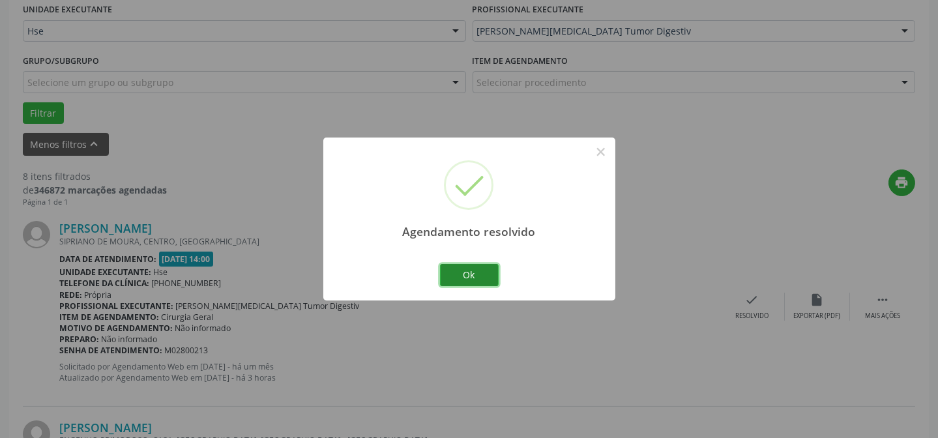
click at [487, 279] on button "Ok" at bounding box center [469, 275] width 59 height 22
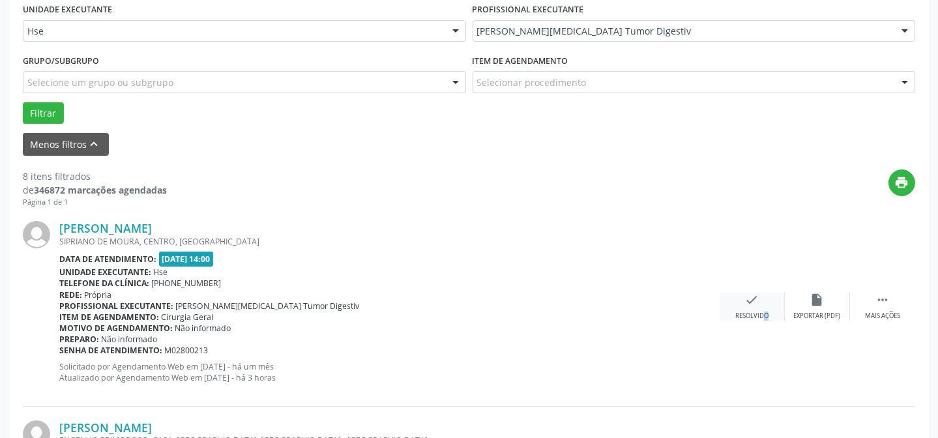
click at [754, 312] on div "Resolvido" at bounding box center [752, 316] width 33 height 9
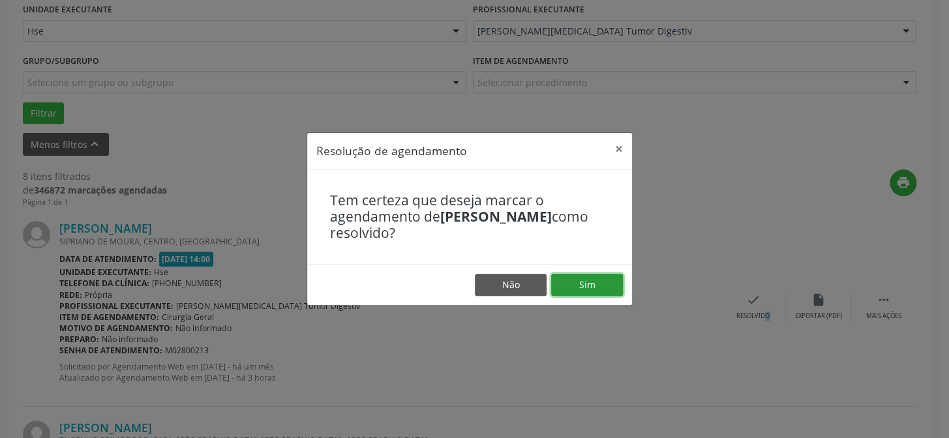
click at [601, 286] on button "Sim" at bounding box center [587, 285] width 72 height 22
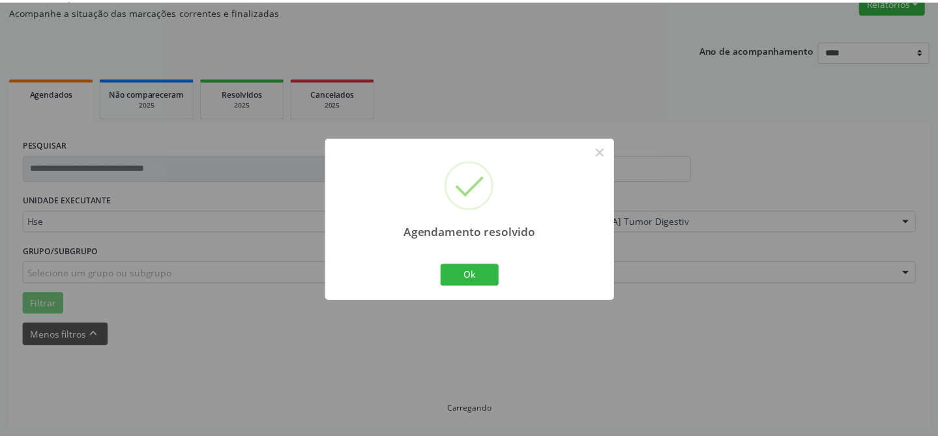
scroll to position [117, 0]
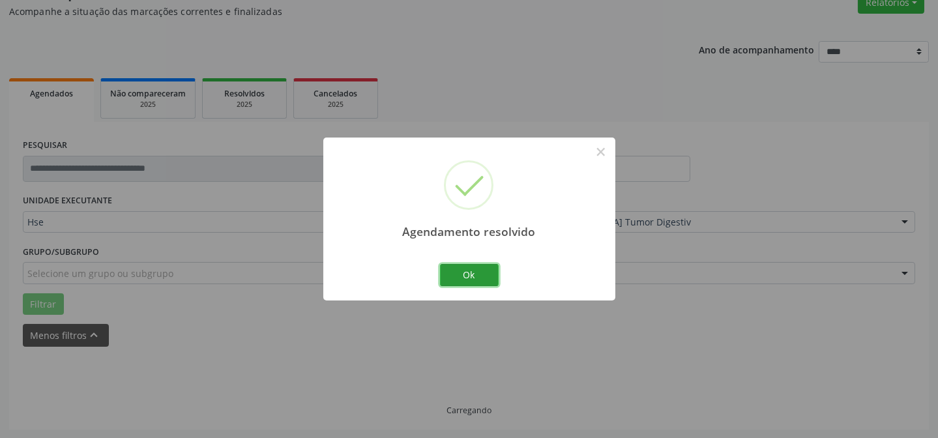
drag, startPoint x: 457, startPoint y: 277, endPoint x: 443, endPoint y: 267, distance: 16.8
click at [458, 278] on button "Ok" at bounding box center [469, 275] width 59 height 22
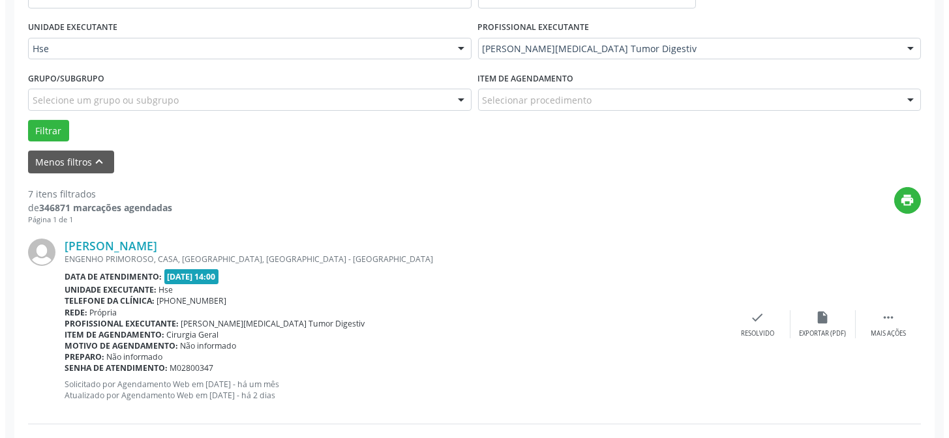
scroll to position [294, 0]
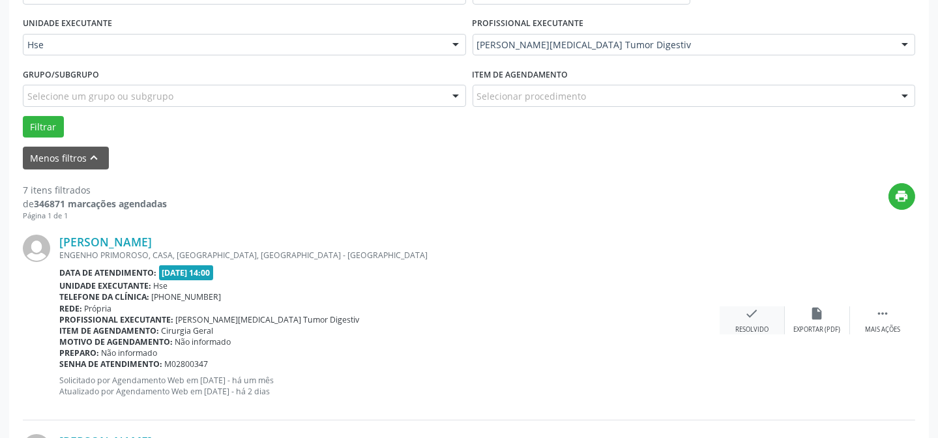
click at [745, 325] on div "Resolvido" at bounding box center [752, 329] width 33 height 9
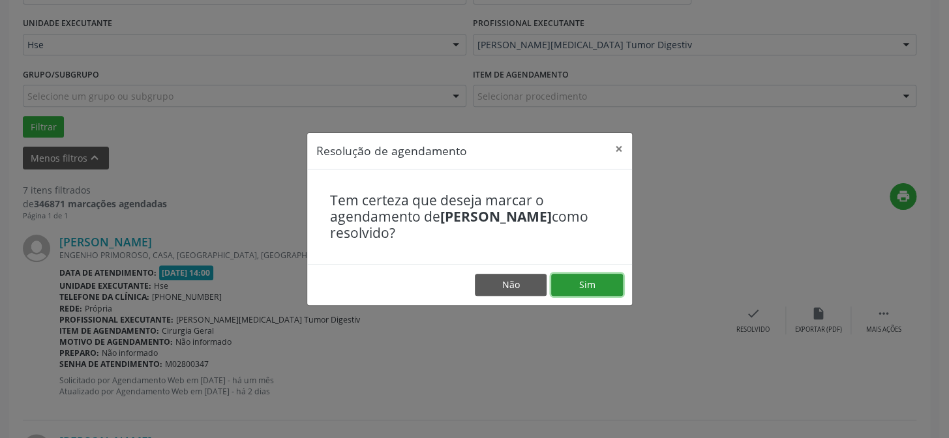
click at [604, 286] on button "Sim" at bounding box center [587, 285] width 72 height 22
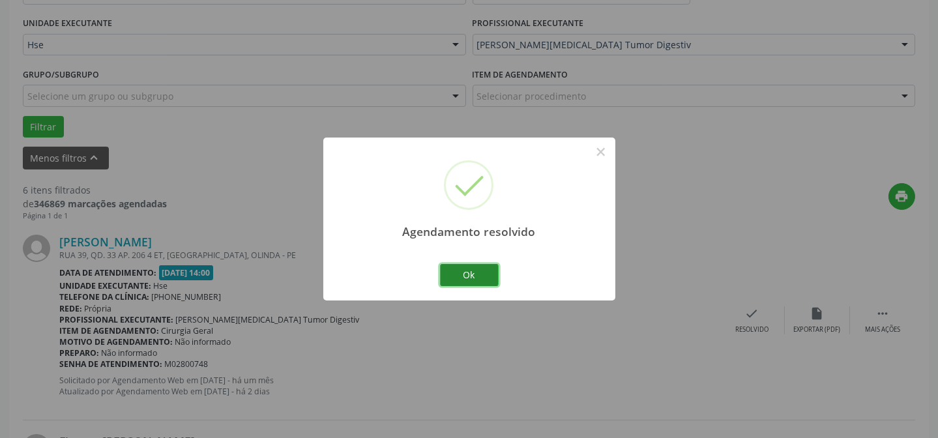
click at [492, 275] on button "Ok" at bounding box center [469, 275] width 59 height 22
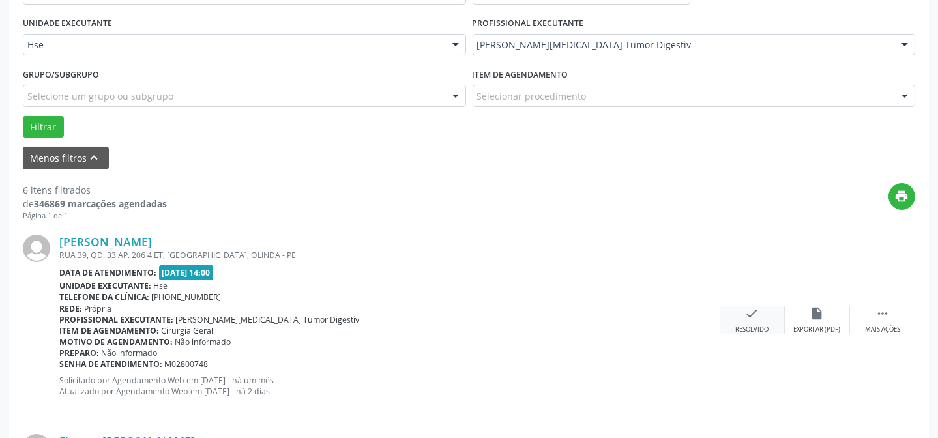
click at [737, 317] on div "check Resolvido" at bounding box center [752, 320] width 65 height 28
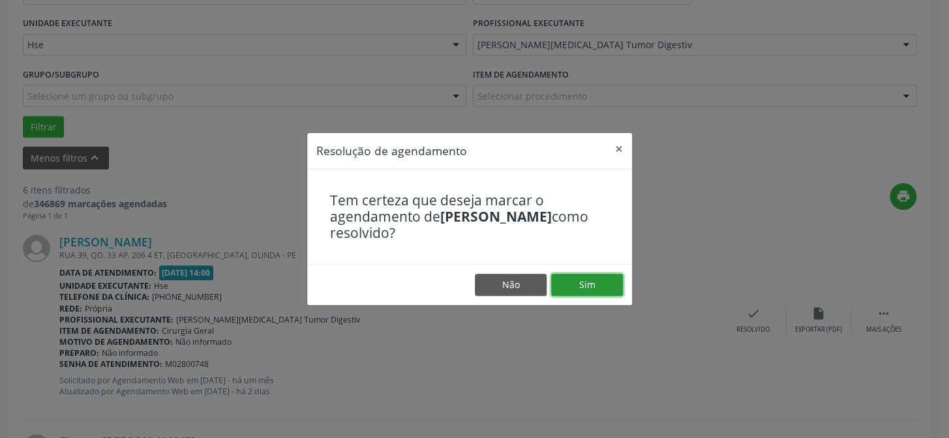
click at [594, 278] on button "Sim" at bounding box center [587, 285] width 72 height 22
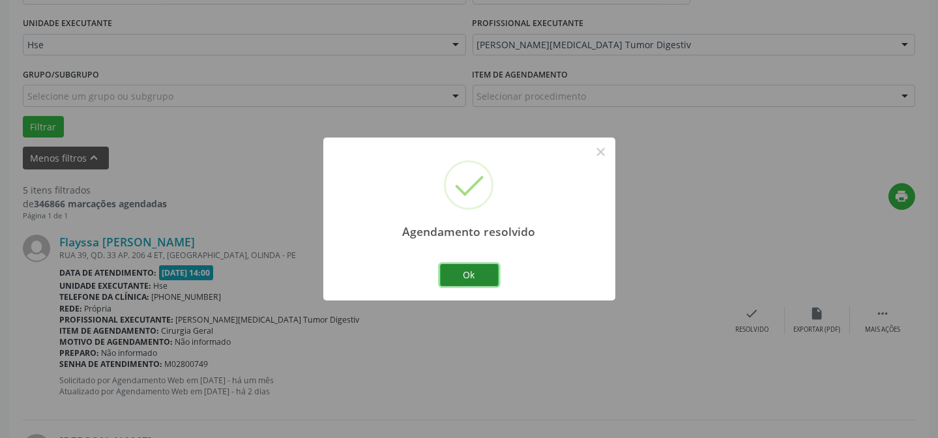
click at [487, 282] on button "Ok" at bounding box center [469, 275] width 59 height 22
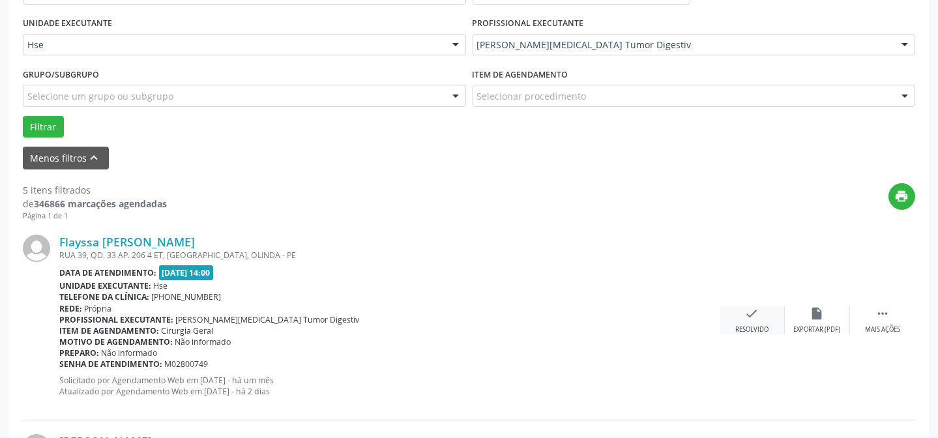
click at [754, 314] on icon "check" at bounding box center [752, 313] width 14 height 14
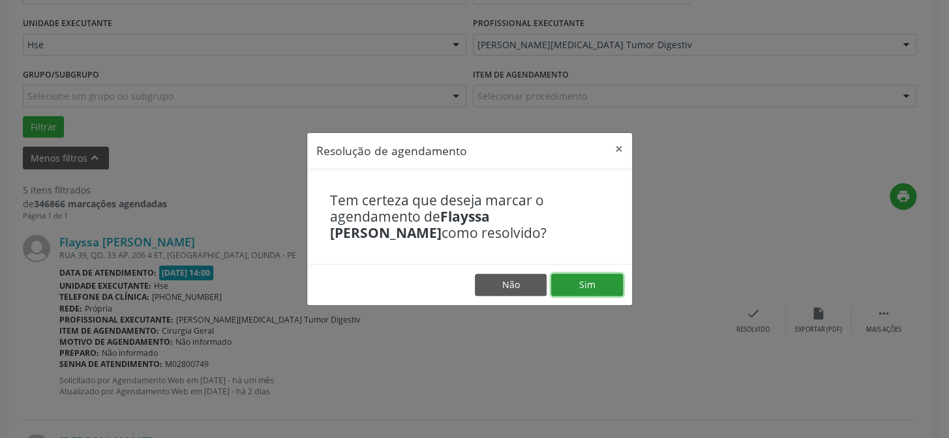
click at [591, 291] on button "Sim" at bounding box center [587, 285] width 72 height 22
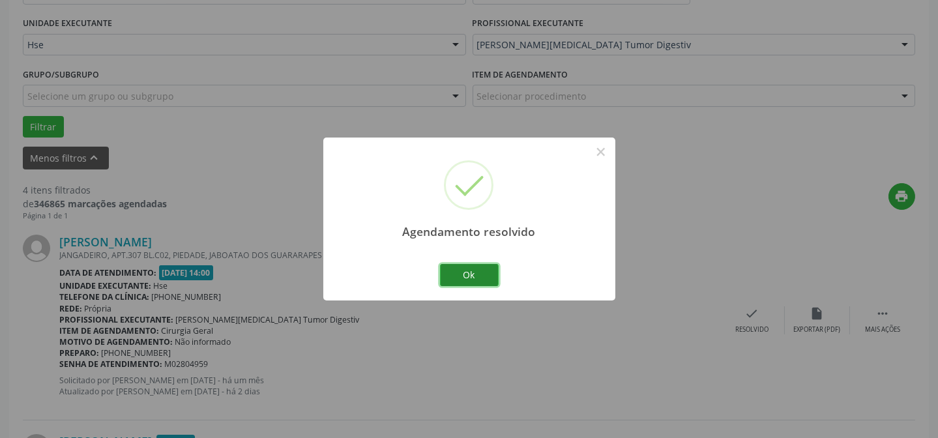
click at [478, 276] on button "Ok" at bounding box center [469, 275] width 59 height 22
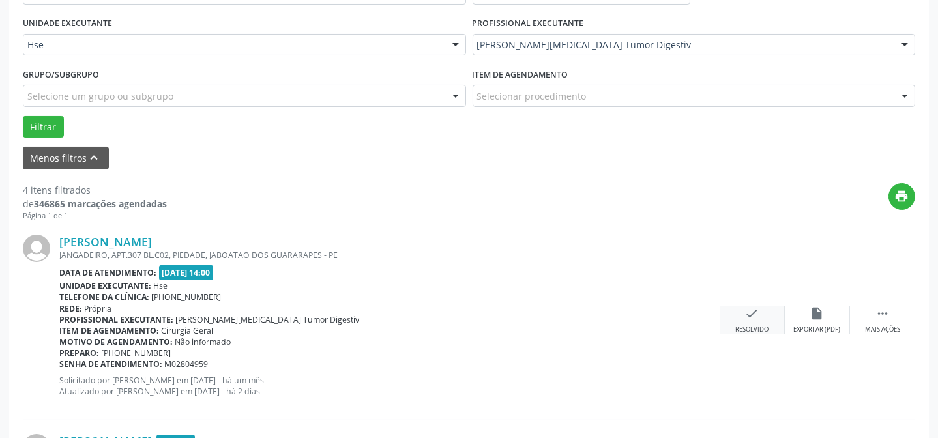
click at [760, 318] on div "check Resolvido" at bounding box center [752, 320] width 65 height 28
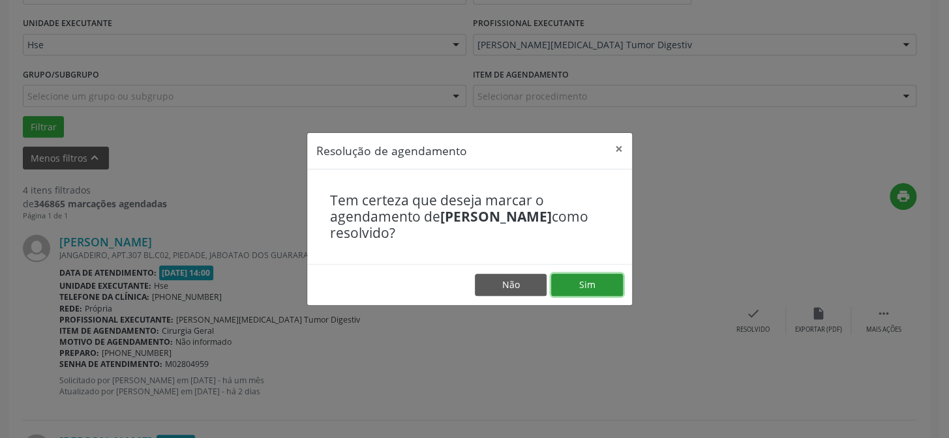
click at [587, 287] on button "Sim" at bounding box center [587, 285] width 72 height 22
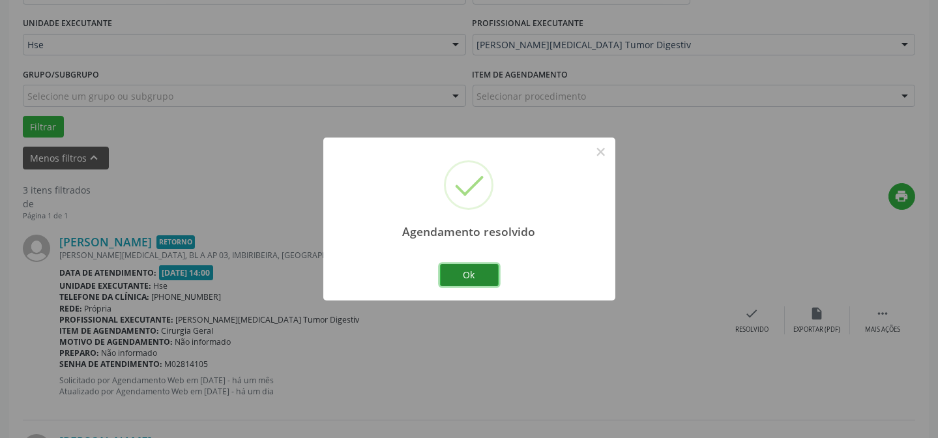
click at [466, 274] on button "Ok" at bounding box center [469, 275] width 59 height 22
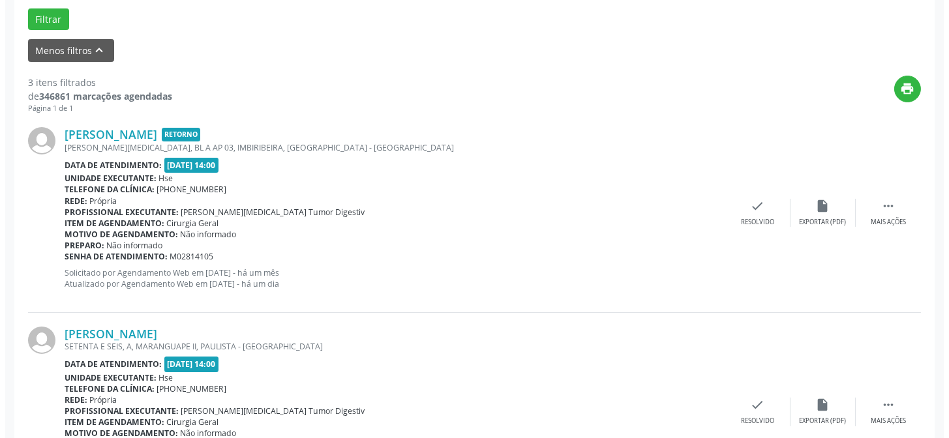
scroll to position [413, 0]
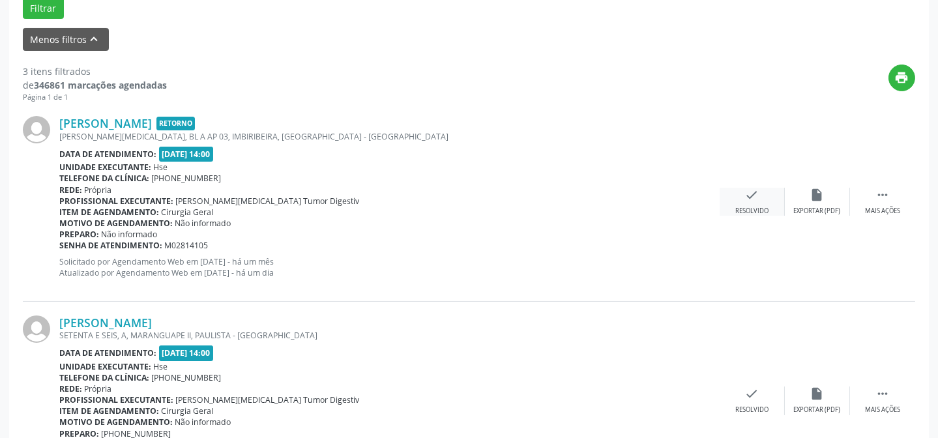
click at [751, 209] on div "Resolvido" at bounding box center [752, 211] width 33 height 9
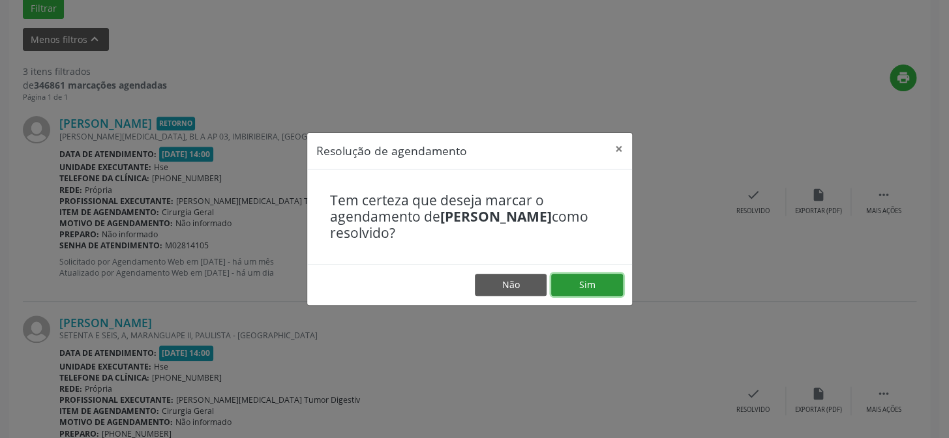
click at [583, 286] on button "Sim" at bounding box center [587, 285] width 72 height 22
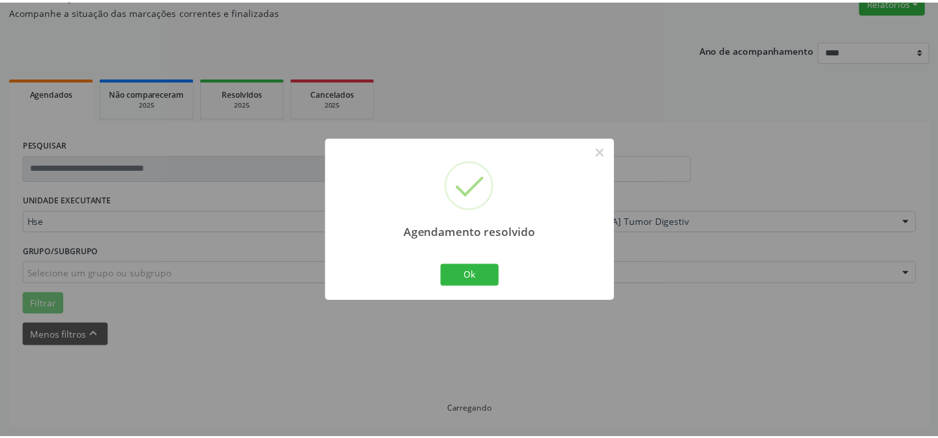
scroll to position [117, 0]
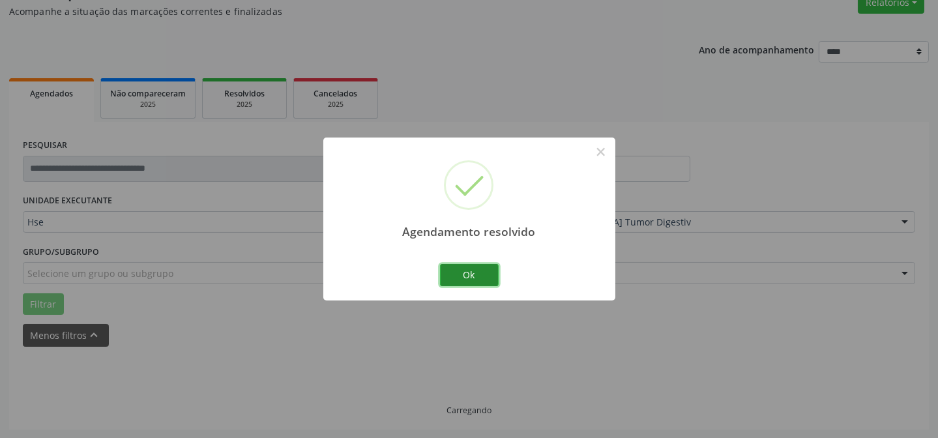
click at [469, 276] on button "Ok" at bounding box center [469, 275] width 59 height 22
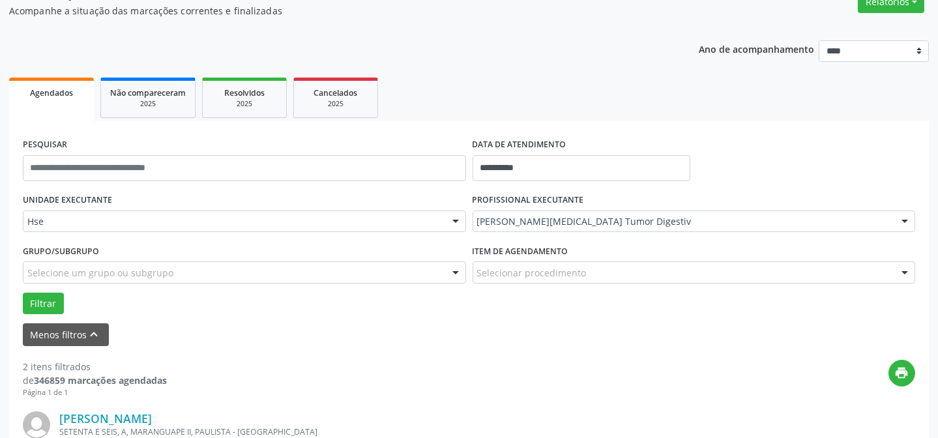
scroll to position [235, 0]
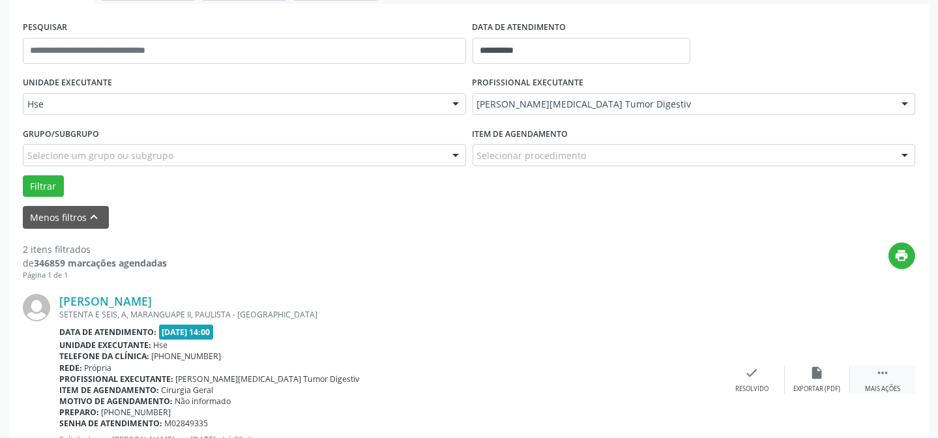
click at [876, 381] on div " Mais ações" at bounding box center [882, 380] width 65 height 28
click at [816, 378] on icon "alarm_off" at bounding box center [818, 373] width 14 height 14
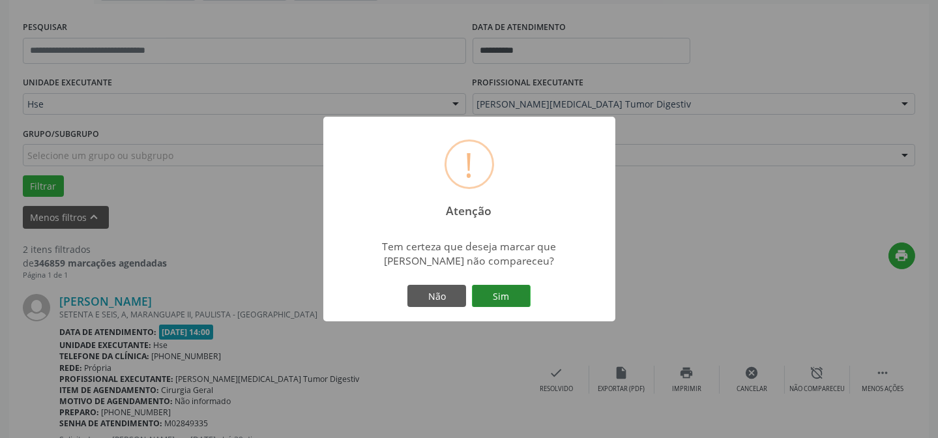
click at [500, 291] on button "Sim" at bounding box center [501, 296] width 59 height 22
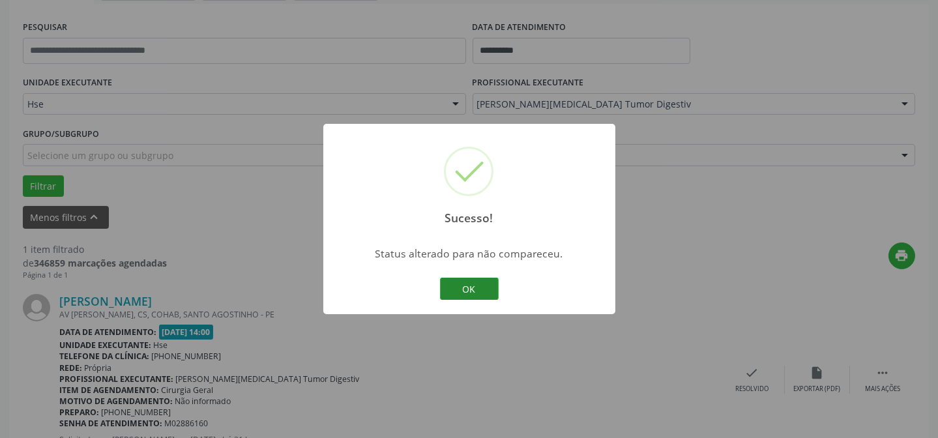
click at [475, 287] on button "OK" at bounding box center [469, 289] width 59 height 22
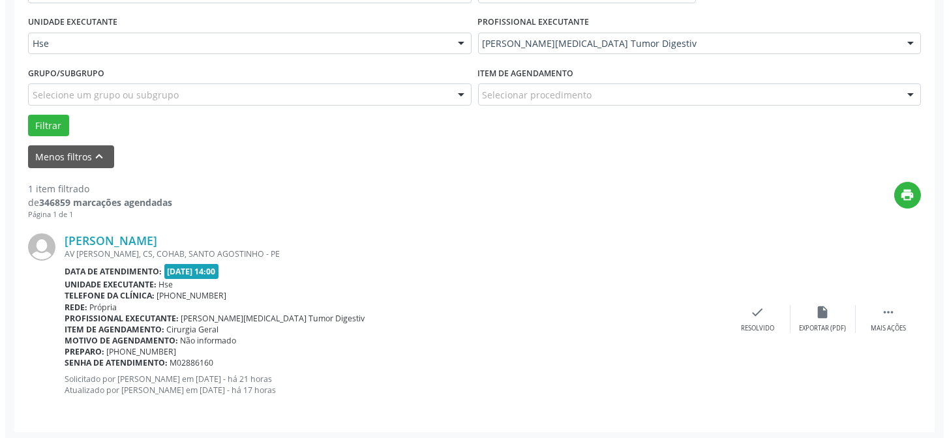
scroll to position [298, 0]
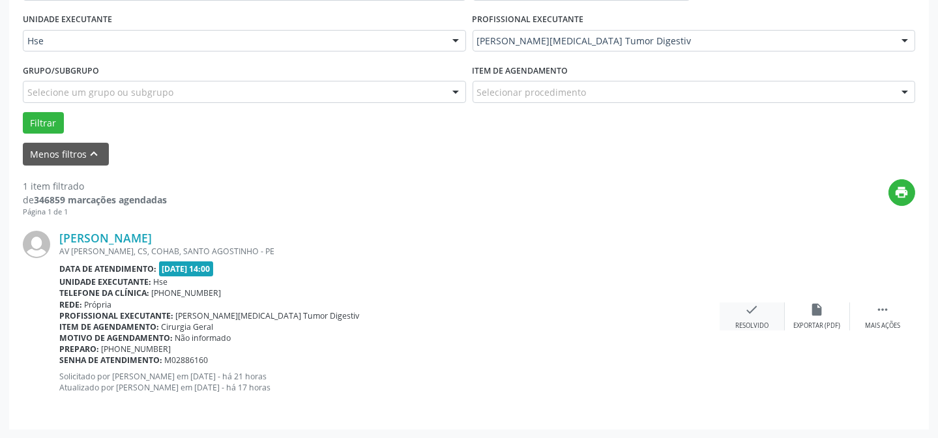
click at [743, 323] on div "Resolvido" at bounding box center [752, 325] width 33 height 9
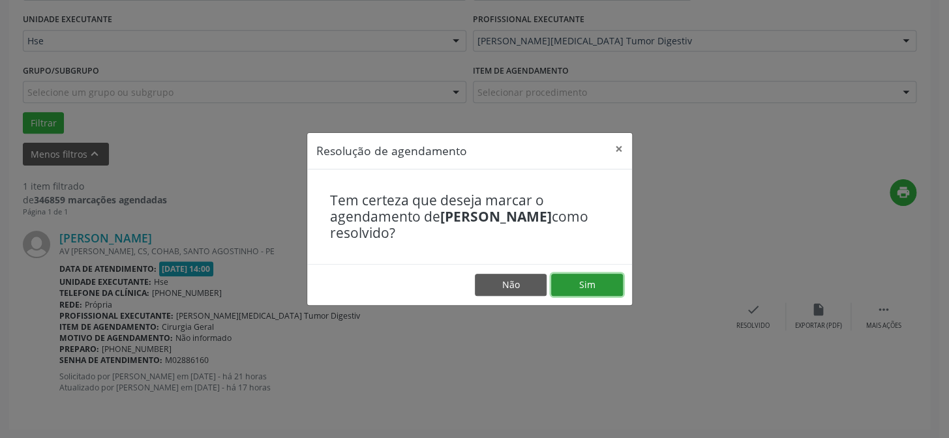
click at [593, 287] on button "Sim" at bounding box center [587, 285] width 72 height 22
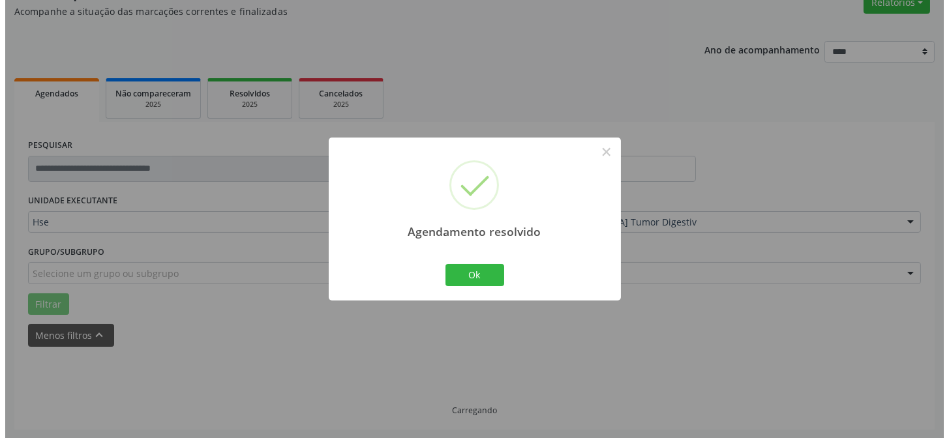
scroll to position [88, 0]
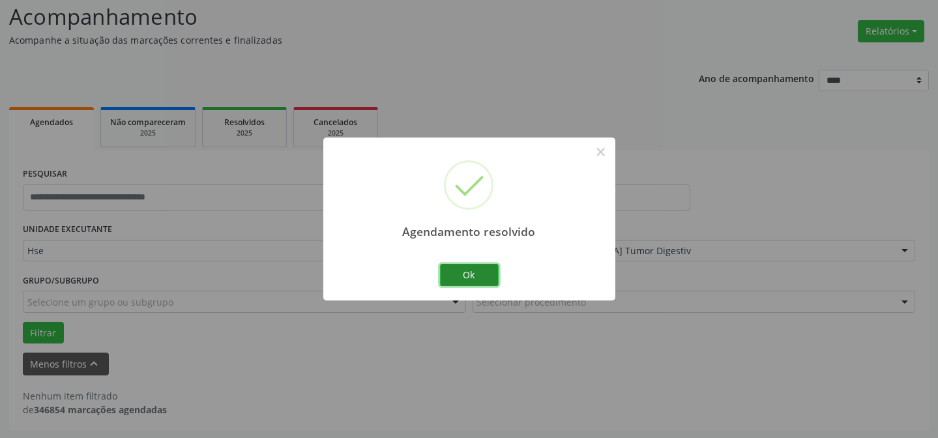
drag, startPoint x: 449, startPoint y: 280, endPoint x: 428, endPoint y: 274, distance: 21.9
click at [453, 278] on button "Ok" at bounding box center [469, 275] width 59 height 22
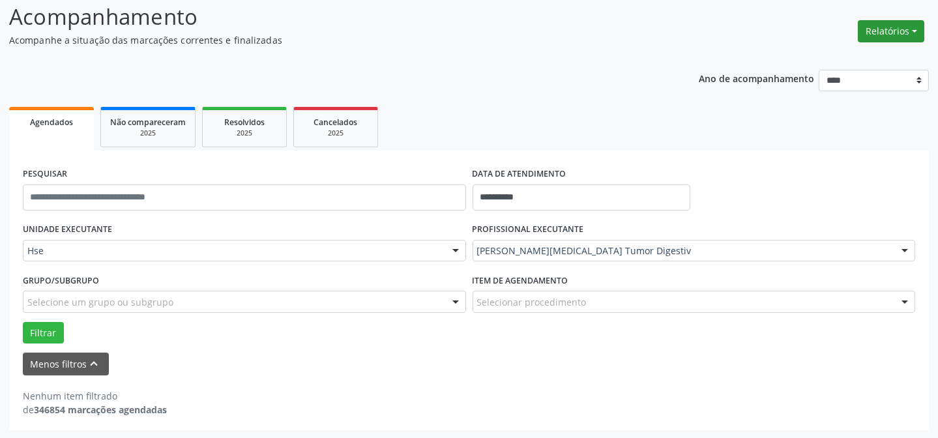
click at [884, 27] on button "Relatórios" at bounding box center [891, 31] width 67 height 22
click at [820, 55] on link "Agendamentos" at bounding box center [854, 59] width 140 height 18
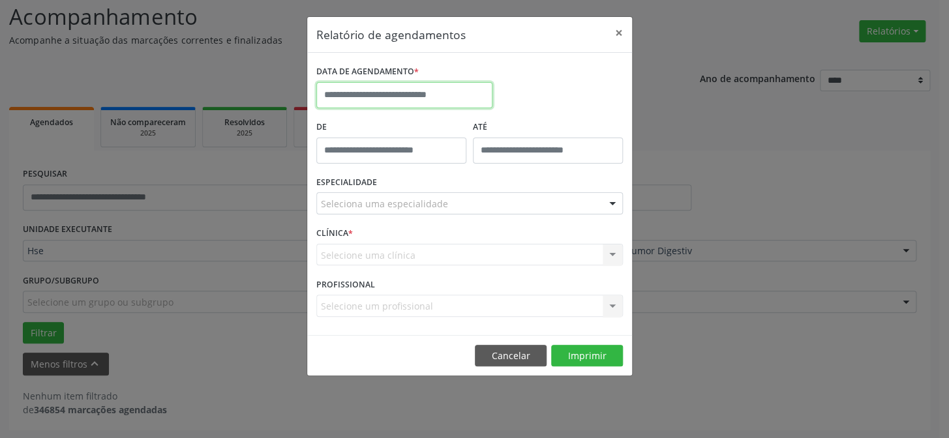
drag, startPoint x: 415, startPoint y: 102, endPoint x: 435, endPoint y: 91, distance: 22.8
click at [415, 102] on input "text" at bounding box center [404, 95] width 176 height 26
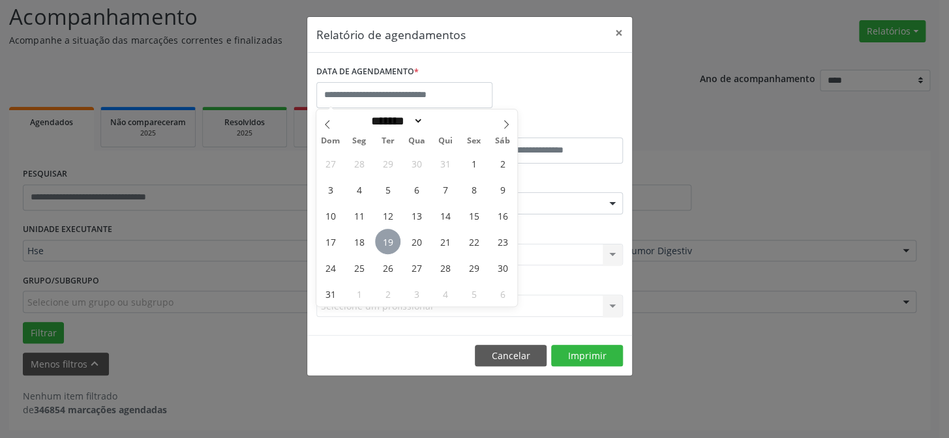
click at [383, 237] on span "19" at bounding box center [387, 241] width 25 height 25
type input "**********"
click at [383, 237] on span "19" at bounding box center [387, 241] width 25 height 25
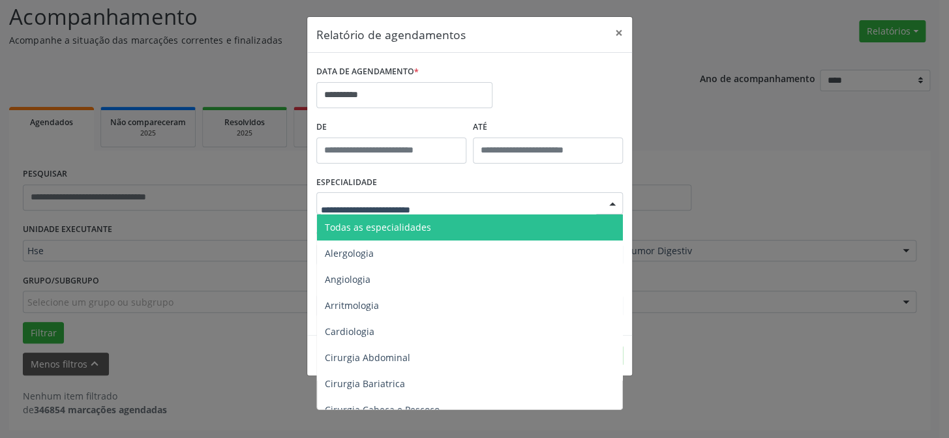
click at [443, 211] on div at bounding box center [469, 203] width 306 height 22
click at [447, 231] on span "Todas as especialidades" at bounding box center [470, 228] width 307 height 26
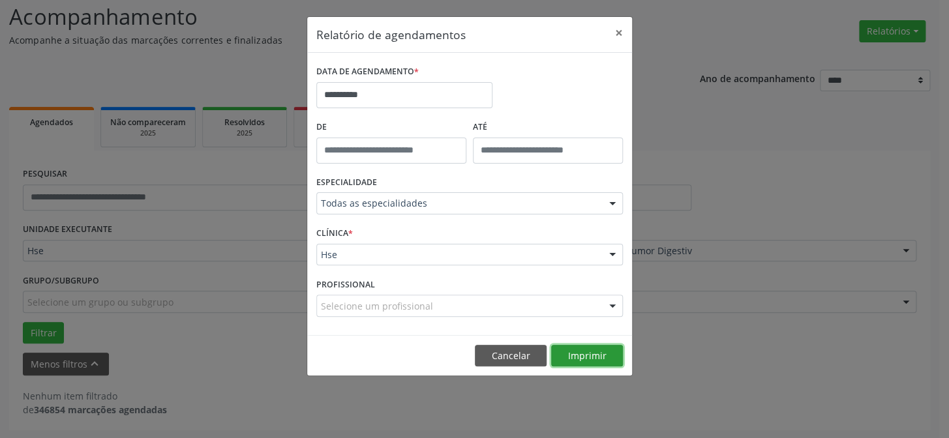
click at [600, 353] on button "Imprimir" at bounding box center [587, 356] width 72 height 22
